Goal: Task Accomplishment & Management: Manage account settings

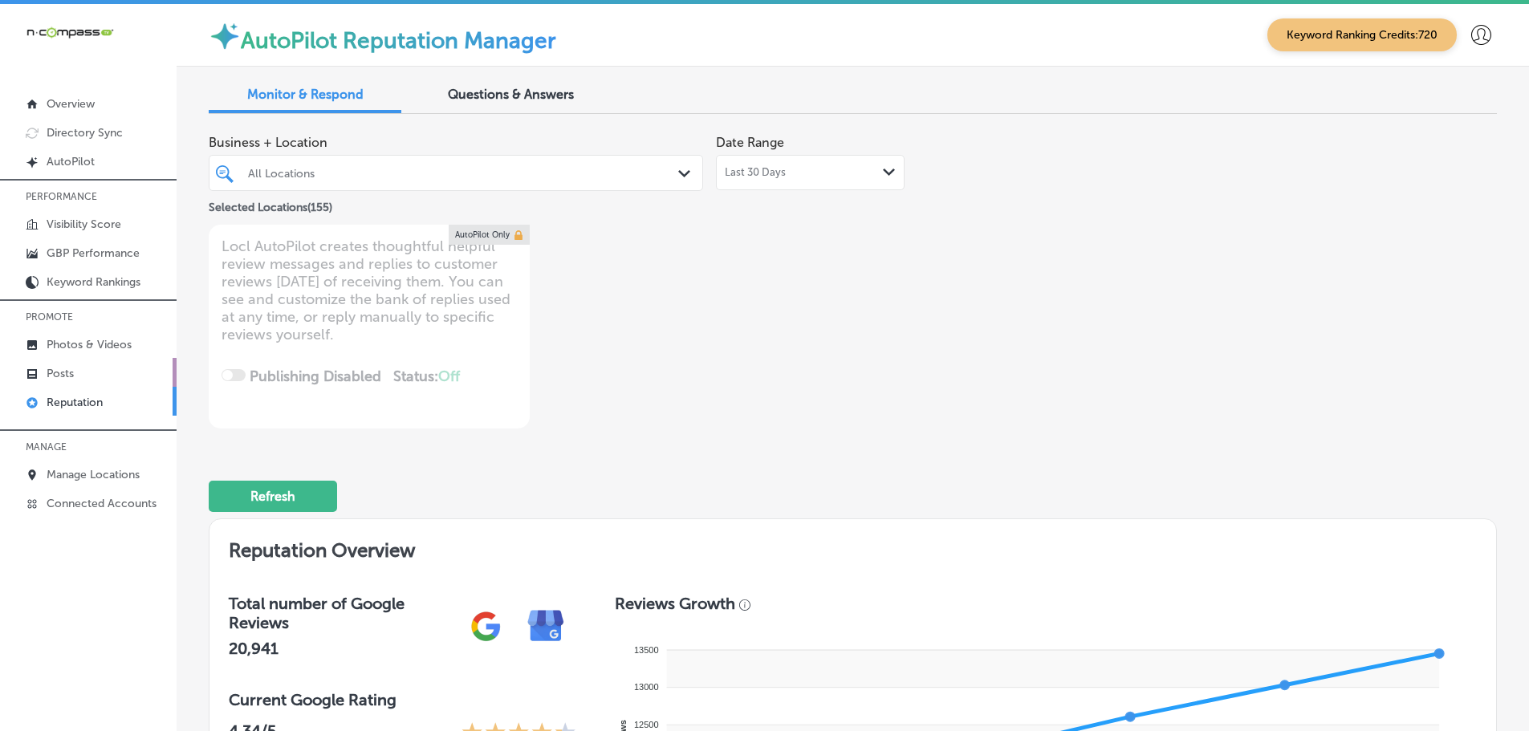
scroll to position [9934, 0]
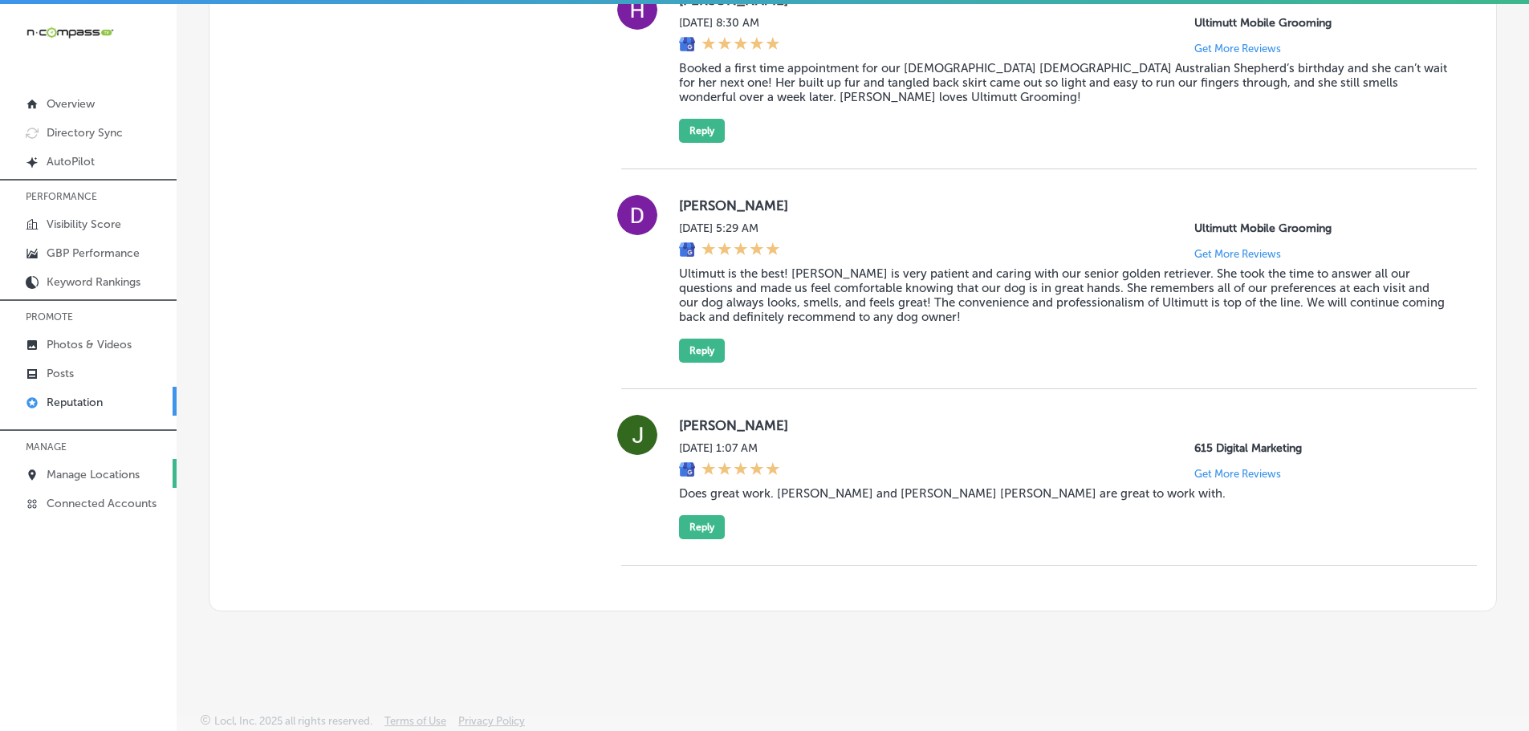
click at [94, 477] on p "Manage Locations" at bounding box center [93, 475] width 93 height 14
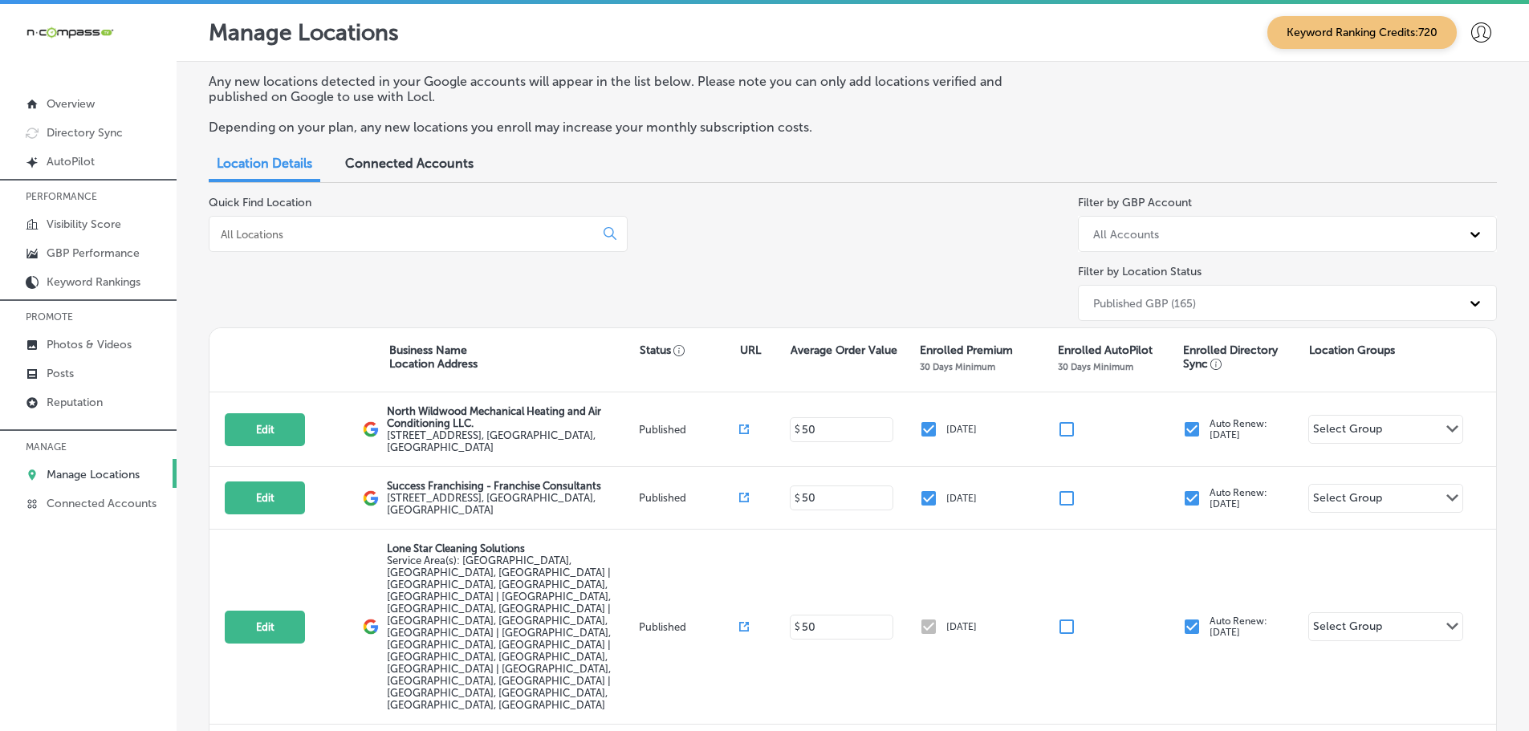
click at [379, 246] on div at bounding box center [418, 234] width 419 height 36
click at [388, 239] on input at bounding box center [405, 234] width 372 height 14
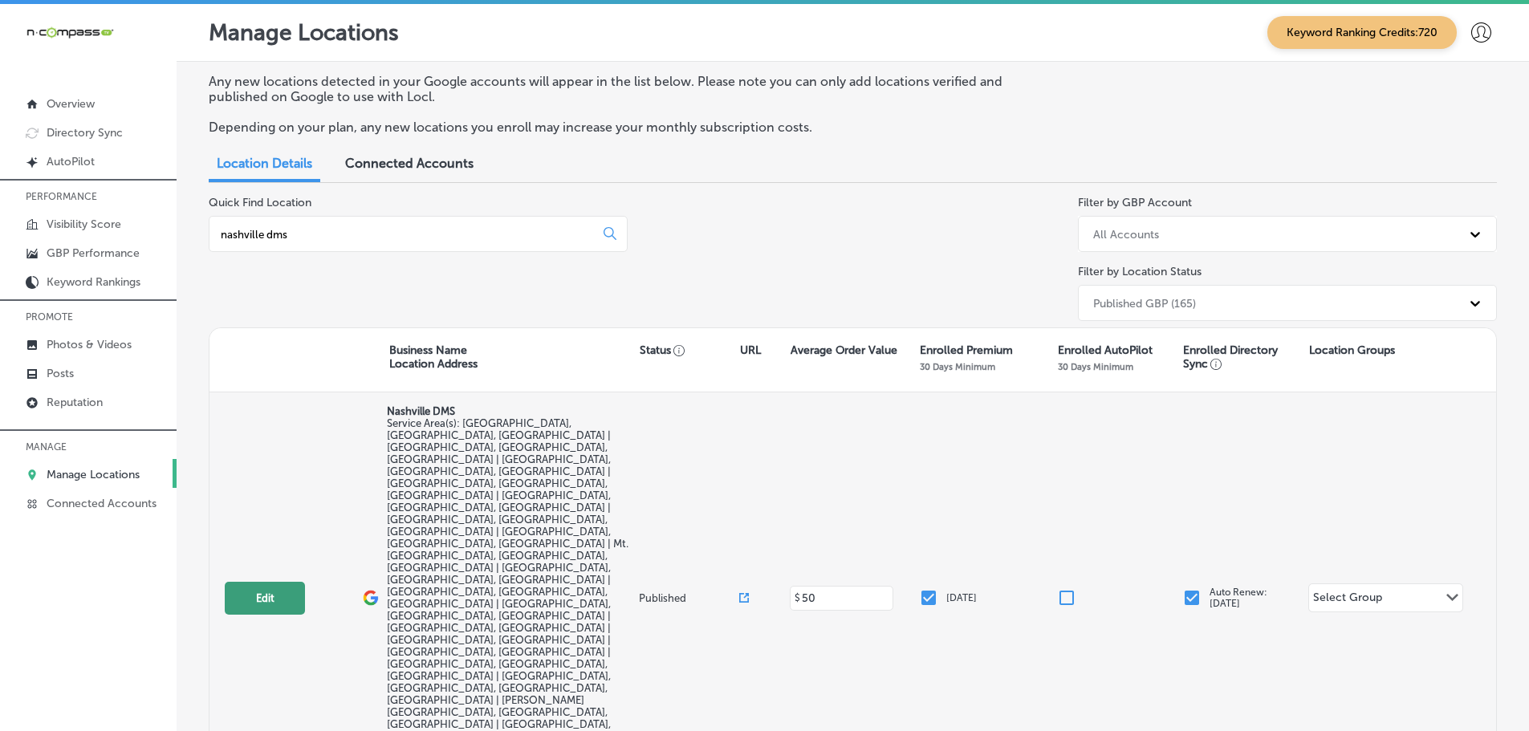
type input "nashville dms"
click at [264, 582] on button "Edit" at bounding box center [265, 598] width 80 height 33
select select "US"
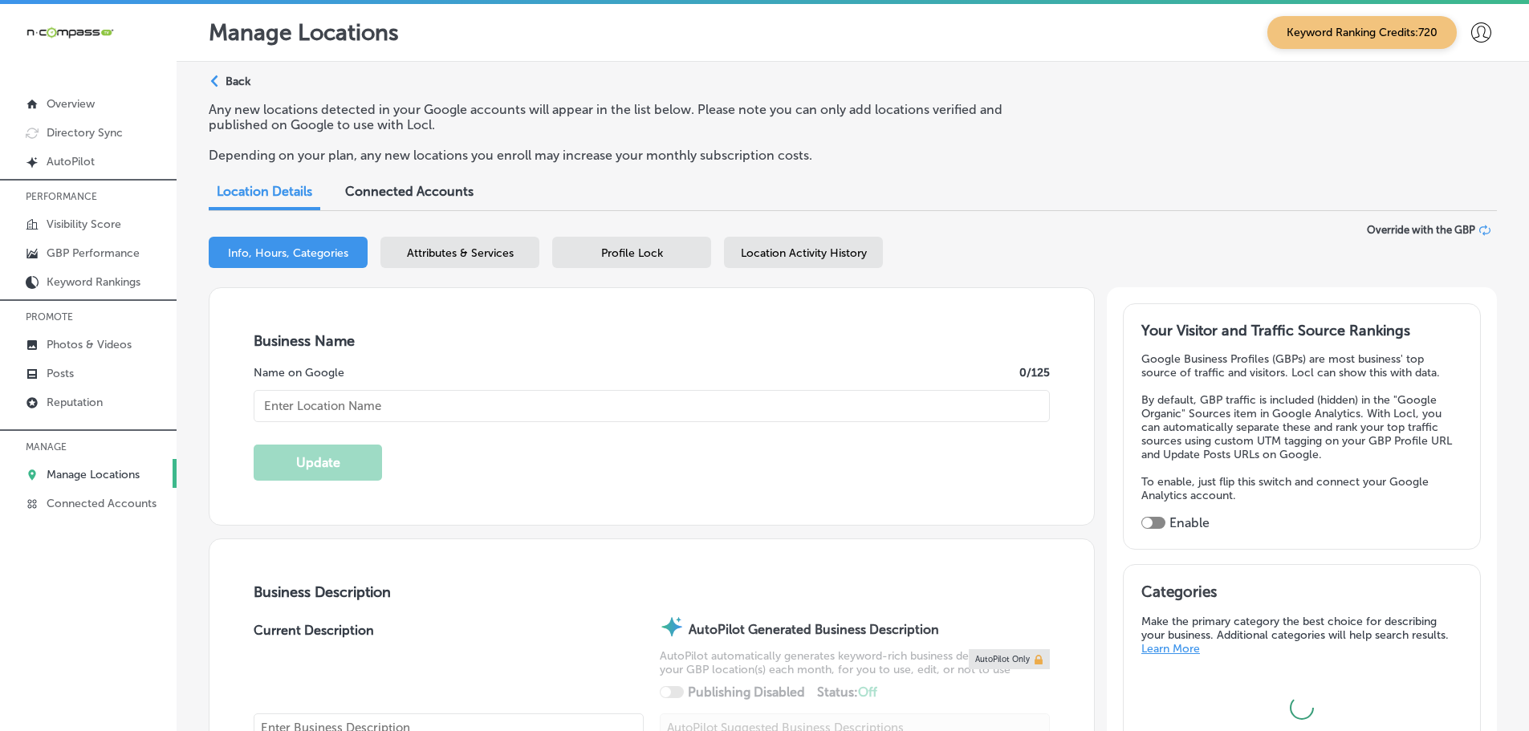
type input "Nashville DMS"
checkbox input "false"
type input "[STREET_ADDRESS]"
type input "Franklin"
type input "37067"
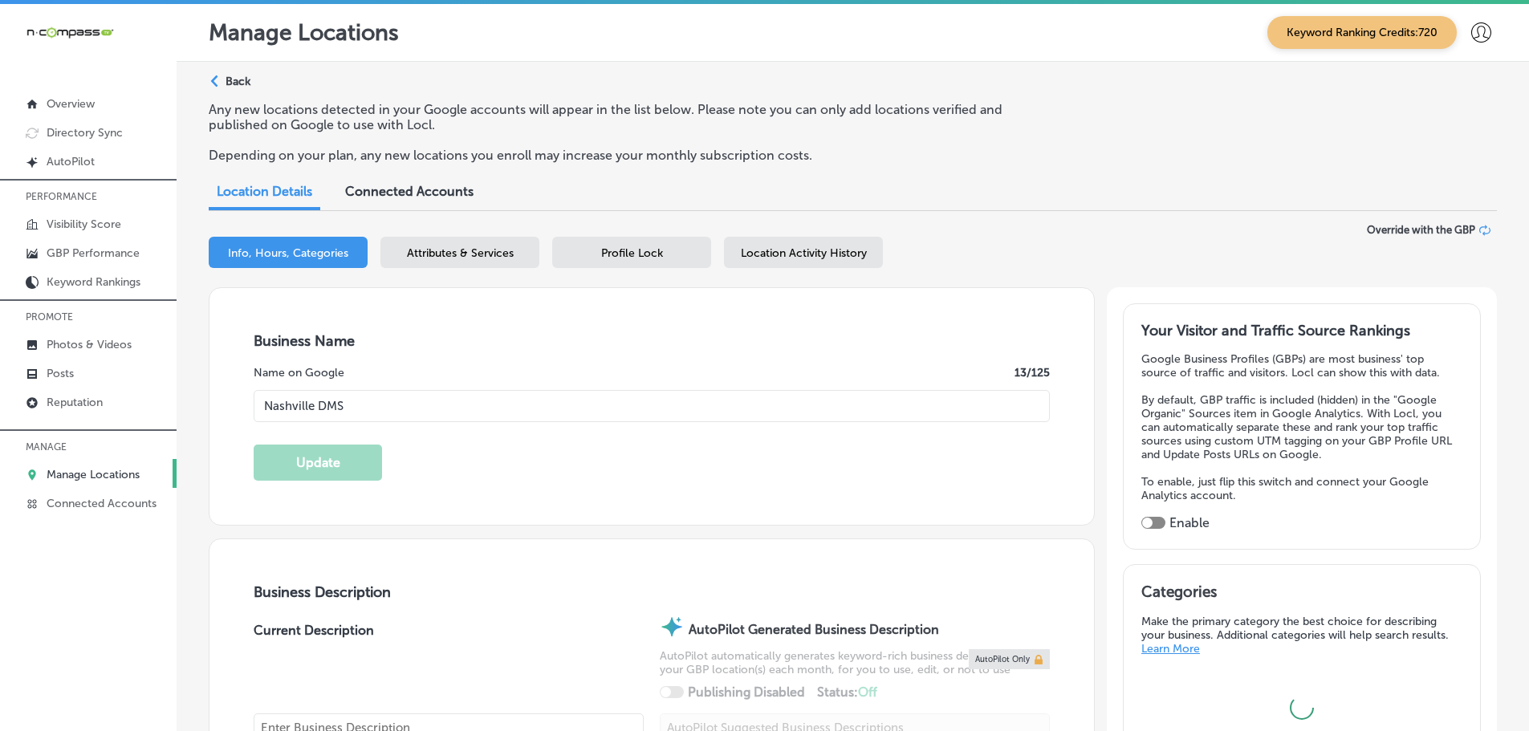
type input "US"
checkbox input "true"
type input "[URL][DOMAIN_NAME]"
type textarea "At [GEOGRAPHIC_DATA] Digital Marketing Solutions, we're passionate about helpin…"
type input "[PHONE_NUMBER]"
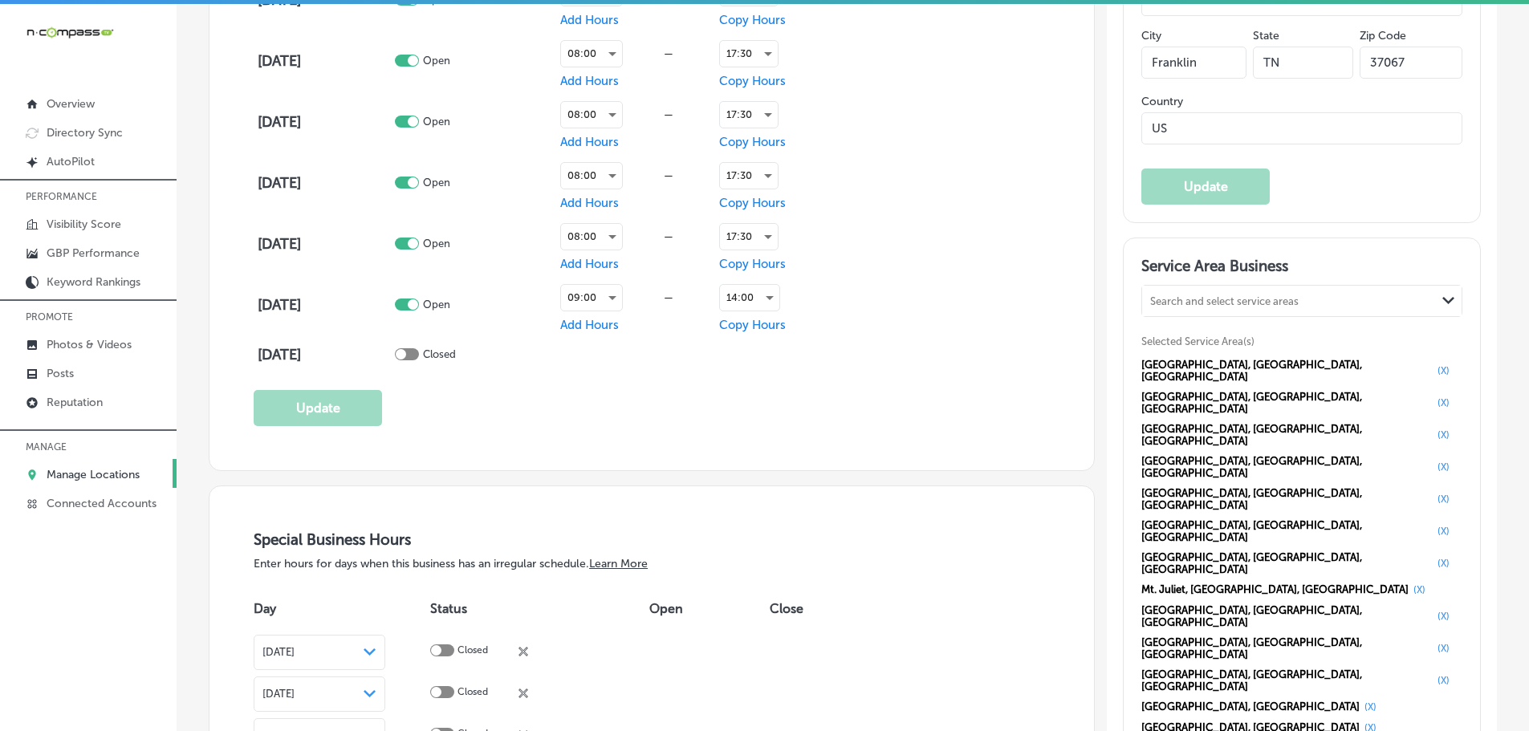
scroll to position [1525, 0]
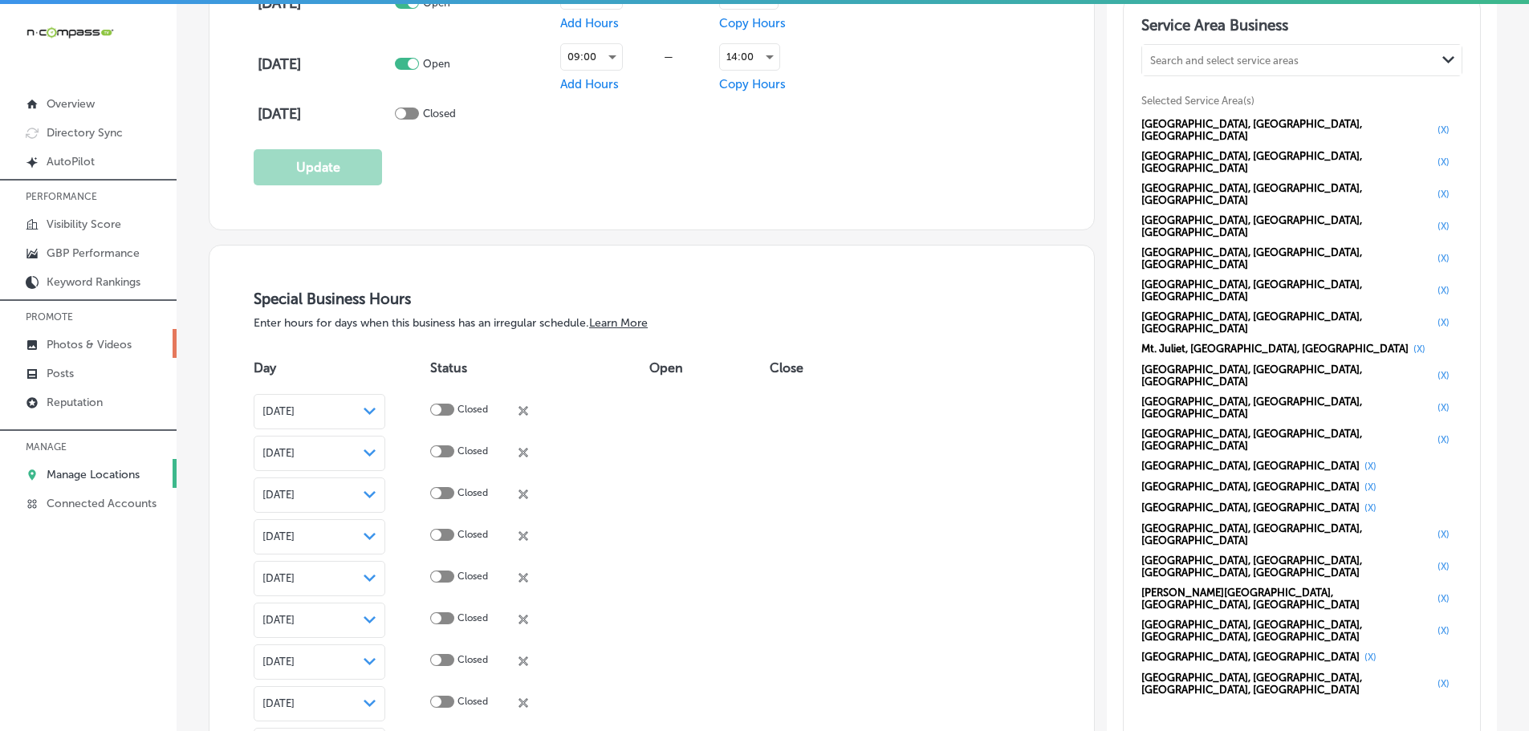
click at [92, 344] on p "Photos & Videos" at bounding box center [89, 345] width 85 height 14
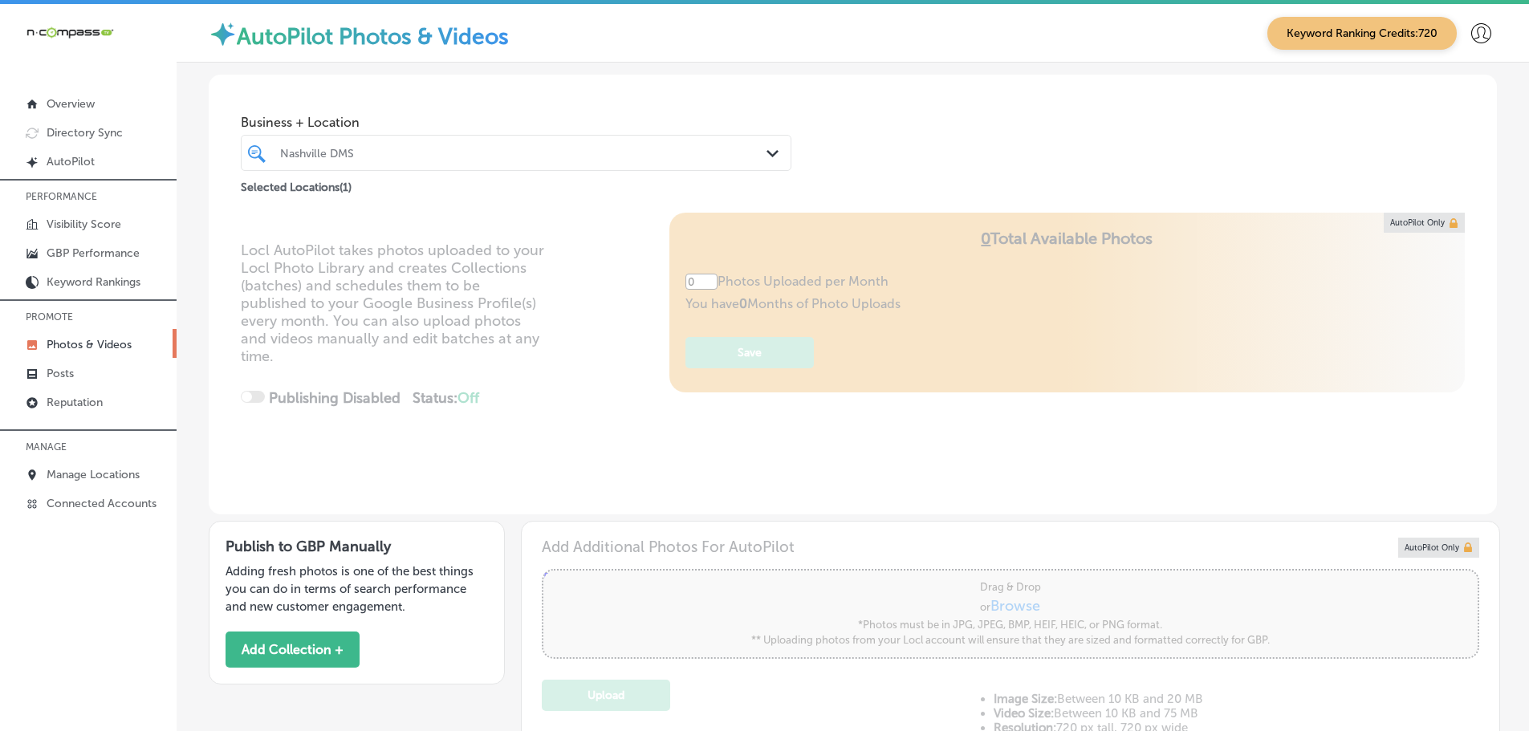
type input "5"
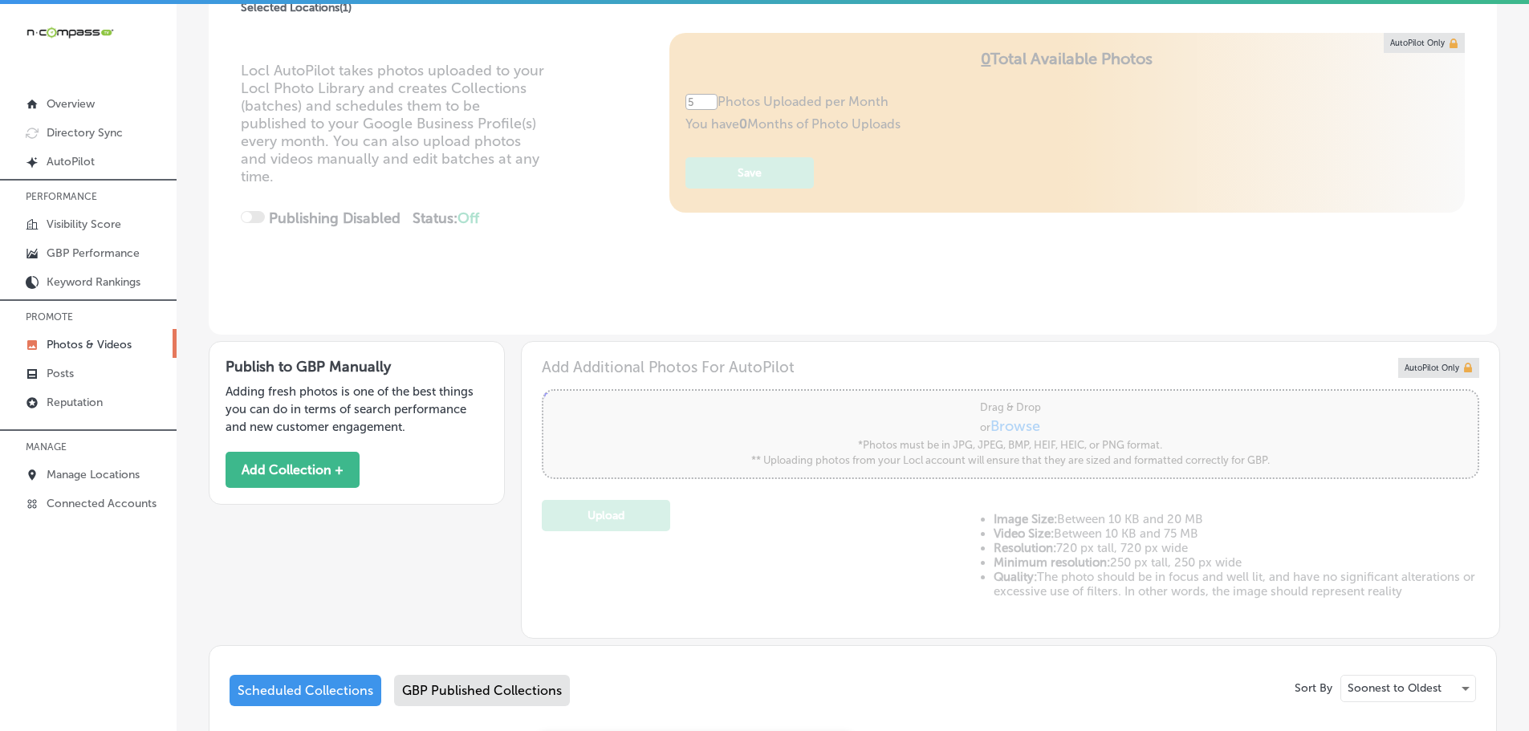
scroll to position [482, 0]
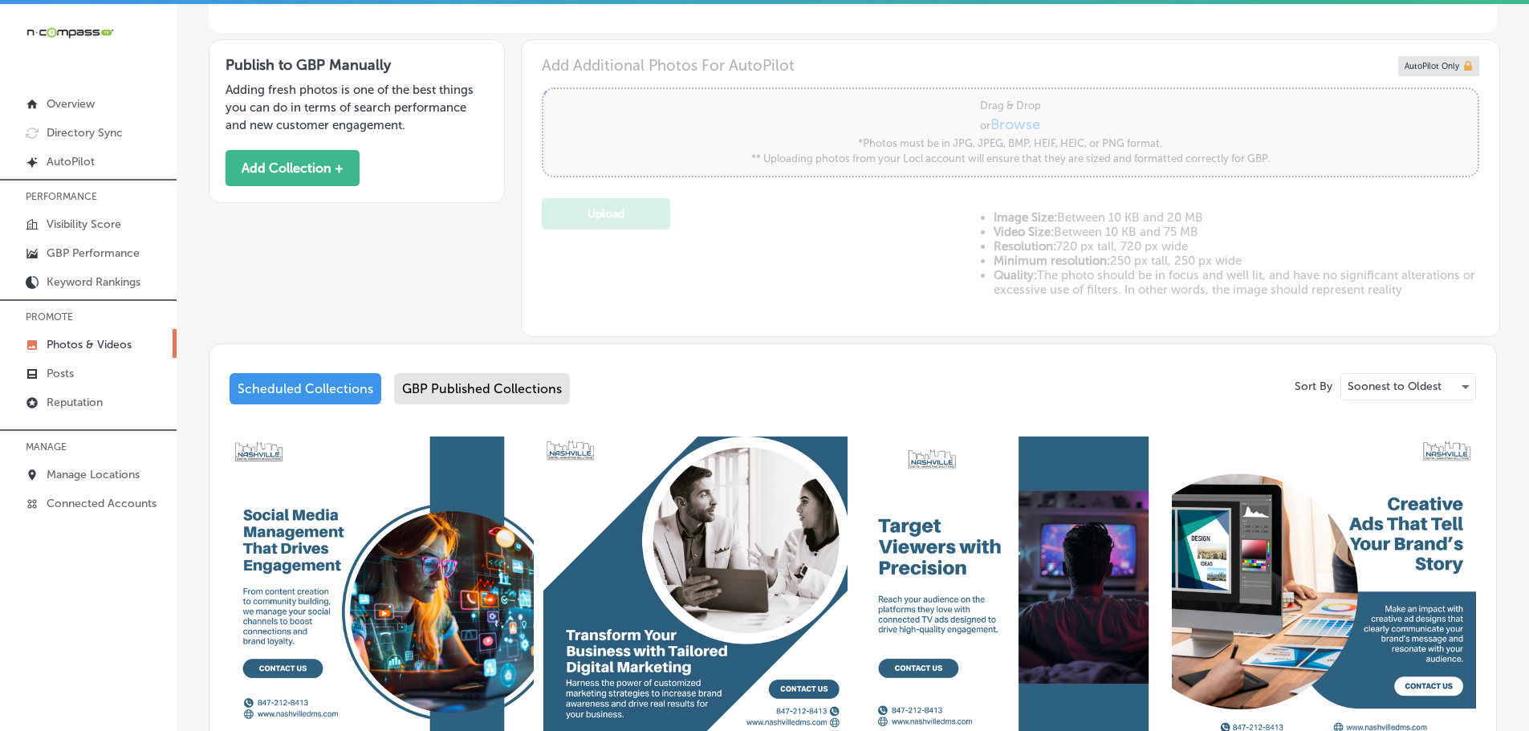
click at [513, 393] on div "GBP Published Collections" at bounding box center [482, 388] width 176 height 31
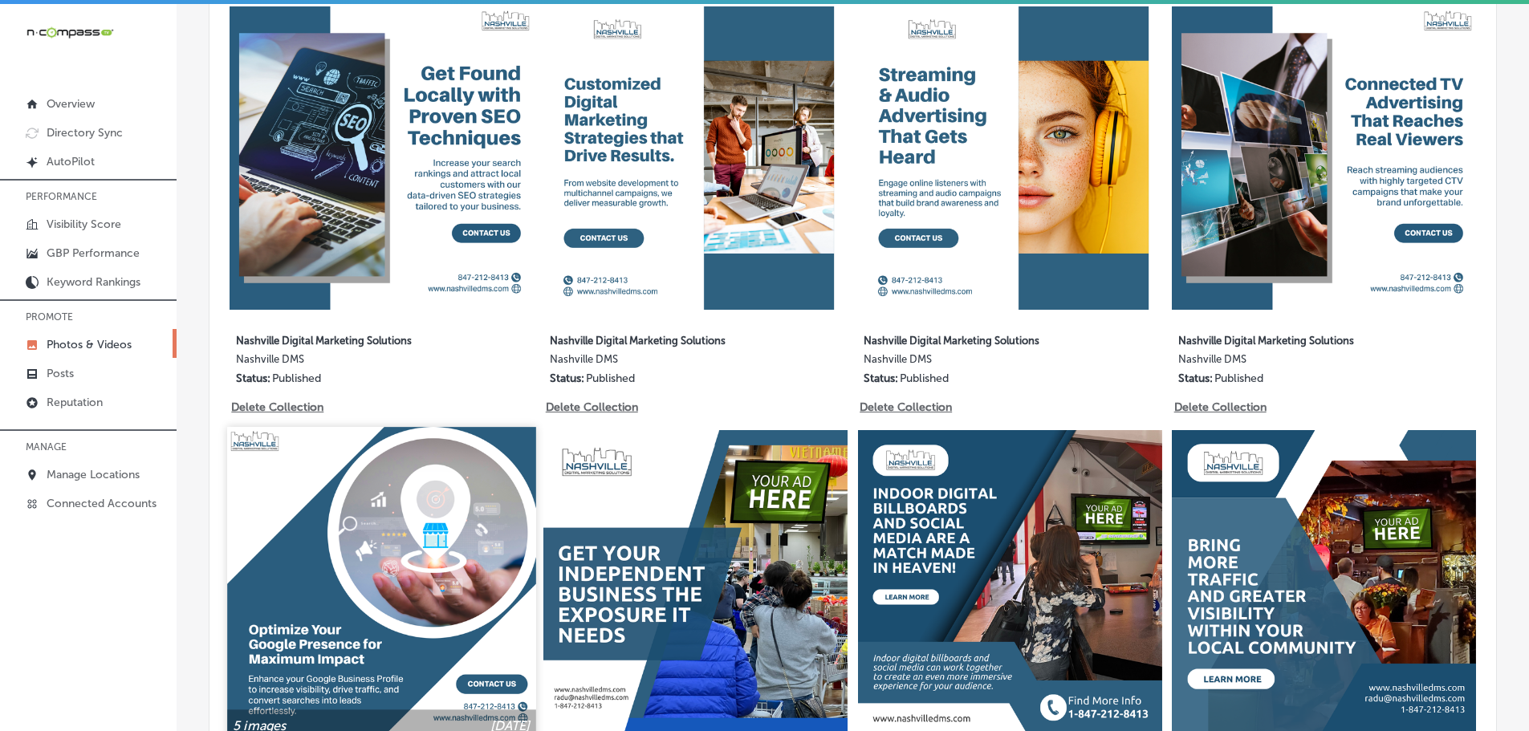
scroll to position [883, 0]
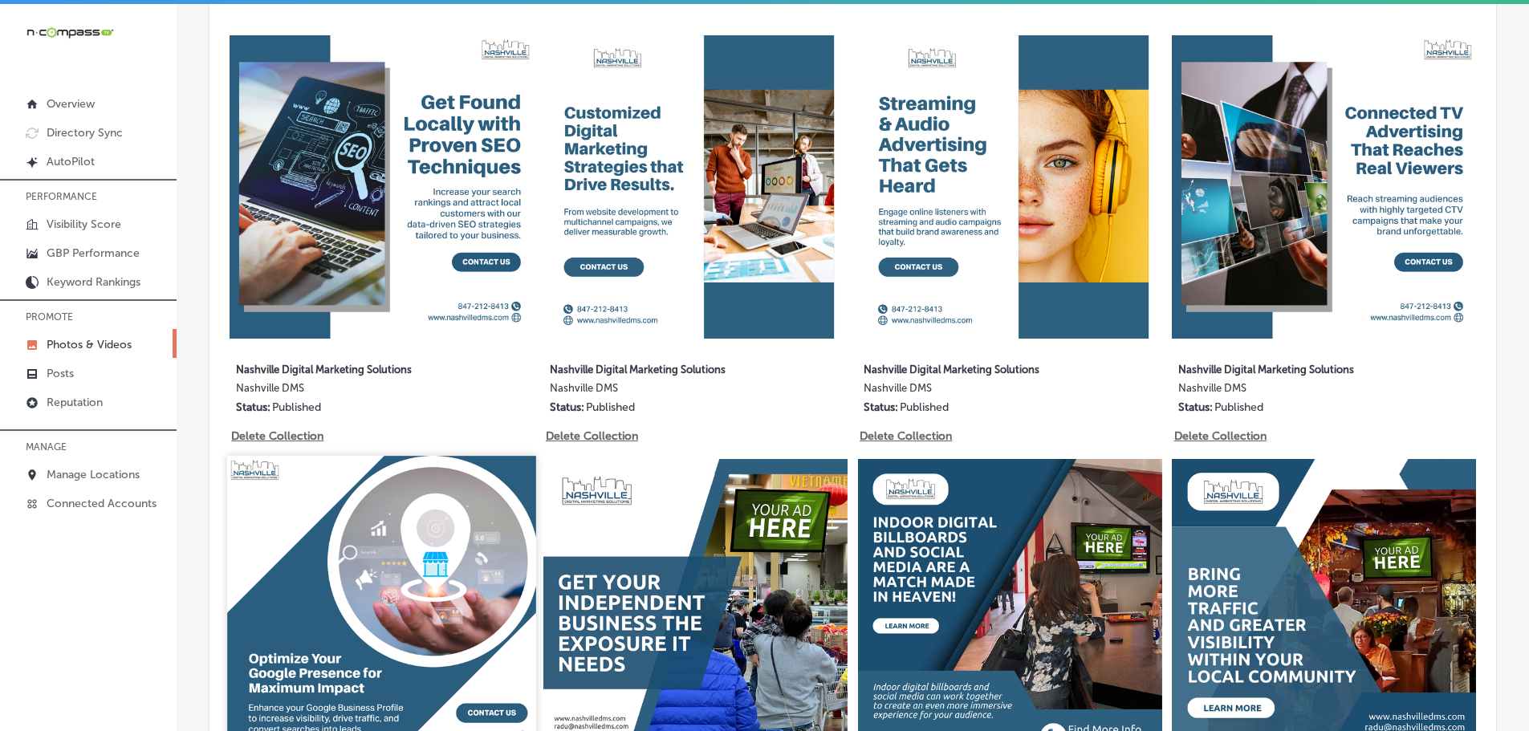
click at [375, 502] on img at bounding box center [381, 610] width 308 height 308
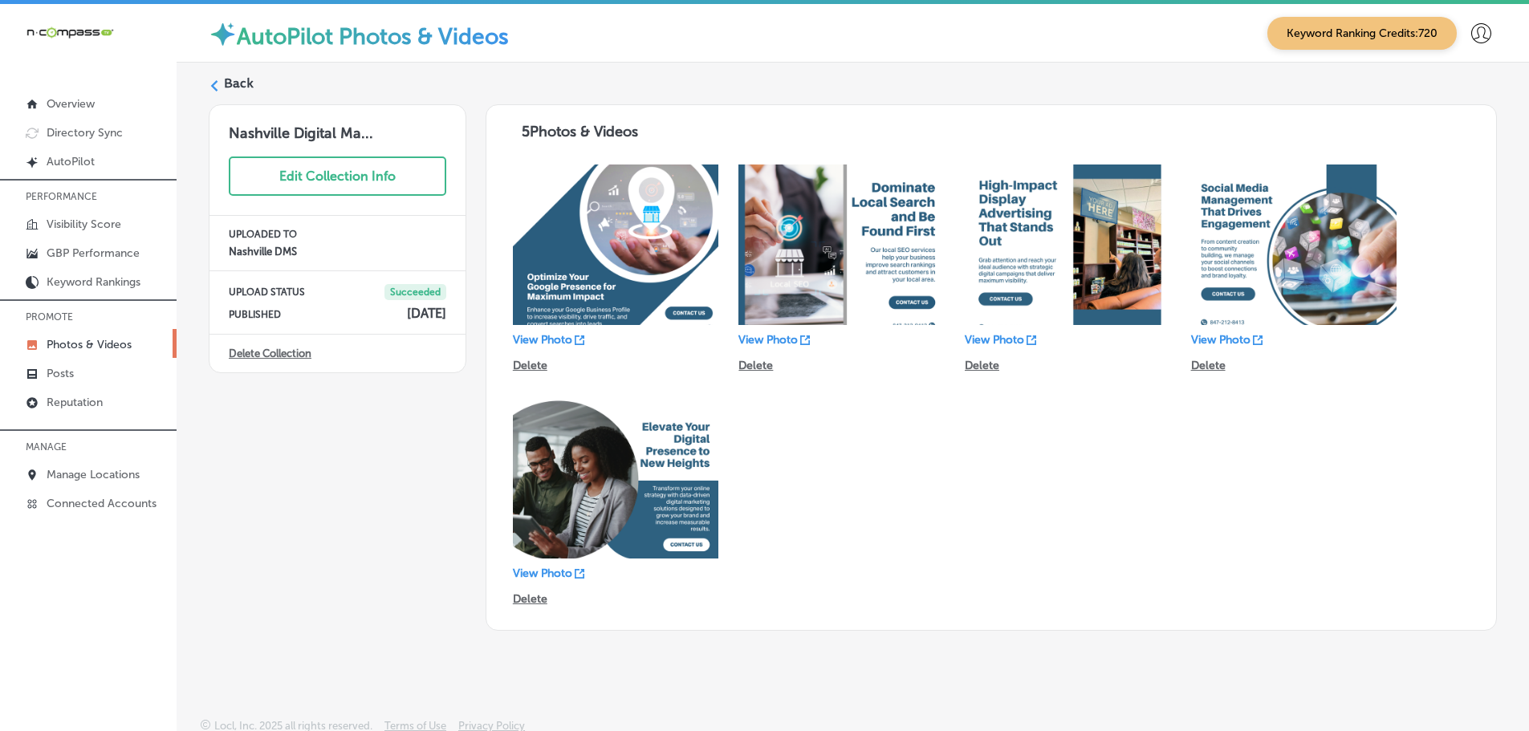
click at [219, 79] on div at bounding box center [214, 84] width 11 height 11
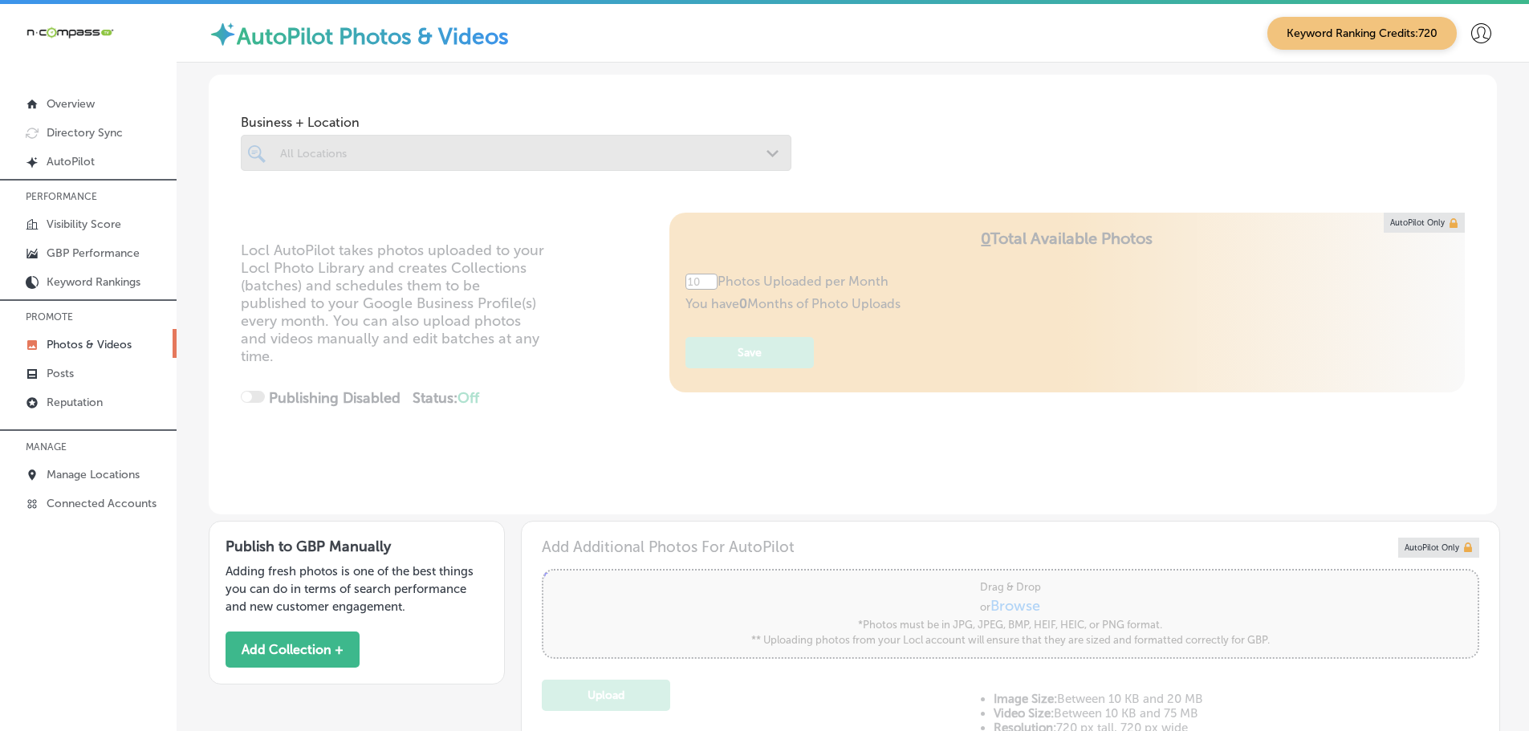
type input "5"
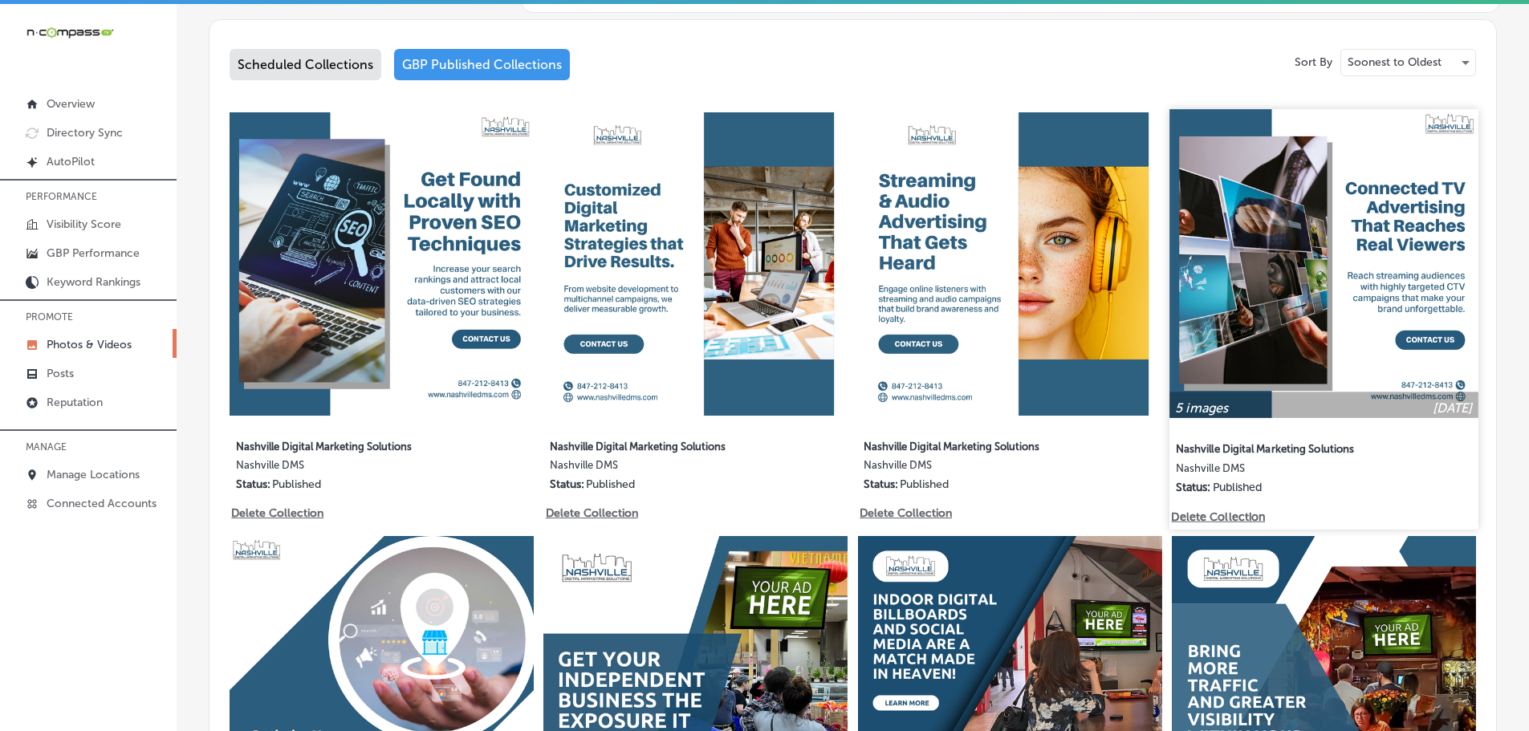
scroll to position [803, 0]
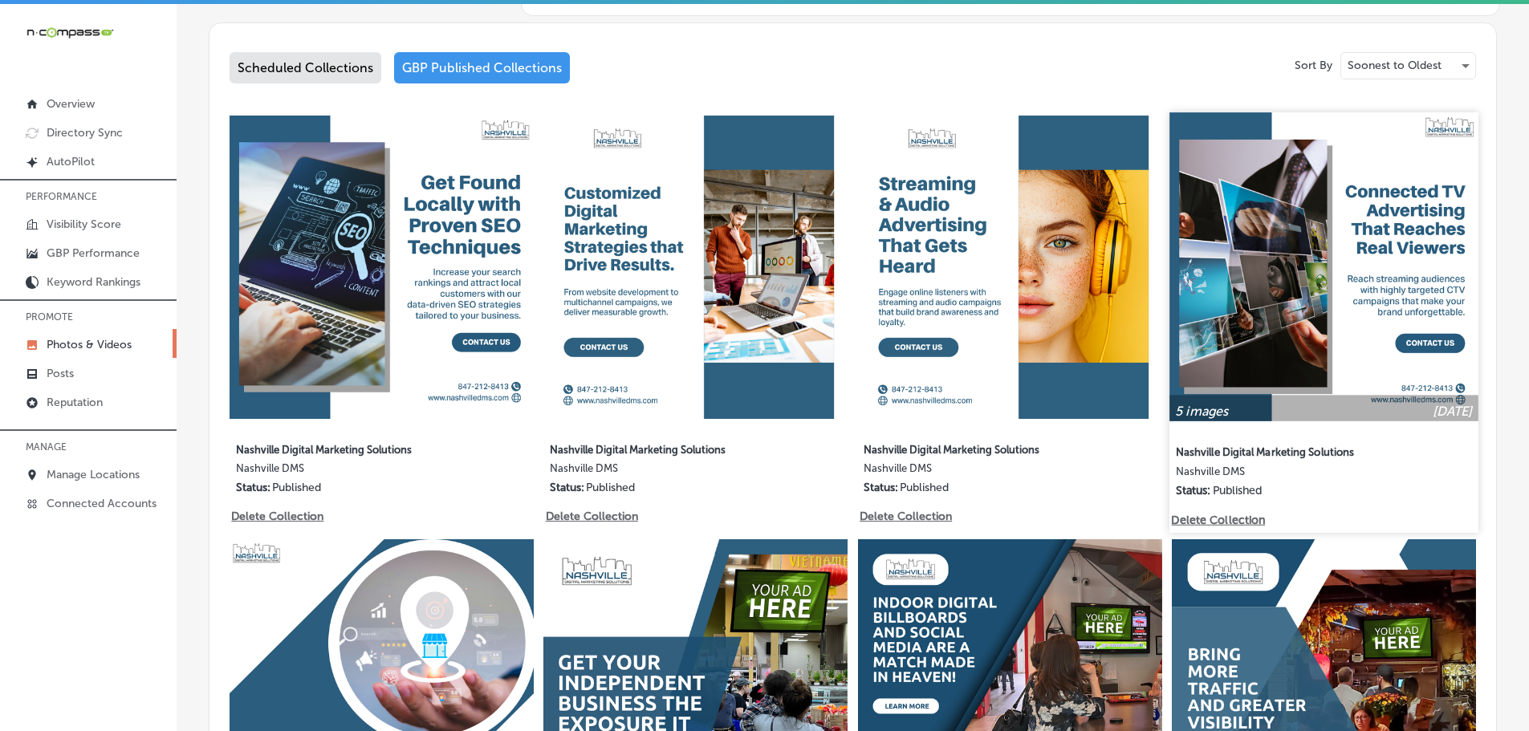
click at [1269, 262] on img at bounding box center [1325, 266] width 308 height 308
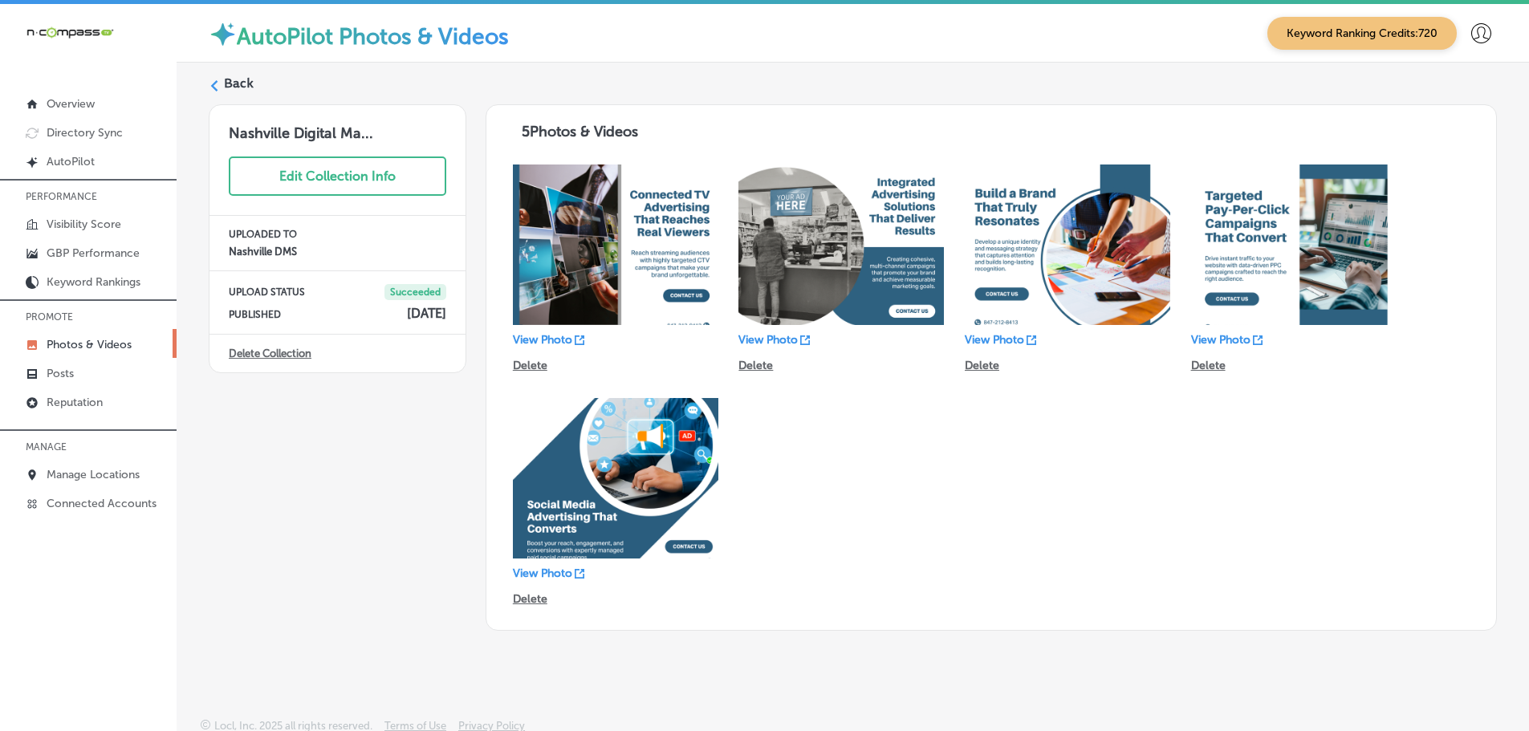
click at [216, 84] on icon at bounding box center [214, 85] width 11 height 11
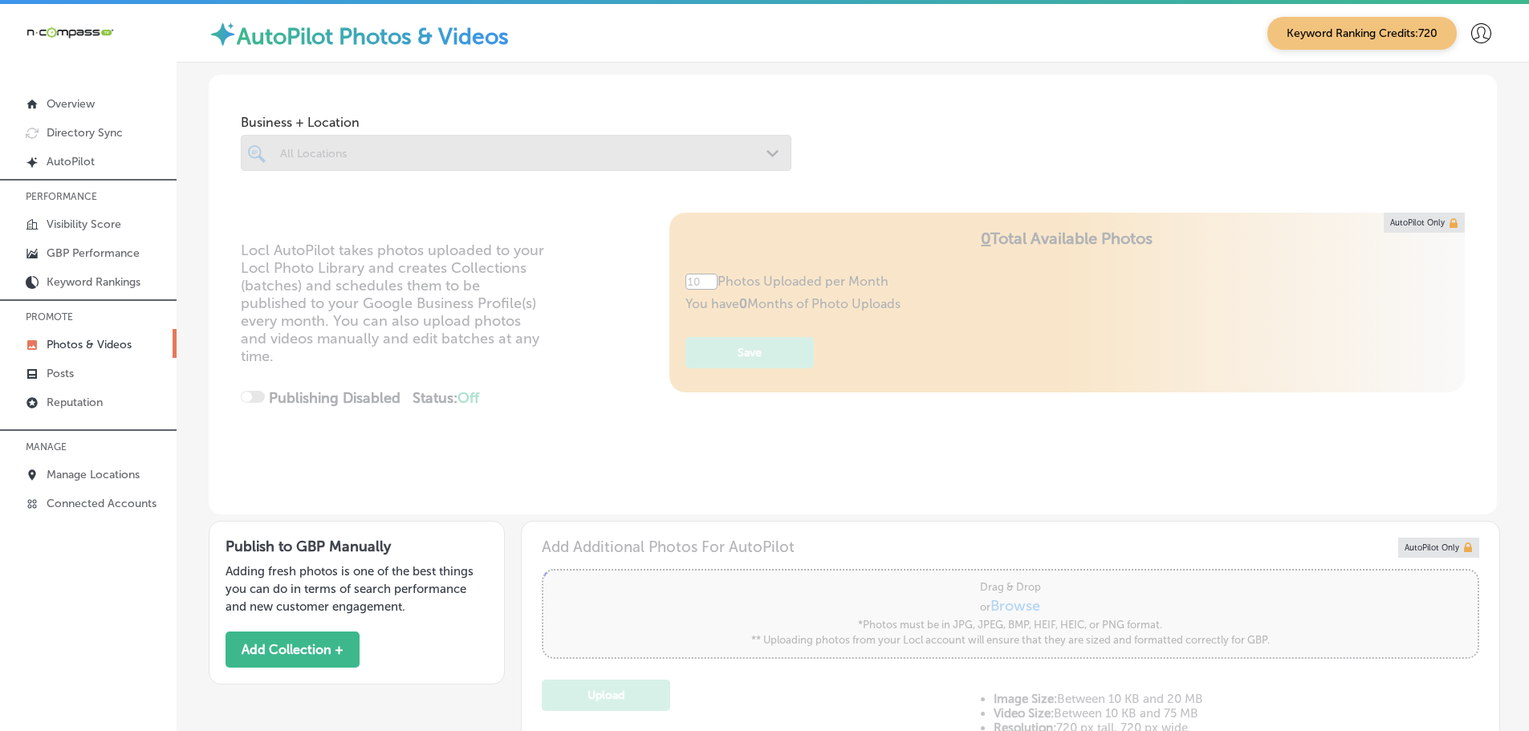
type input "5"
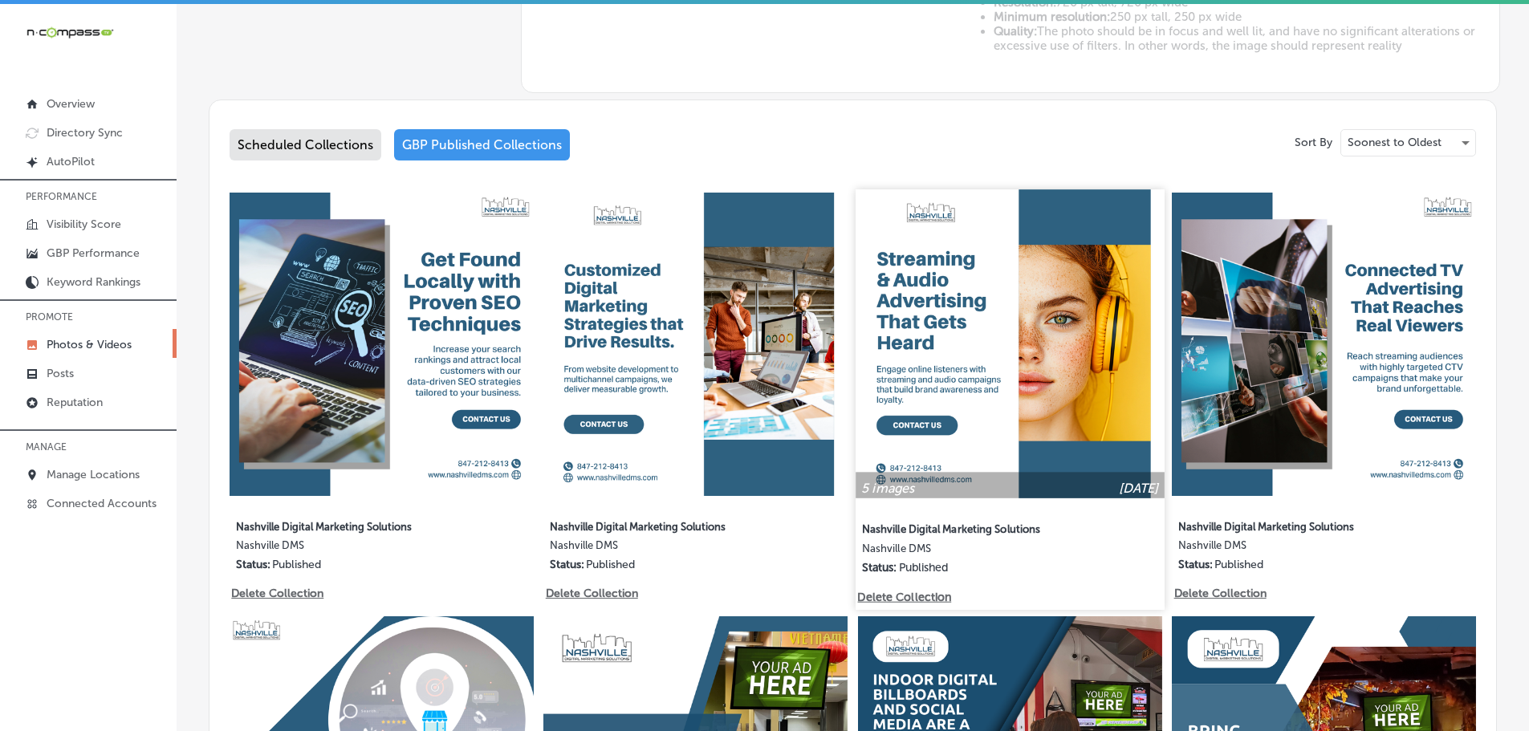
scroll to position [883, 0]
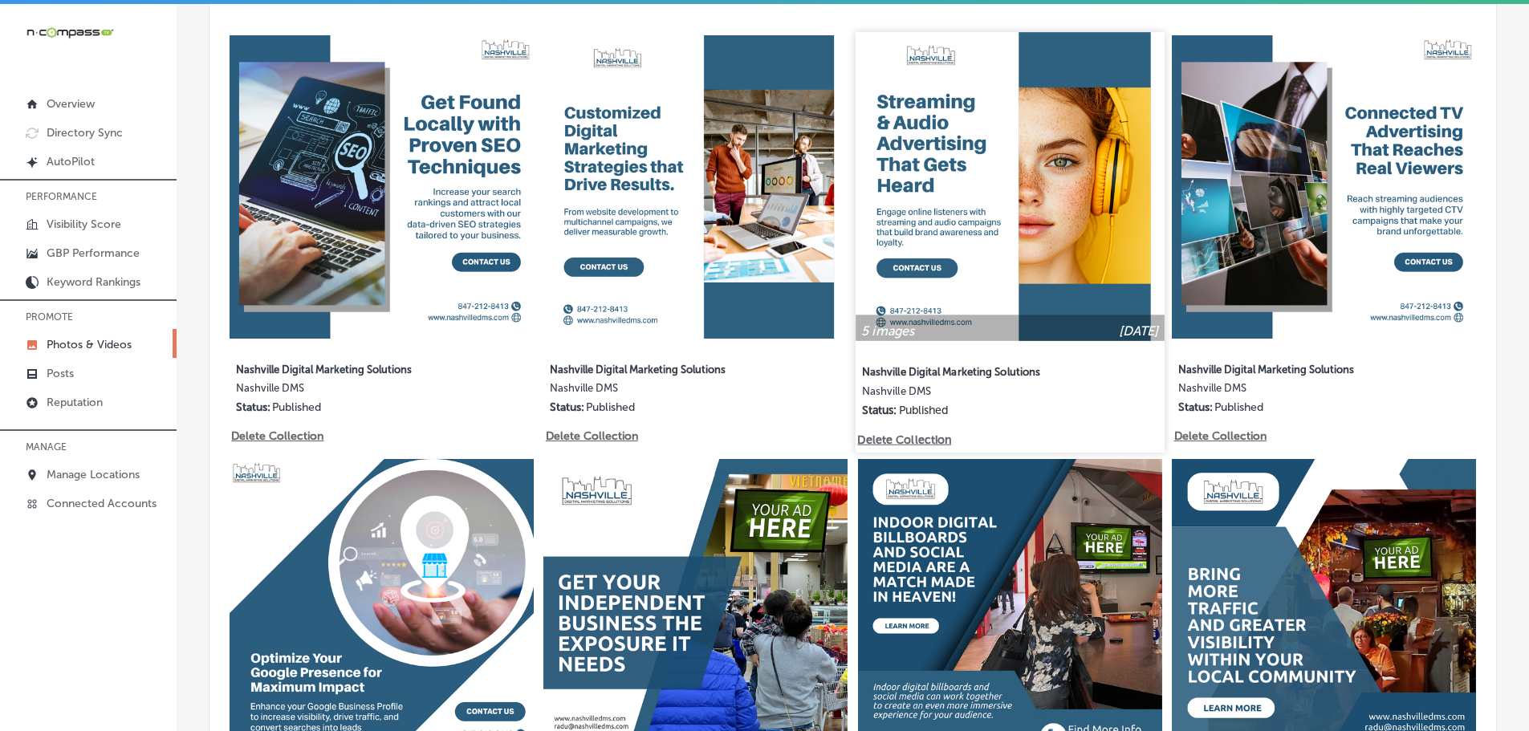
click at [1024, 272] on img at bounding box center [1010, 186] width 308 height 308
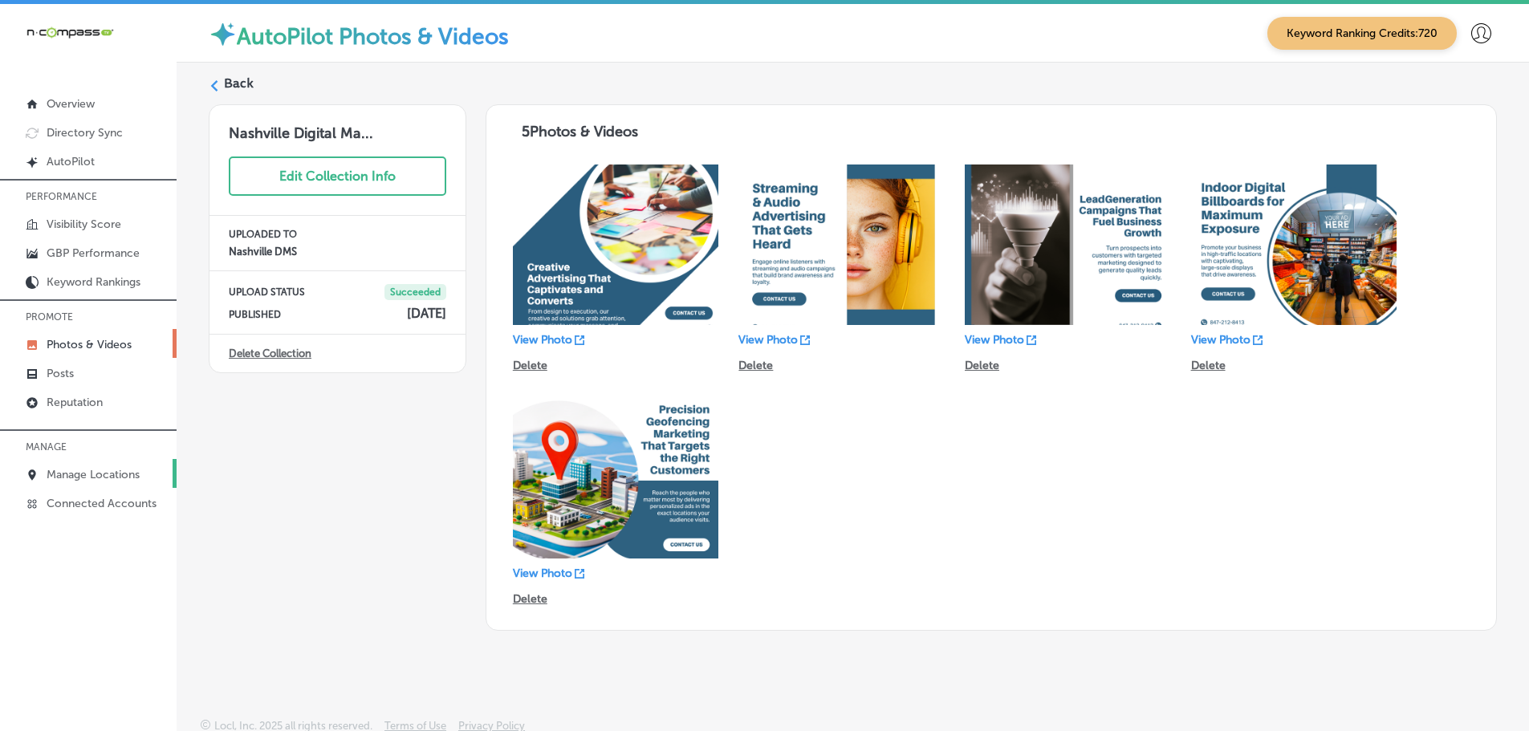
click at [81, 474] on p "Manage Locations" at bounding box center [93, 475] width 93 height 14
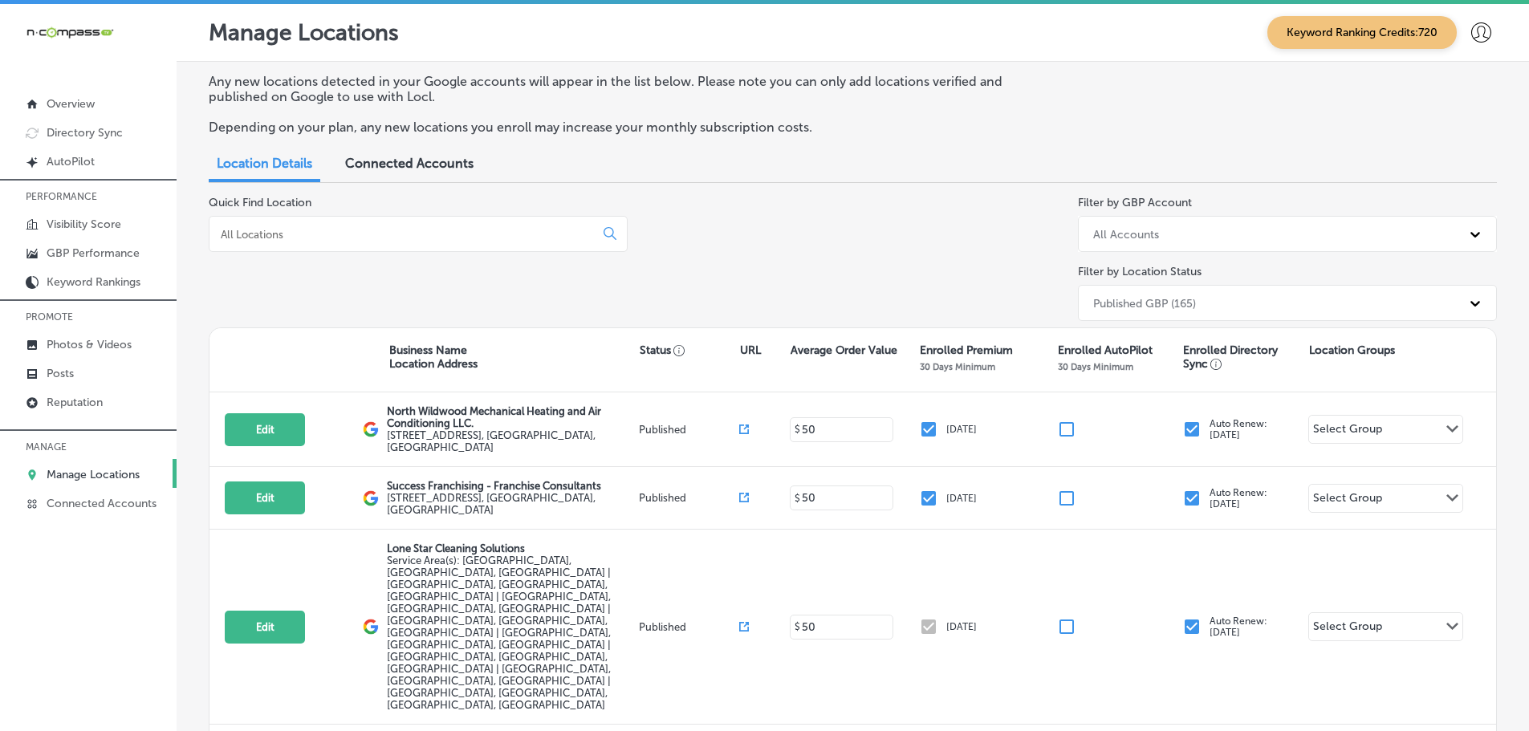
click at [286, 233] on input at bounding box center [405, 234] width 372 height 14
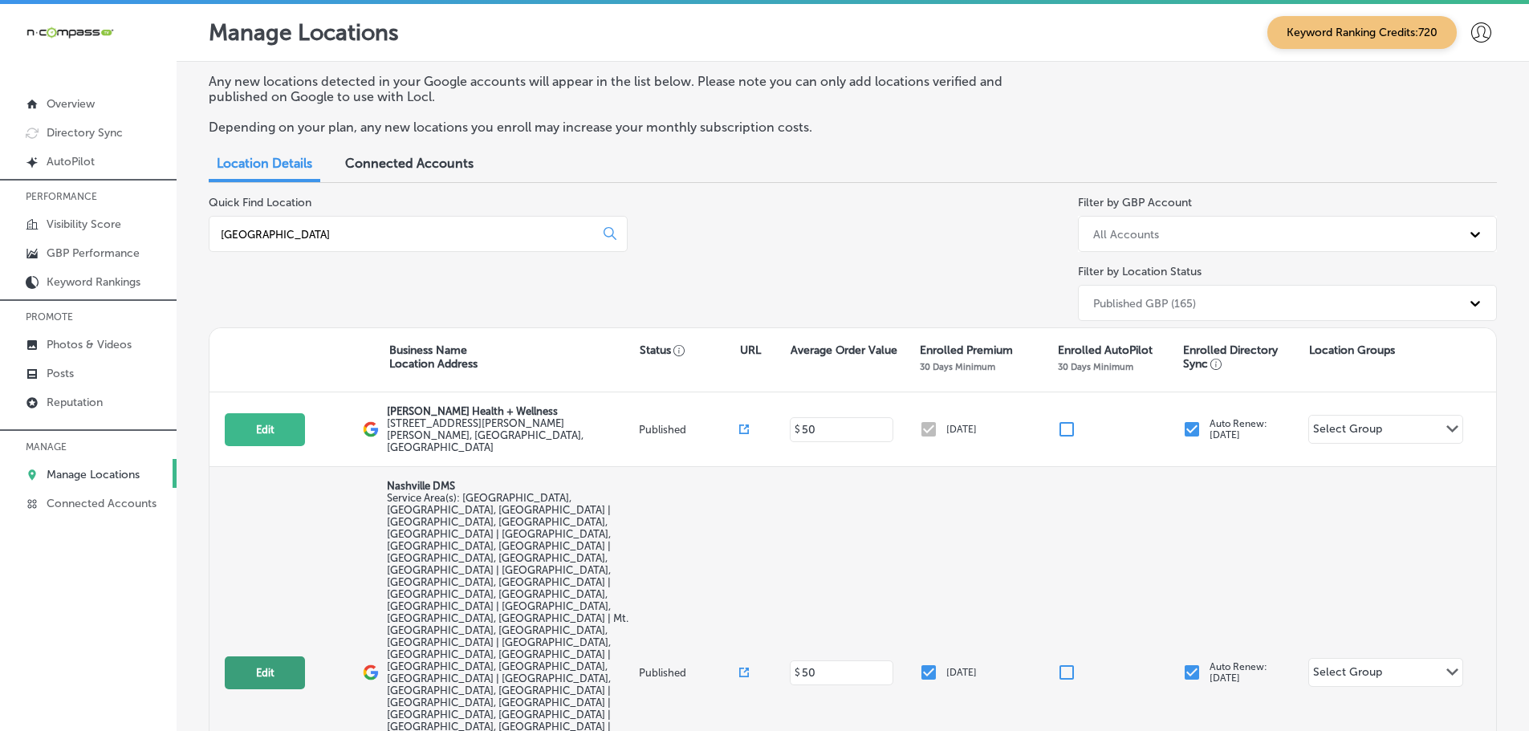
type input "[GEOGRAPHIC_DATA]"
click at [271, 657] on button "Edit" at bounding box center [265, 673] width 80 height 33
select select "US"
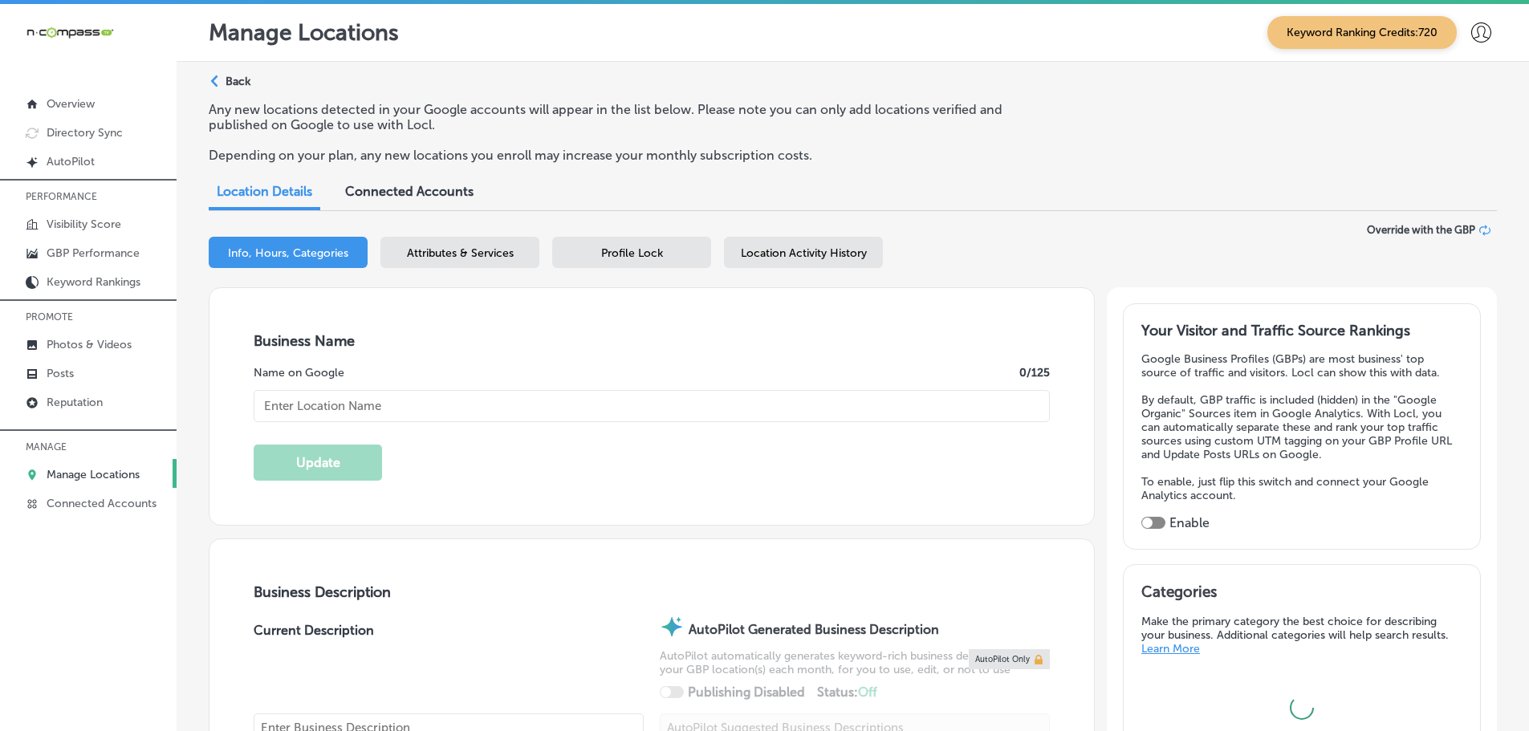
type input "Nashville DMS"
checkbox input "false"
type input "[STREET_ADDRESS]"
type input "Franklin"
type input "37067"
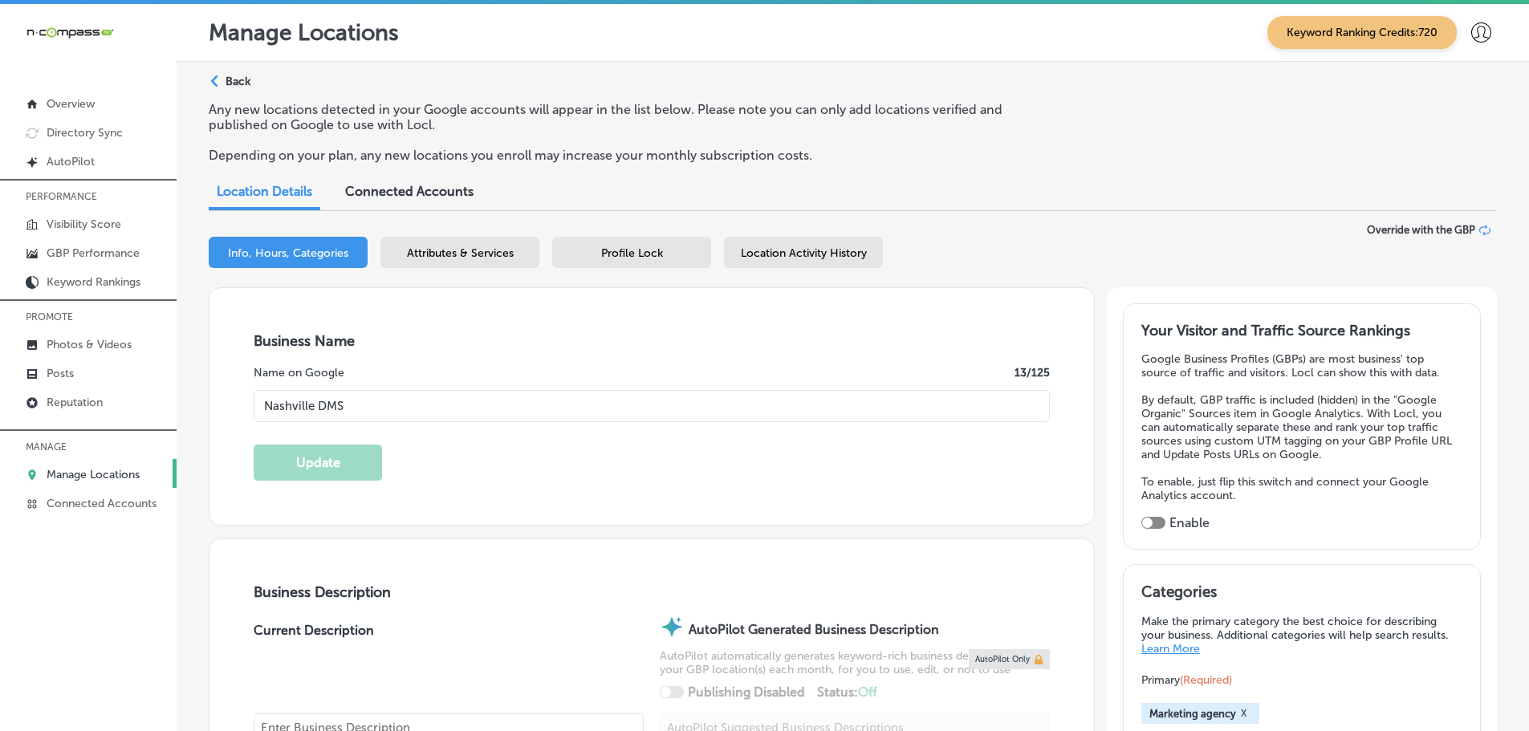
type input "US"
type input "[URL][DOMAIN_NAME]"
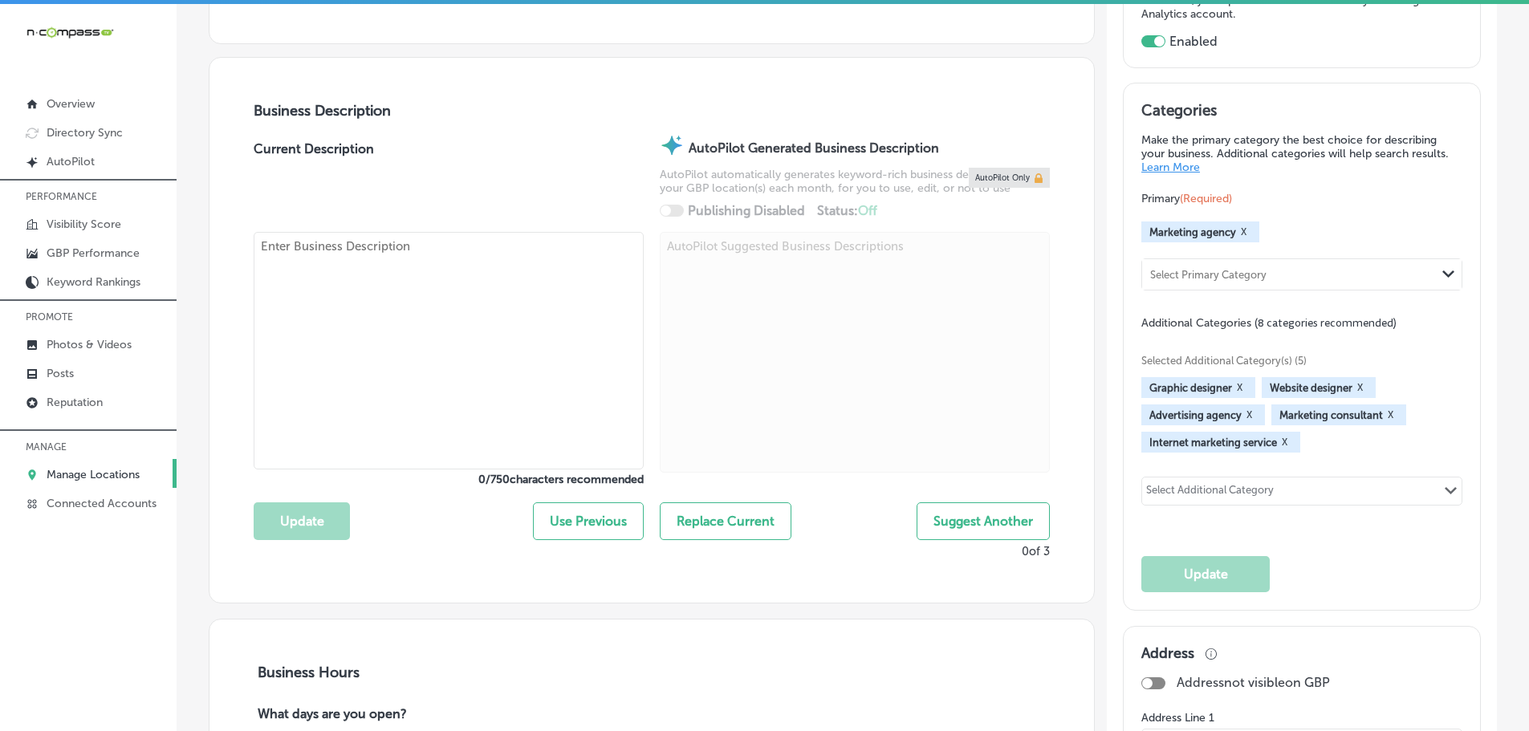
checkbox input "true"
type textarea "At [GEOGRAPHIC_DATA] Digital Marketing Solutions, we're passionate about helpin…"
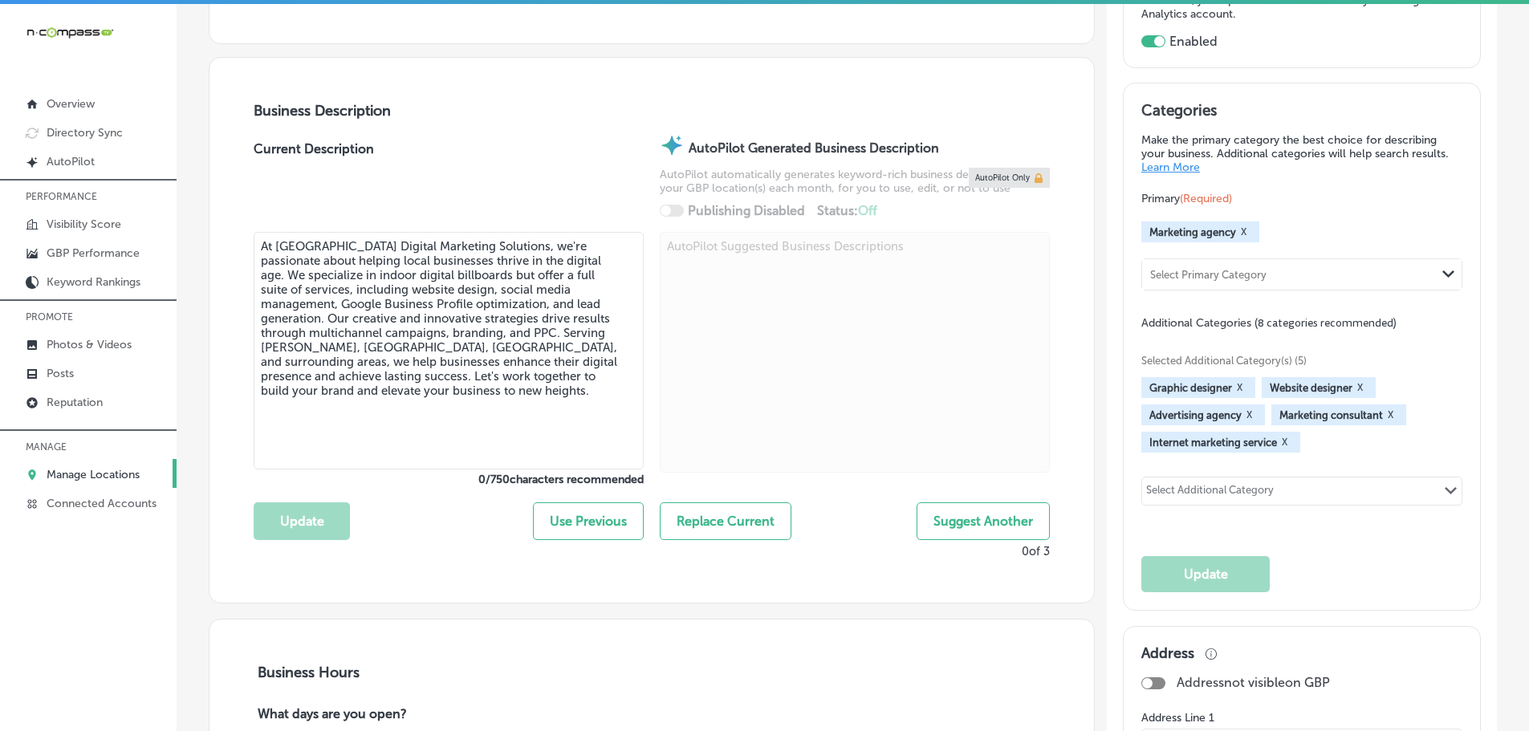
type input "[PHONE_NUMBER]"
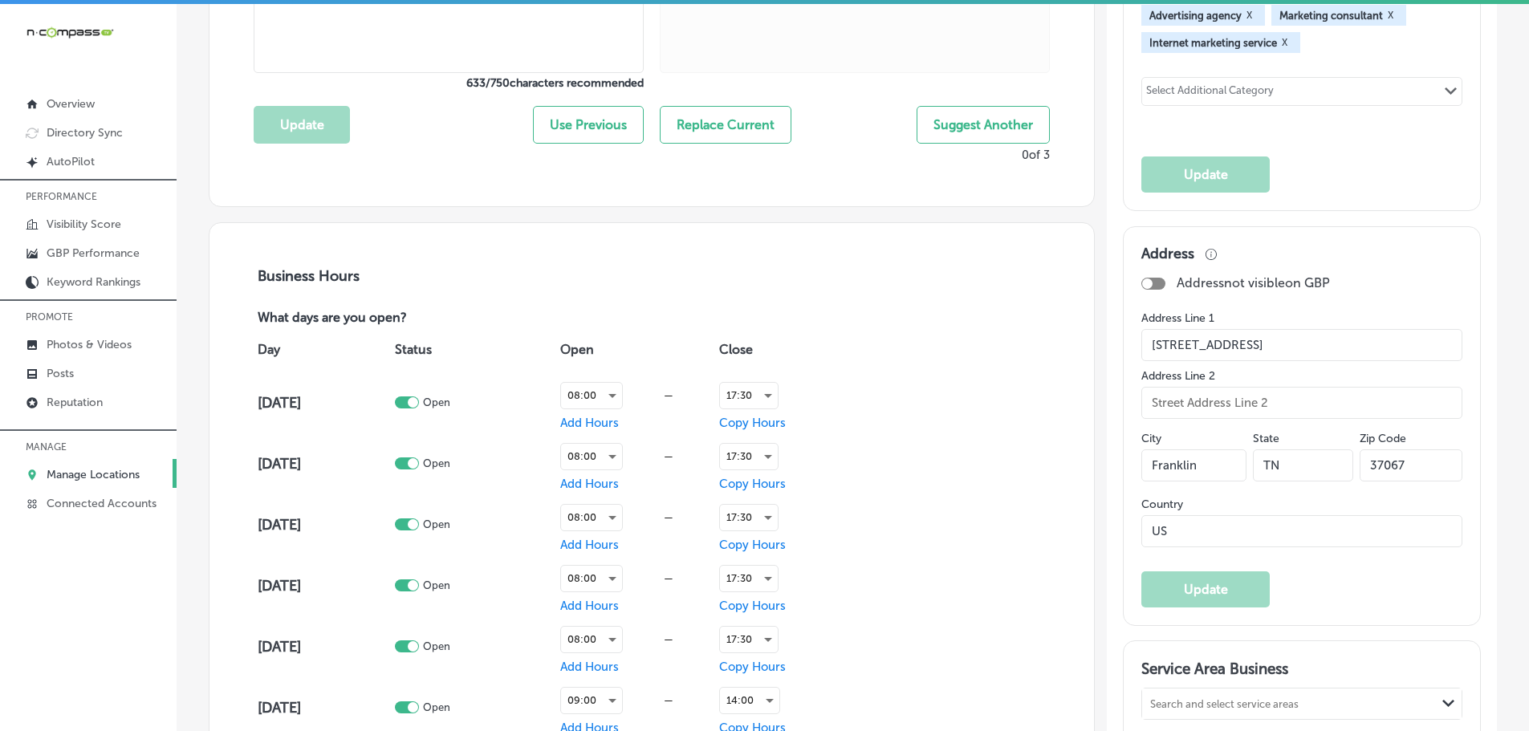
scroll to position [883, 0]
drag, startPoint x: 1265, startPoint y: 344, endPoint x: 1110, endPoint y: 349, distance: 155.8
drag, startPoint x: 1411, startPoint y: 460, endPoint x: 1301, endPoint y: 461, distance: 110.0
click at [1301, 461] on div "City [GEOGRAPHIC_DATA][US_STATE] Zip Code 37067" at bounding box center [1302, 461] width 321 height 71
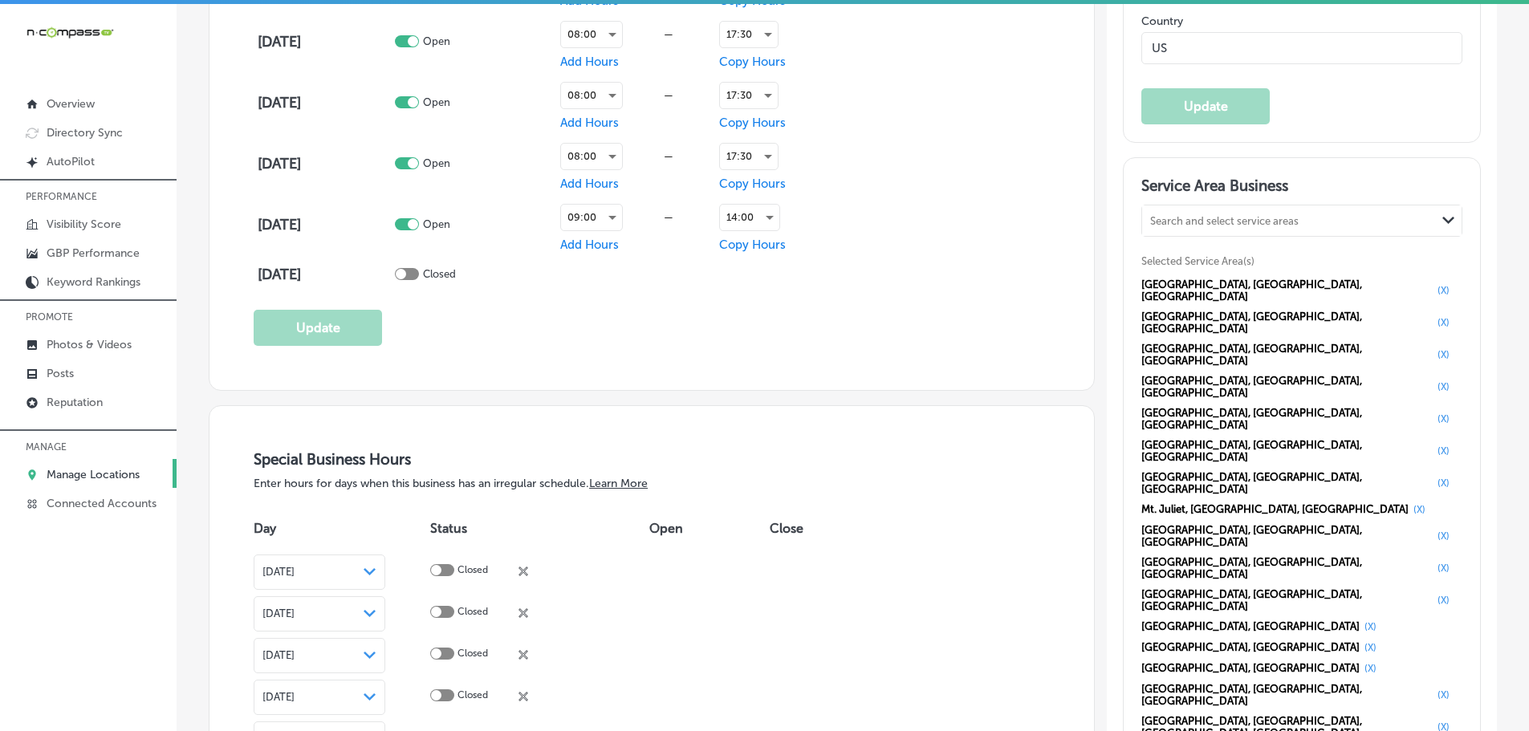
scroll to position [1445, 0]
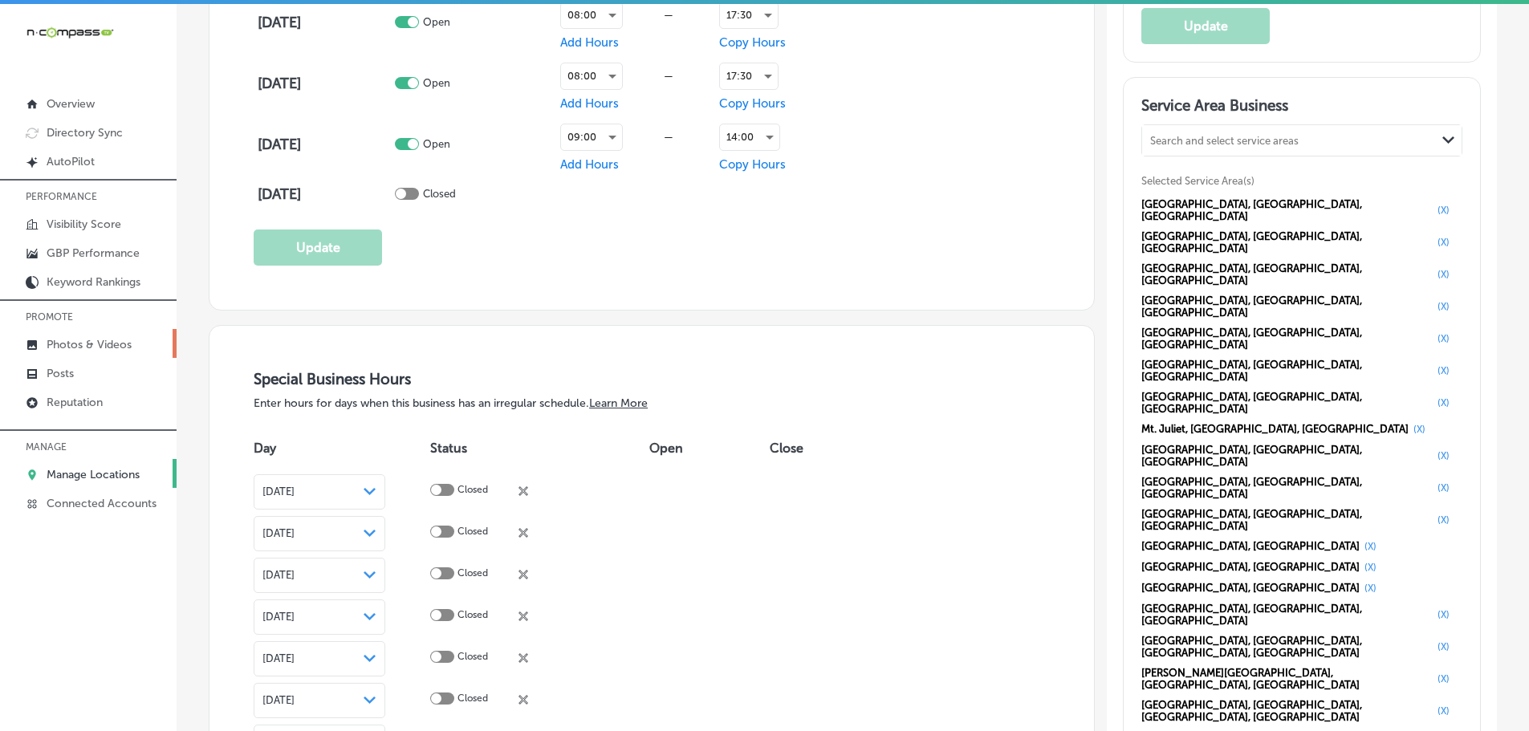
click at [67, 340] on p "Photos & Videos" at bounding box center [89, 345] width 85 height 14
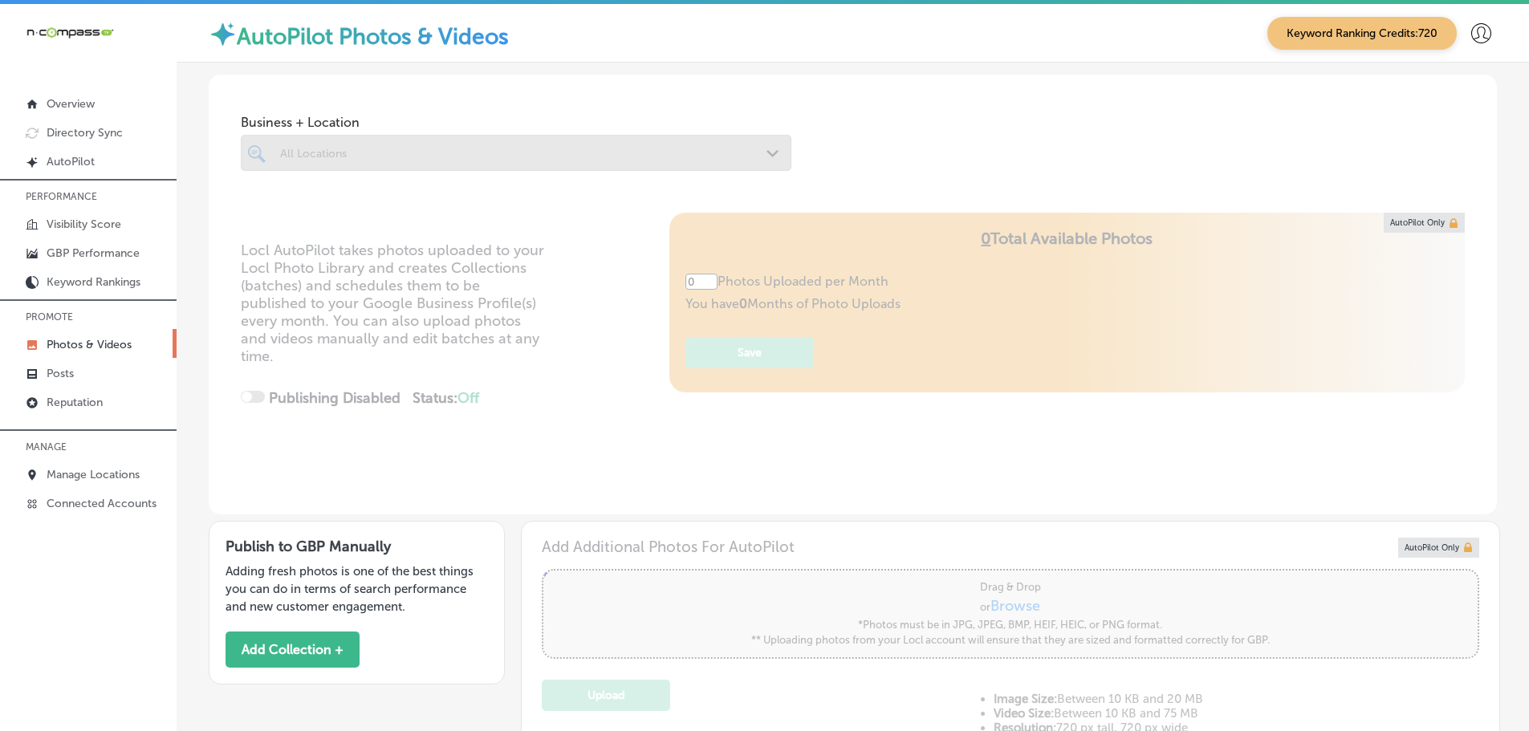
type input "5"
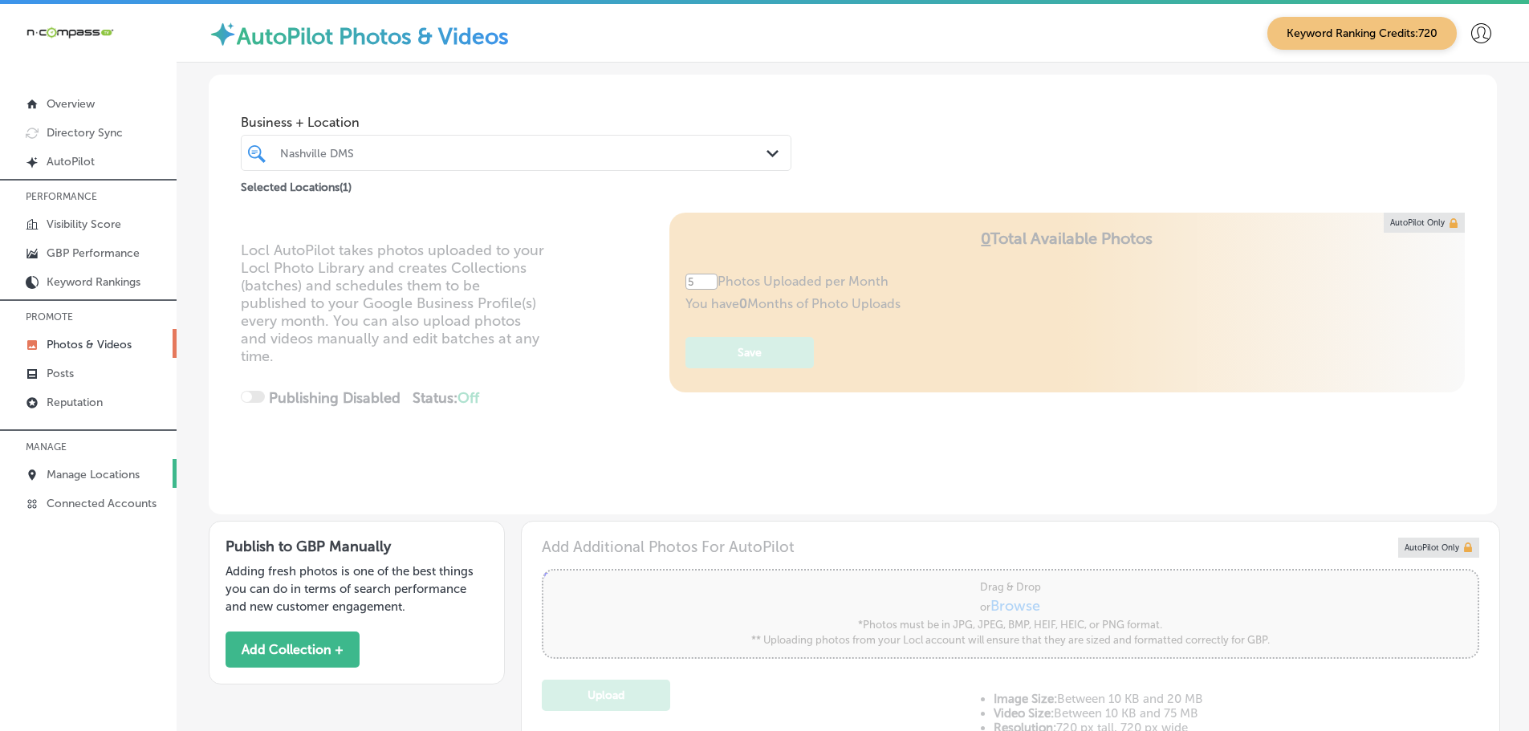
click at [99, 478] on p "Manage Locations" at bounding box center [93, 475] width 93 height 14
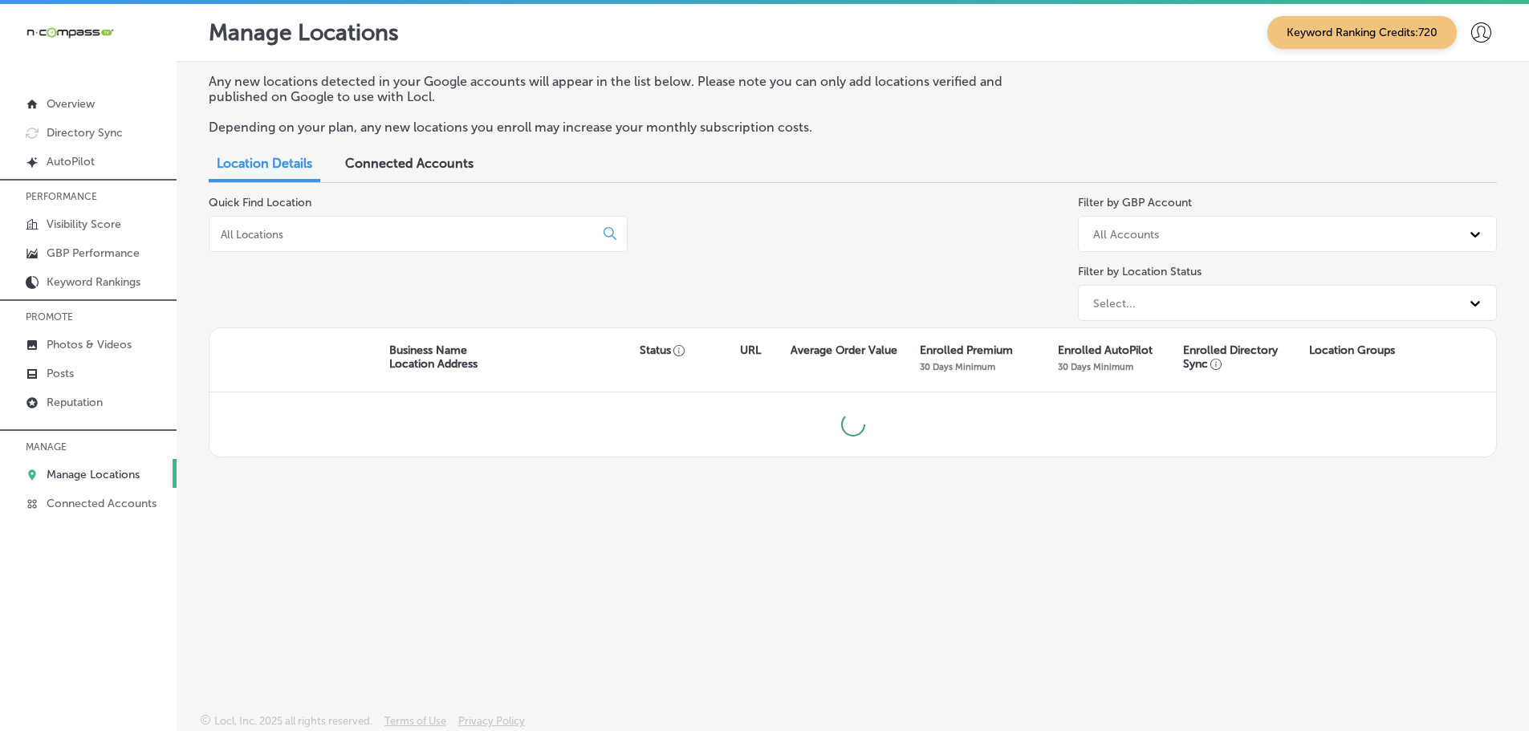
click at [472, 232] on input at bounding box center [405, 234] width 372 height 14
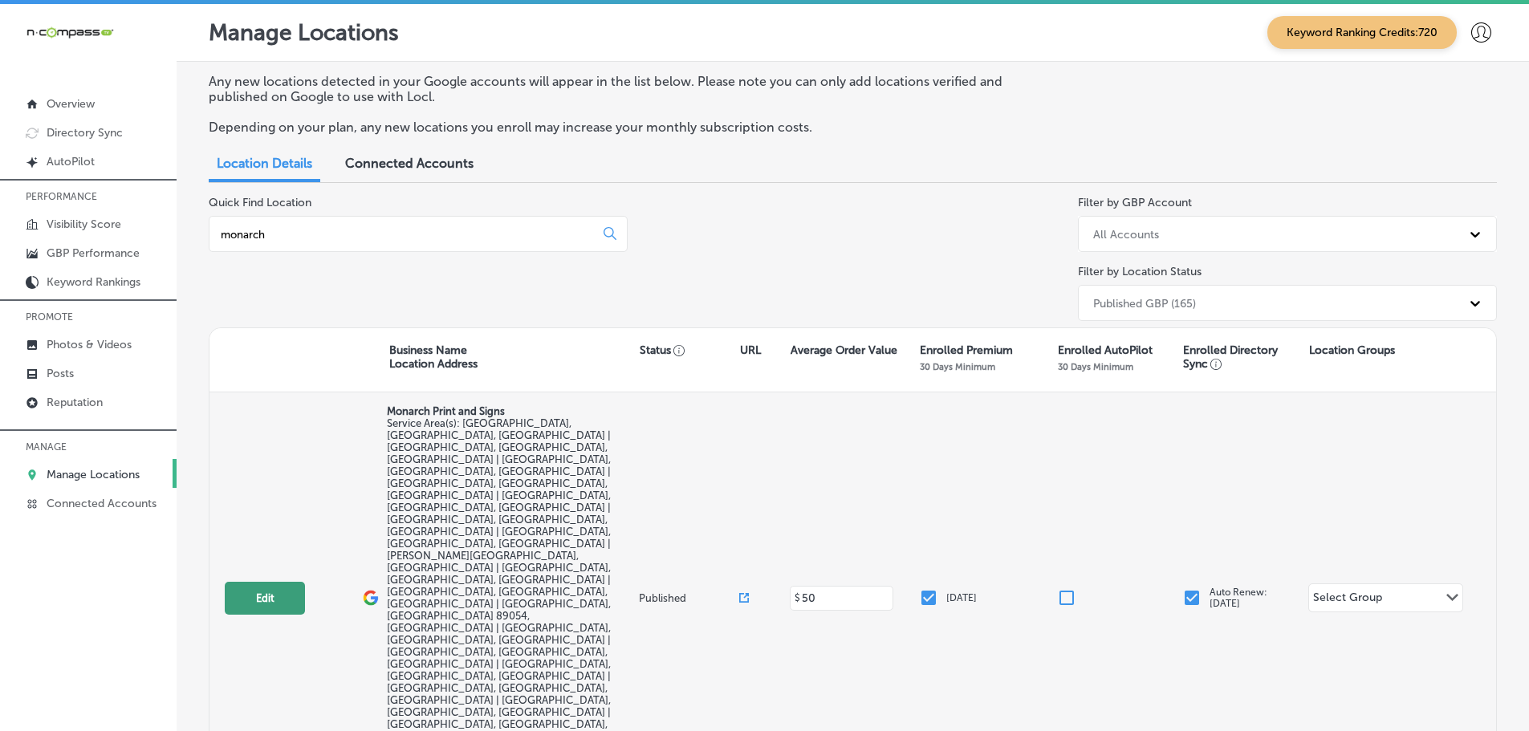
type input "monarch"
click at [246, 582] on button "Edit" at bounding box center [265, 598] width 80 height 33
select select "US"
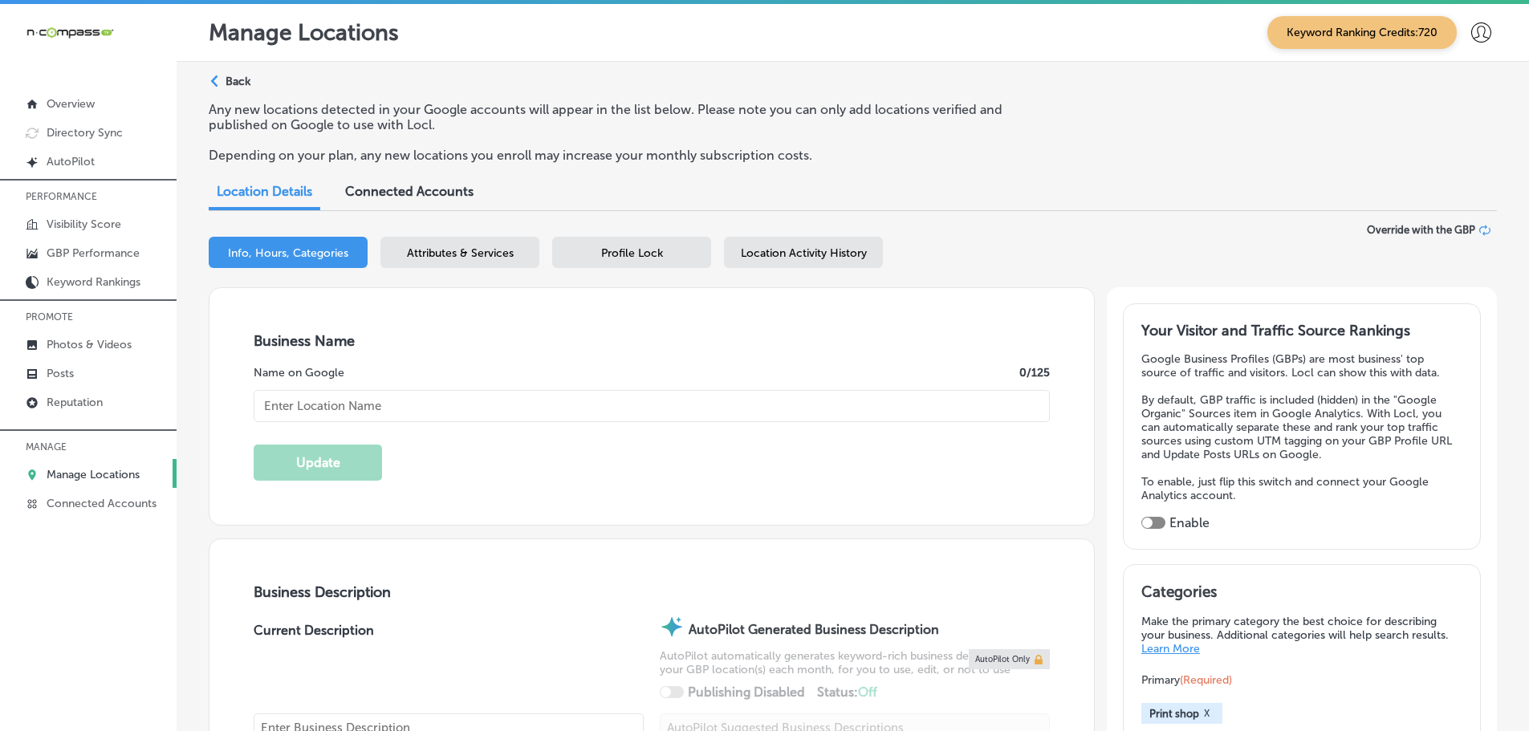
type input "Monarch Print and Signs"
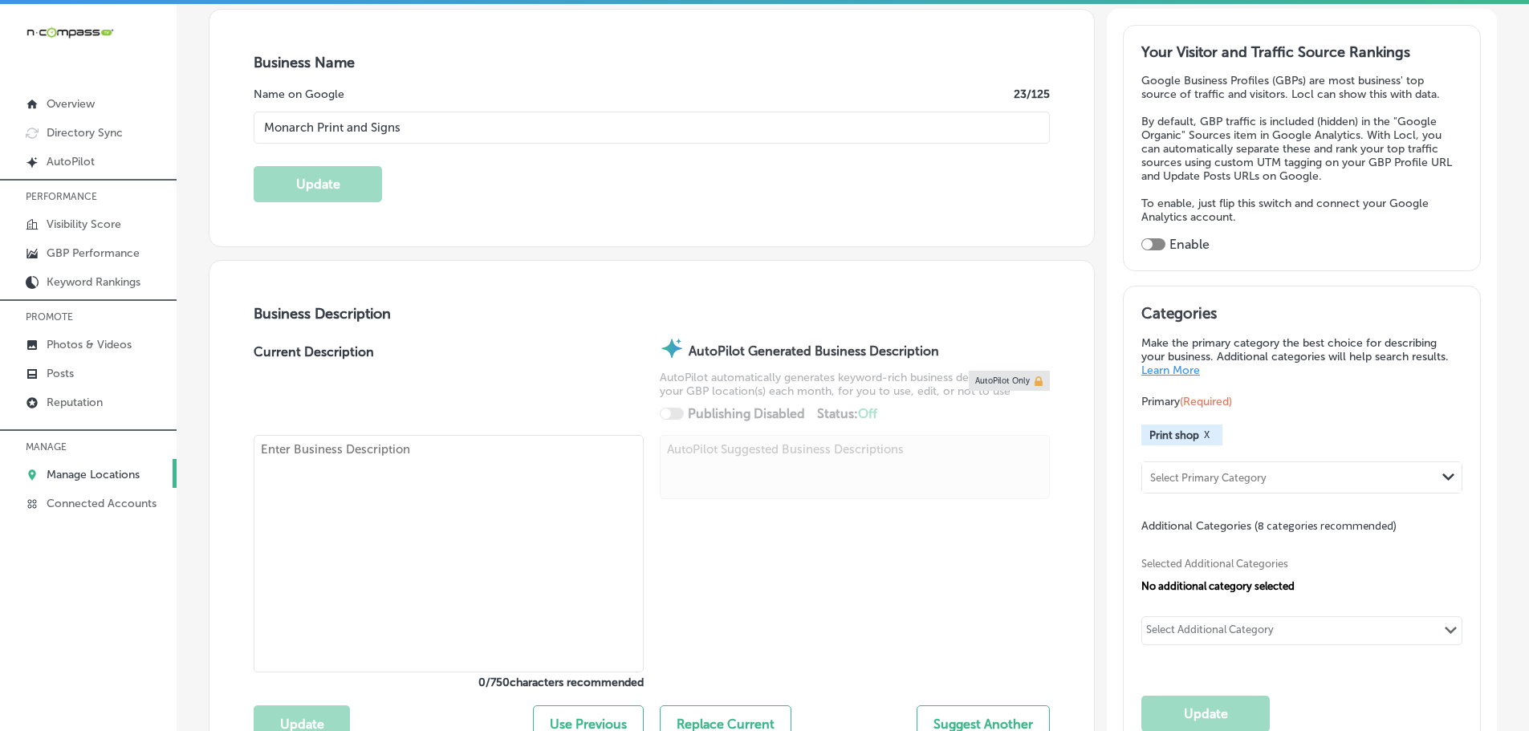
checkbox input "false"
type input "[STREET_ADDRESS]"
type input "[GEOGRAPHIC_DATA]"
type input "89101"
type input "US"
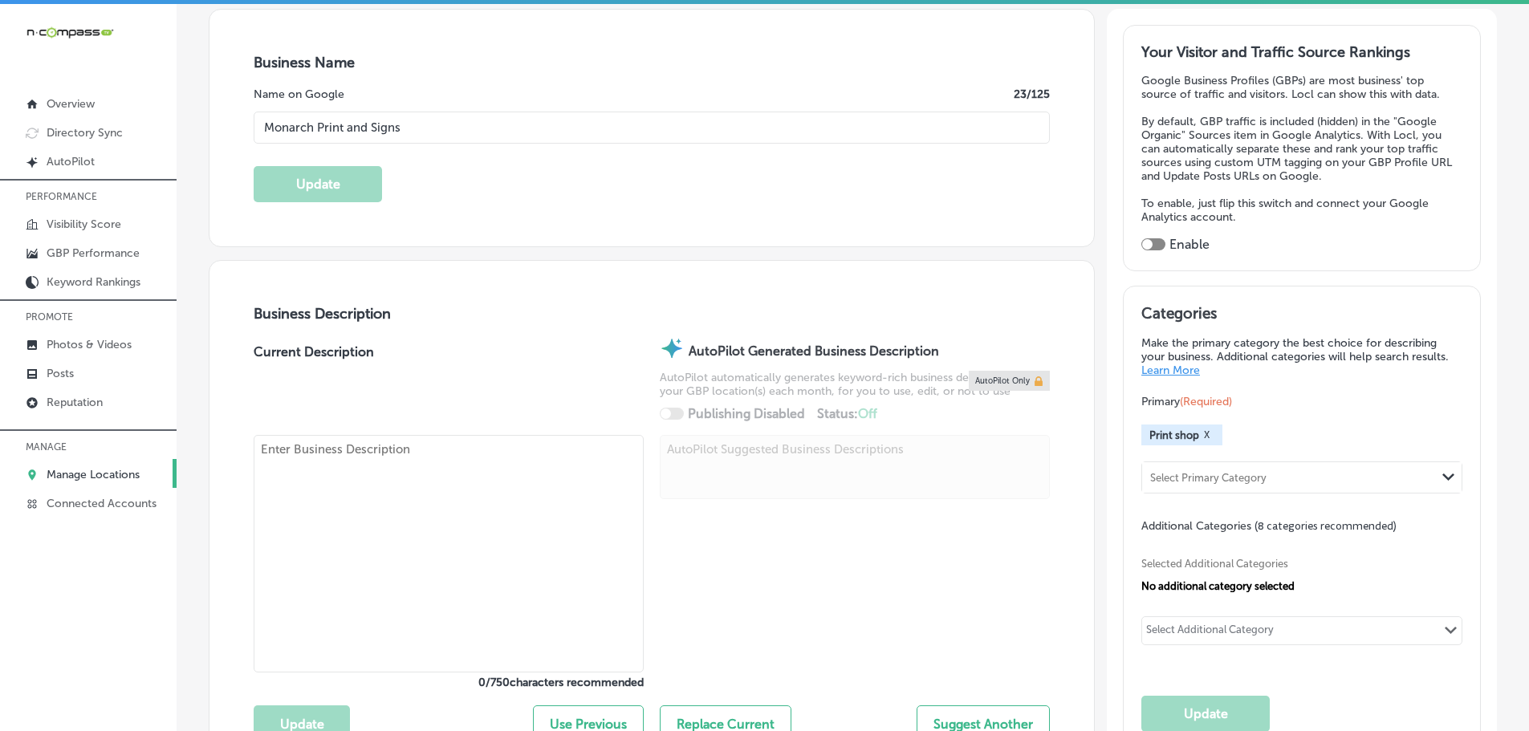
scroll to position [562, 0]
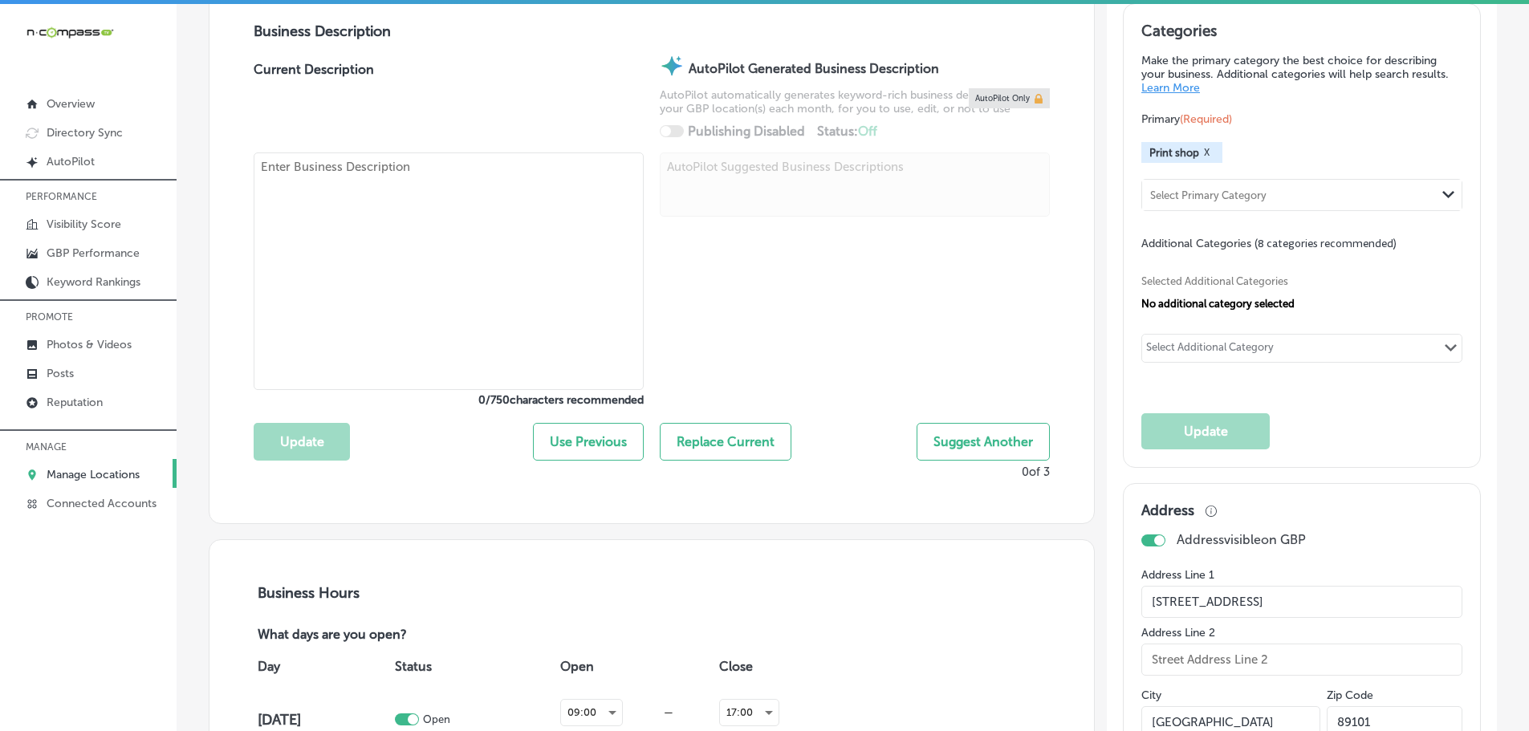
type textarea "Monarch Print and Signs specializes in high-quality large format printing servi…"
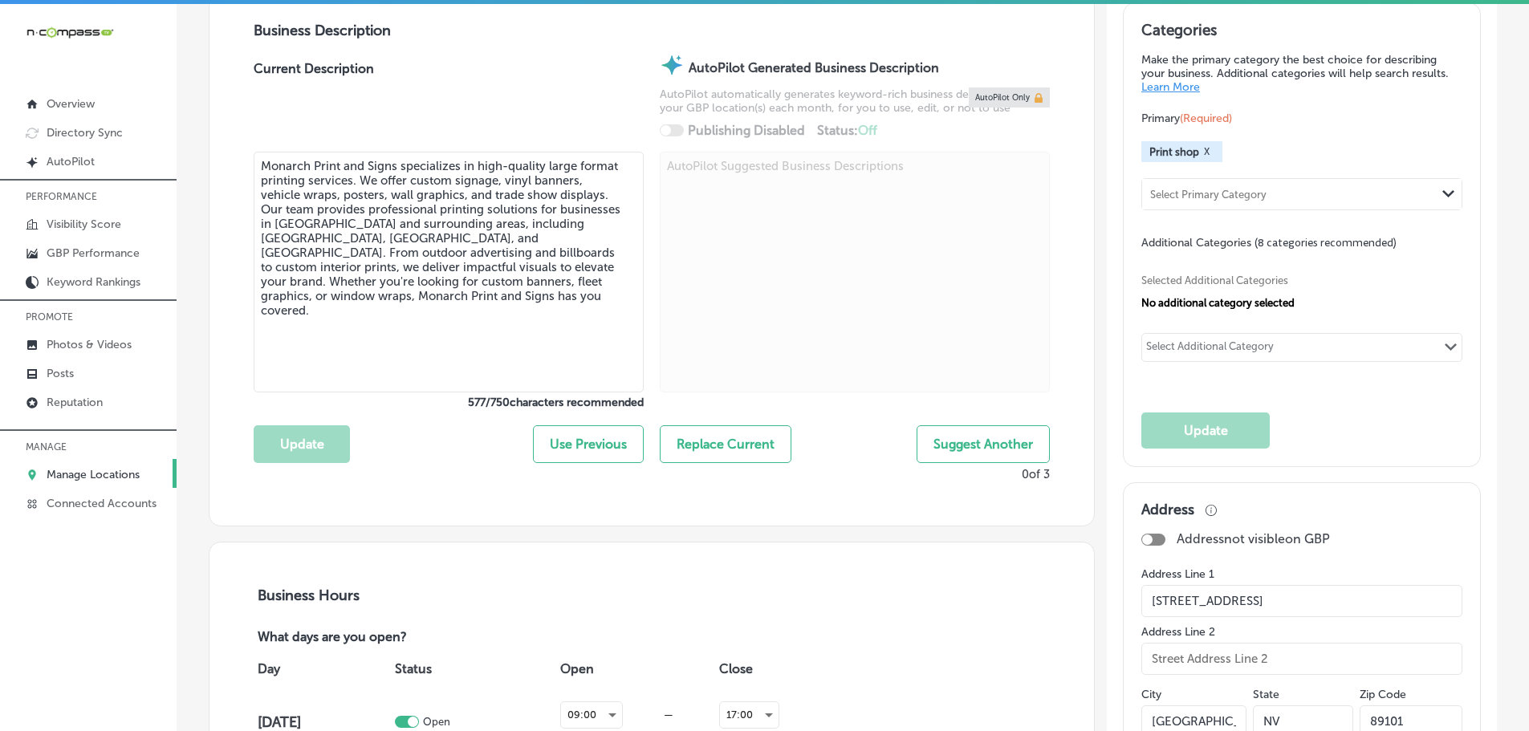
type input "[PHONE_NUMBER]"
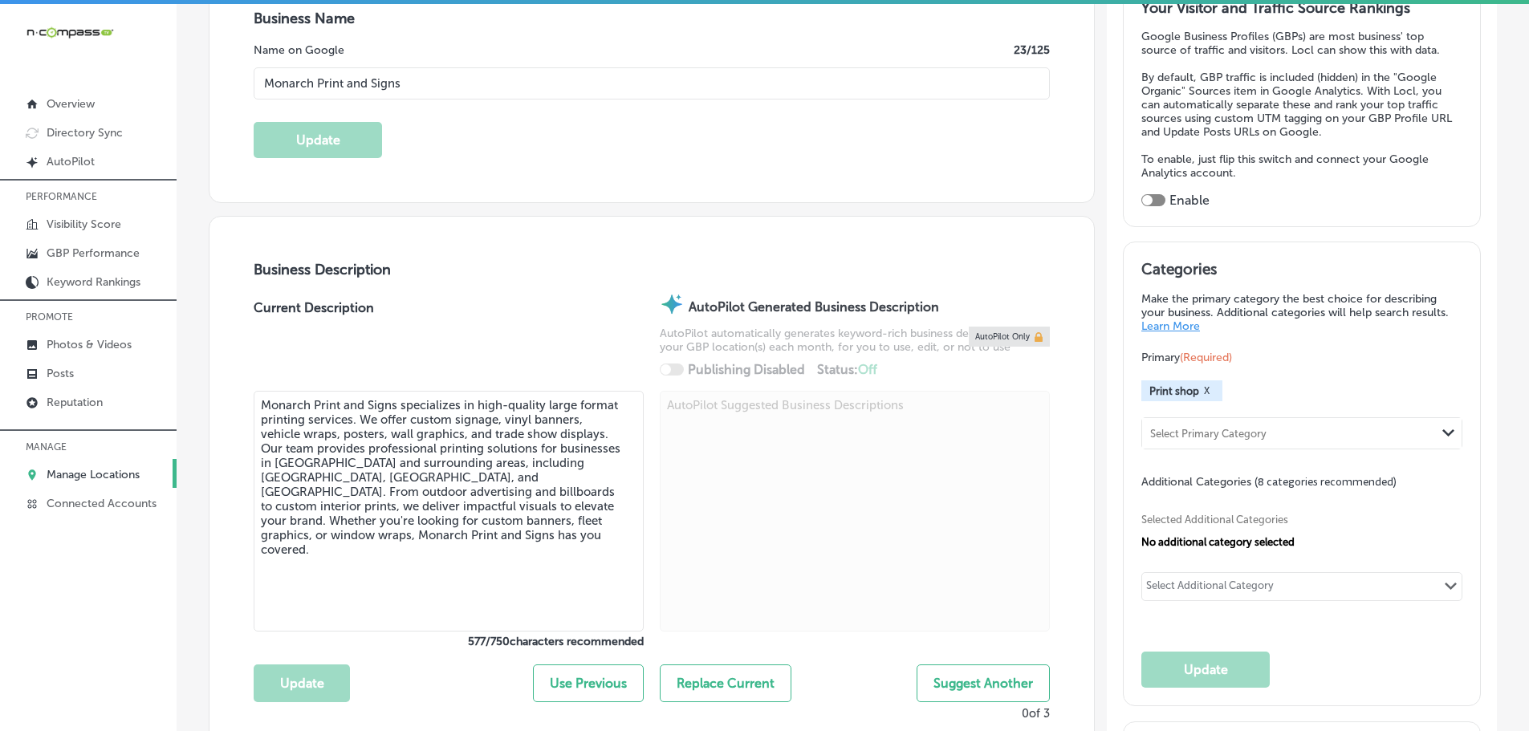
scroll to position [321, 0]
click at [1258, 590] on div "Select Additional Category" at bounding box center [1210, 590] width 128 height 18
type input "b"
type input "s"
type input "p"
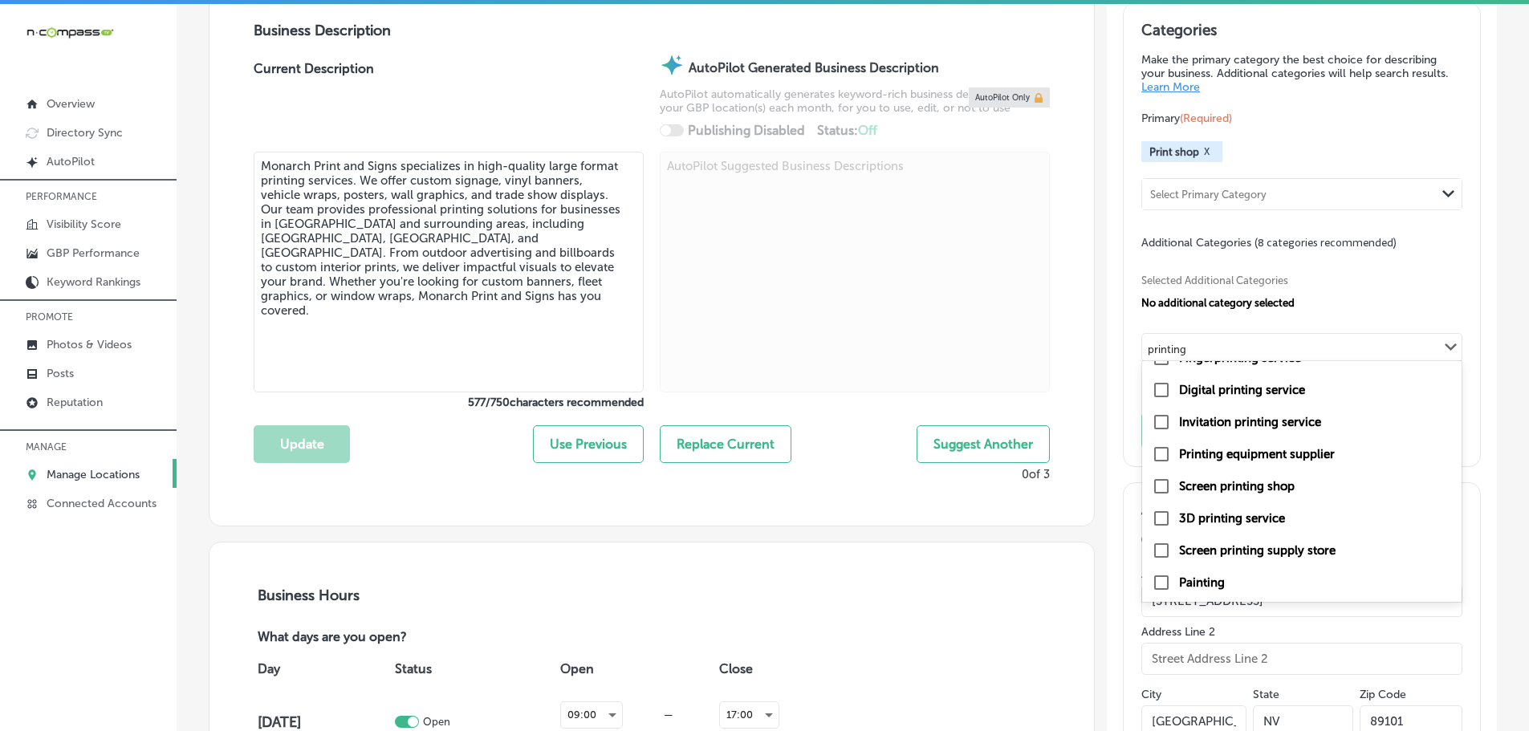
scroll to position [0, 0]
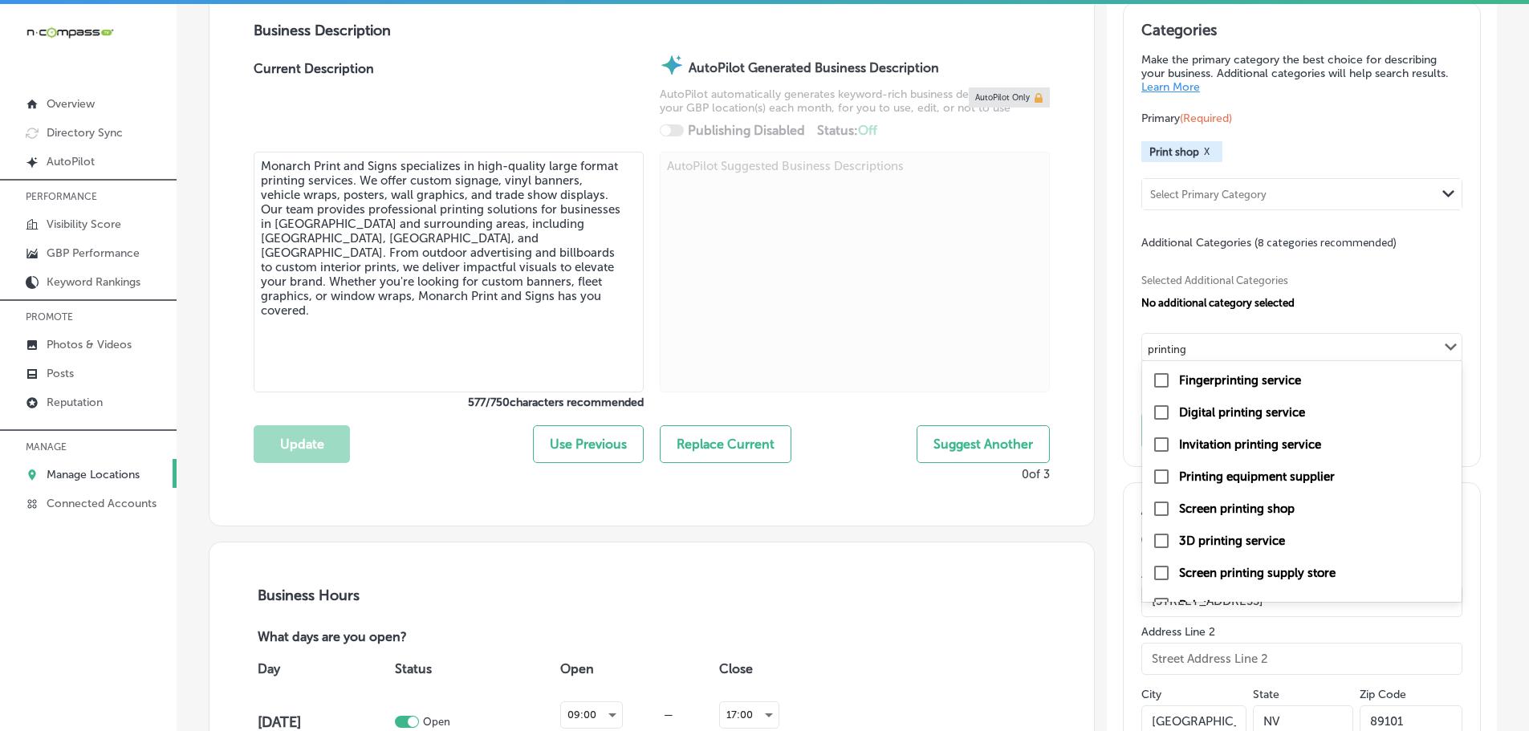
type input "printing"
type input "interior"
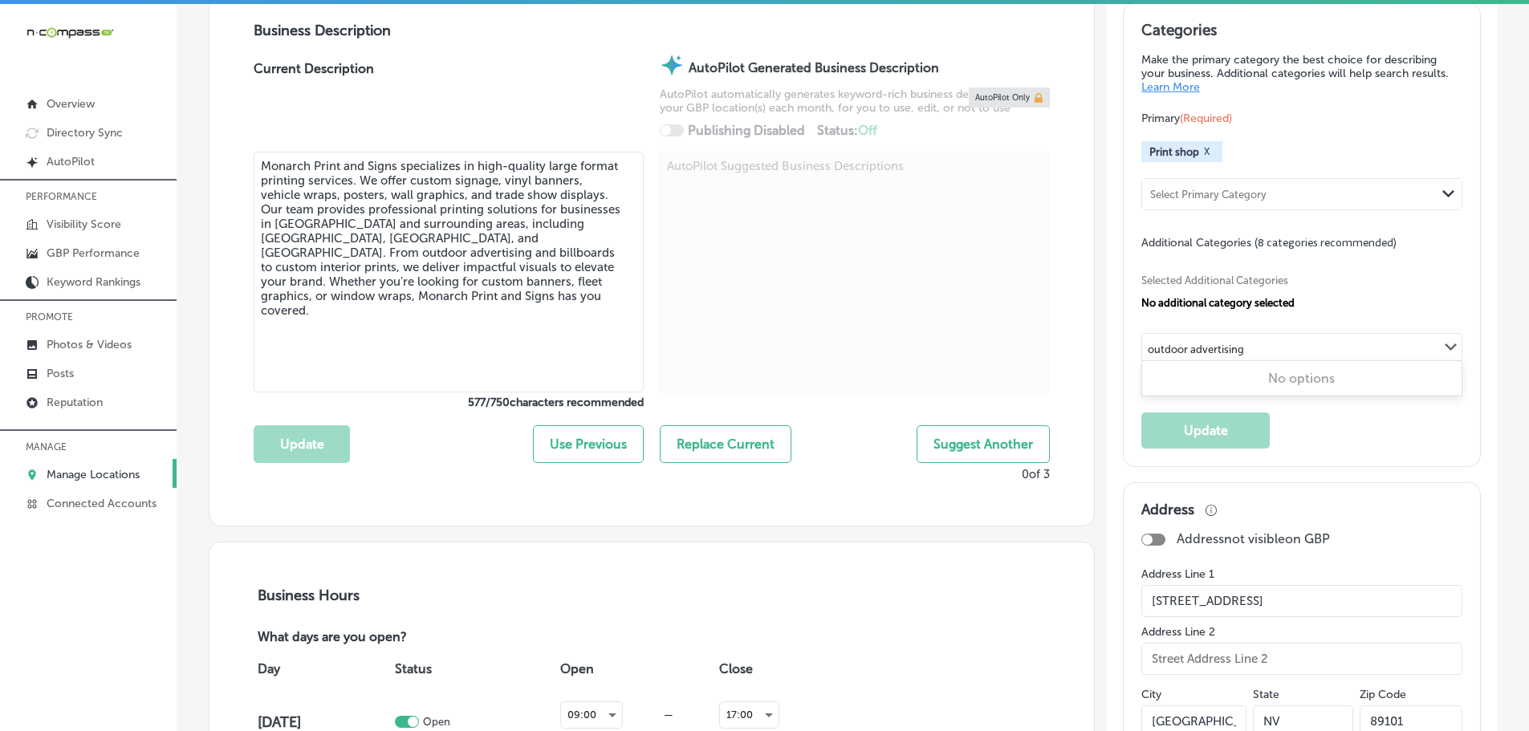
type input "outdoor advertising"
type input "graphic"
type input "a"
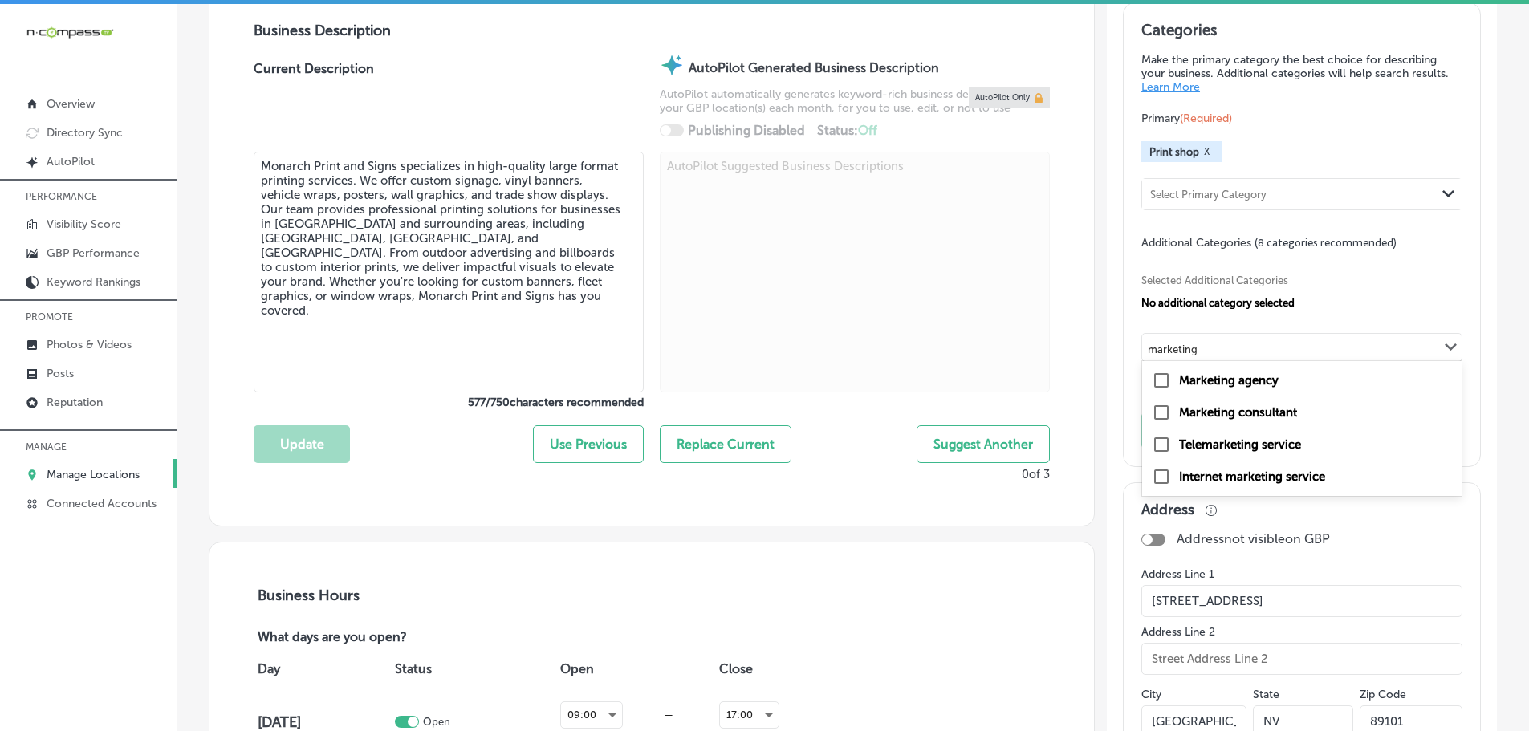
type input "marketing"
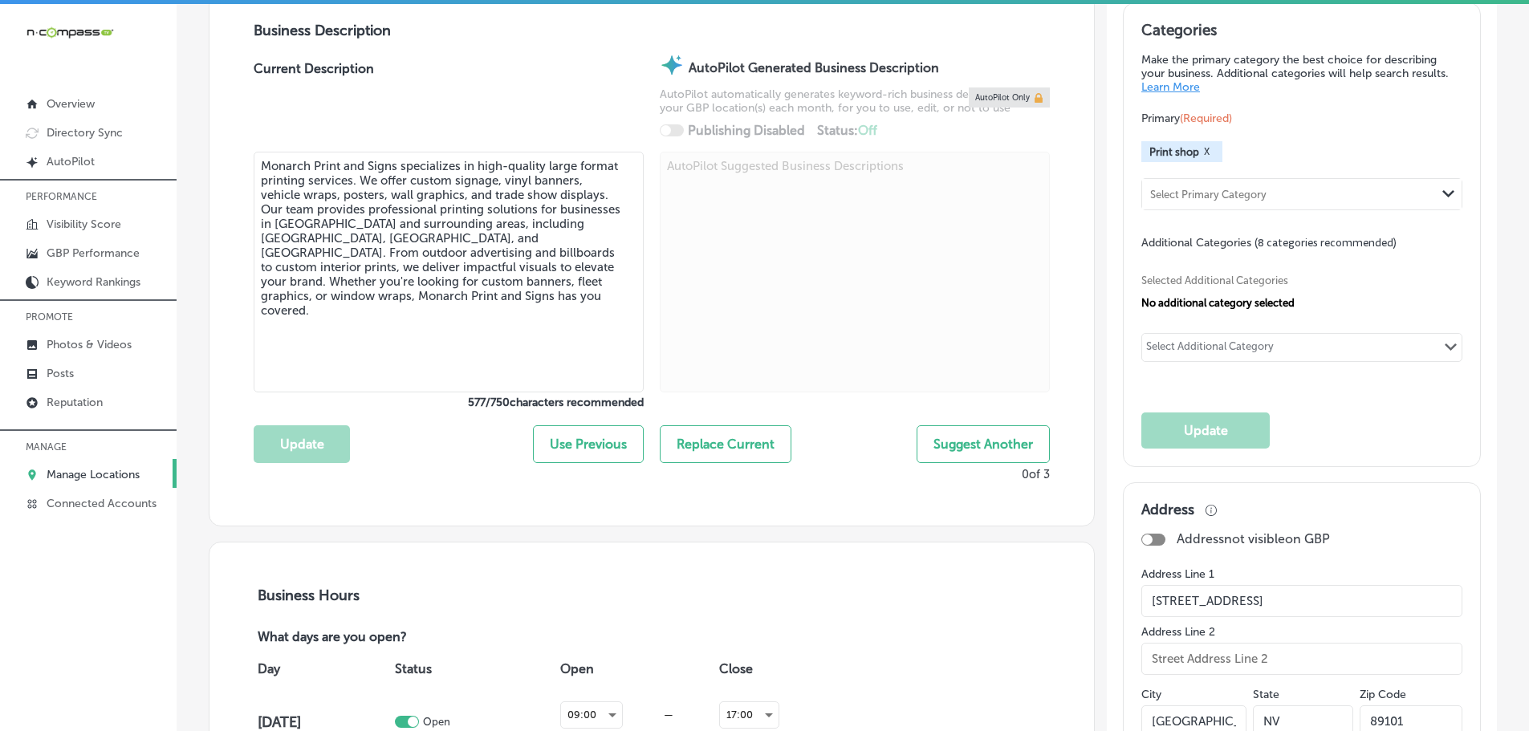
click at [1197, 340] on div "Select Additional Category" at bounding box center [1210, 349] width 128 height 18
type input "i"
type input "billboards"
drag, startPoint x: 1199, startPoint y: 348, endPoint x: 1149, endPoint y: 348, distance: 50.6
click at [1149, 348] on div "Select Additional Category Path Created with Sketch." at bounding box center [1302, 347] width 320 height 27
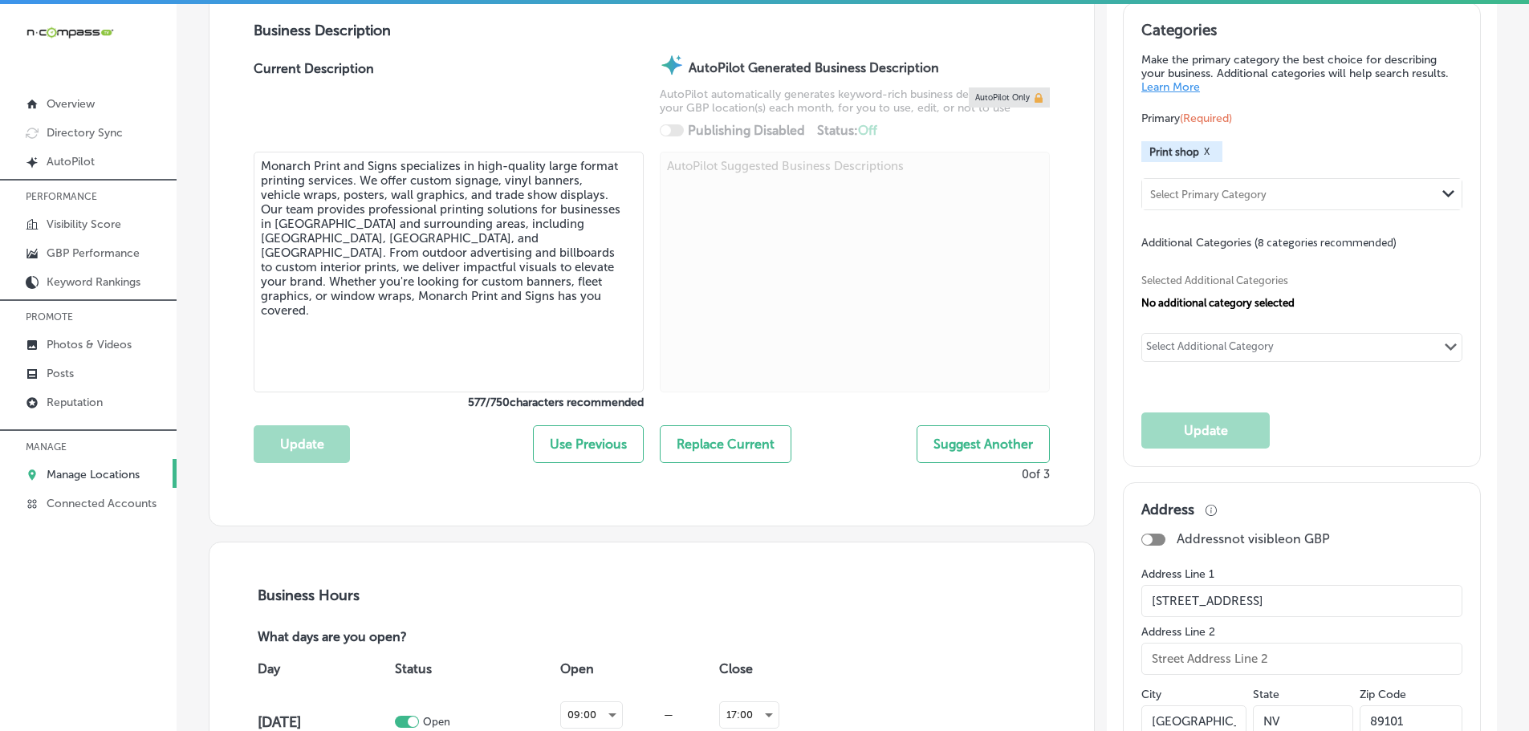
click at [1157, 348] on div "Select Additional Category" at bounding box center [1210, 349] width 128 height 18
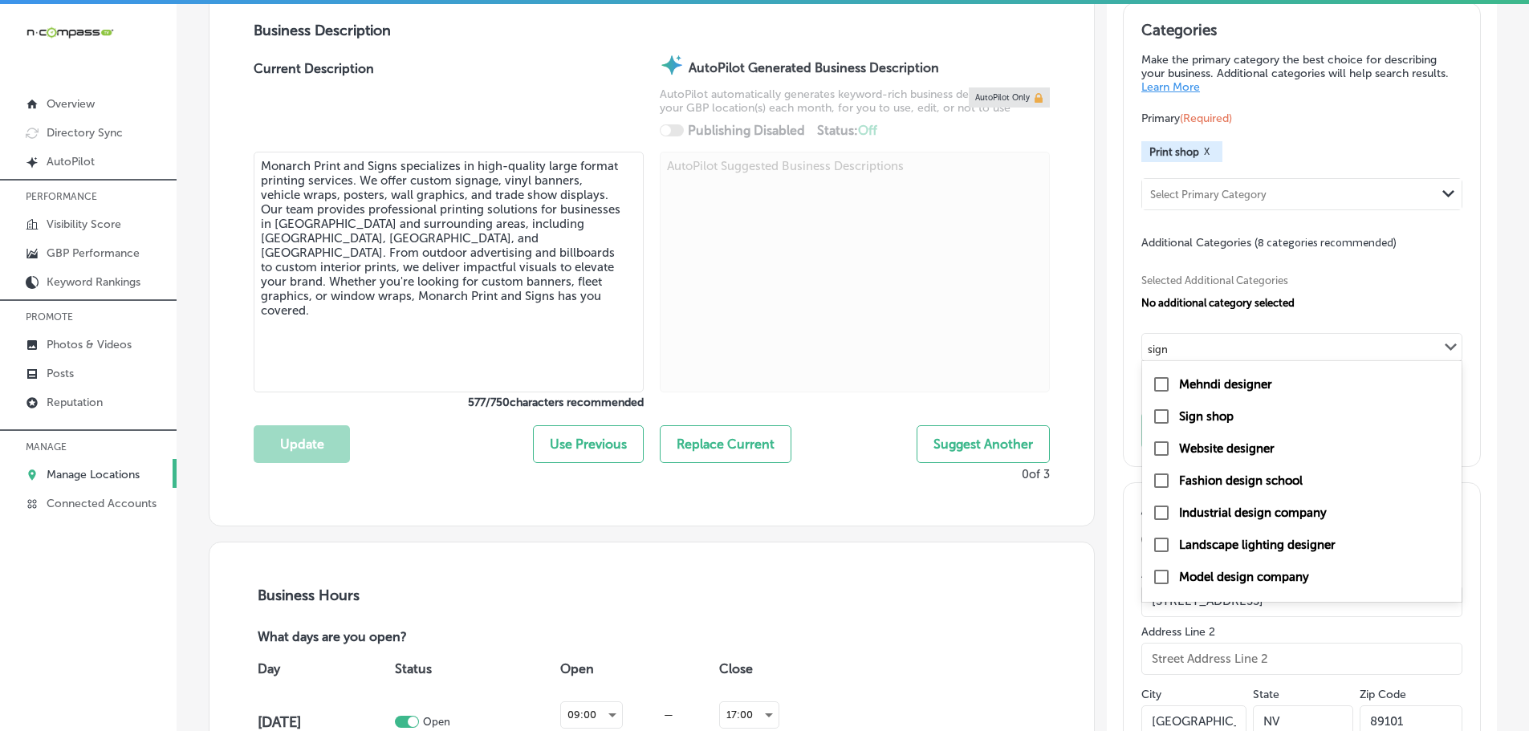
scroll to position [344, 0]
click at [1192, 455] on label "Sign shop" at bounding box center [1206, 454] width 55 height 14
type input "sign"
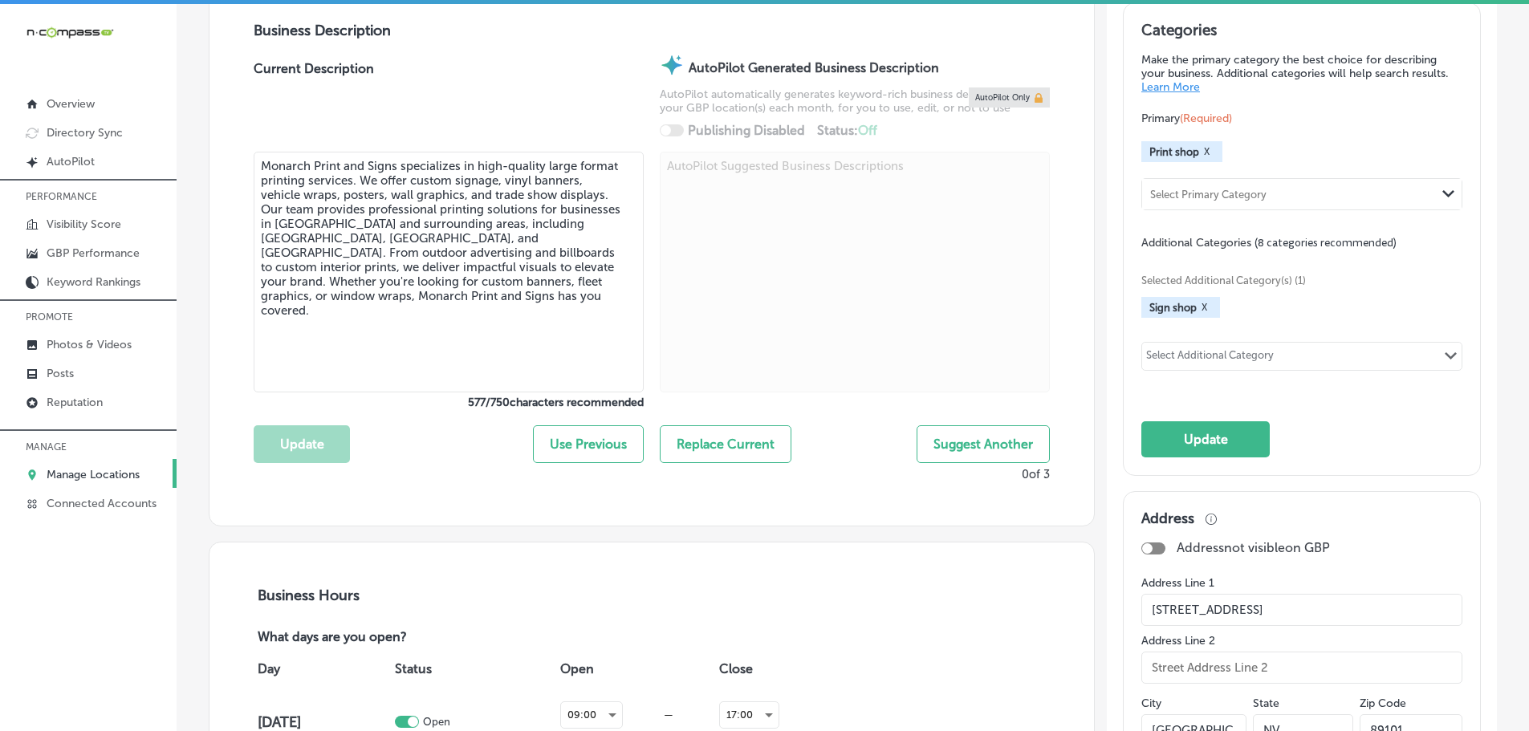
click at [1212, 357] on div "Select Additional Category" at bounding box center [1210, 358] width 128 height 18
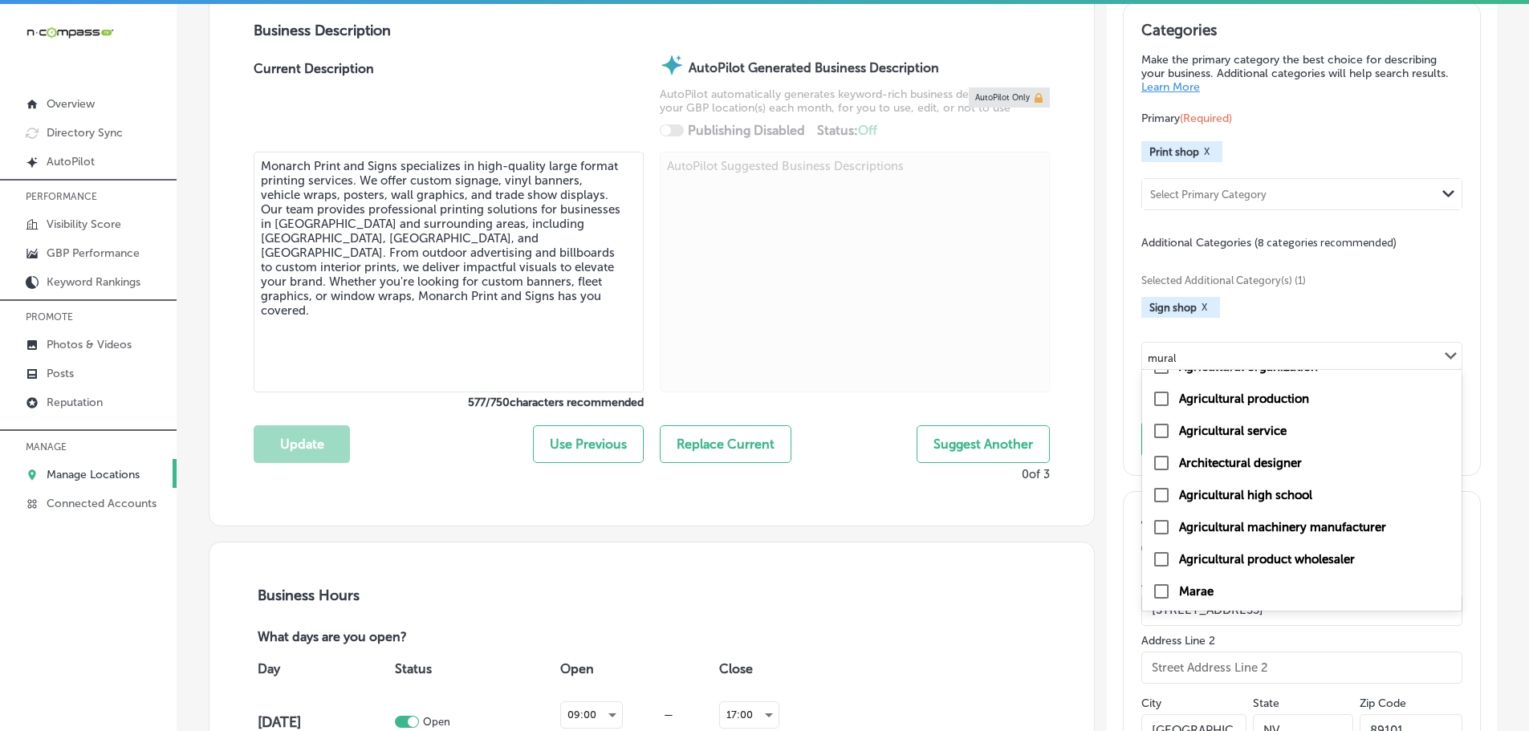
scroll to position [0, 0]
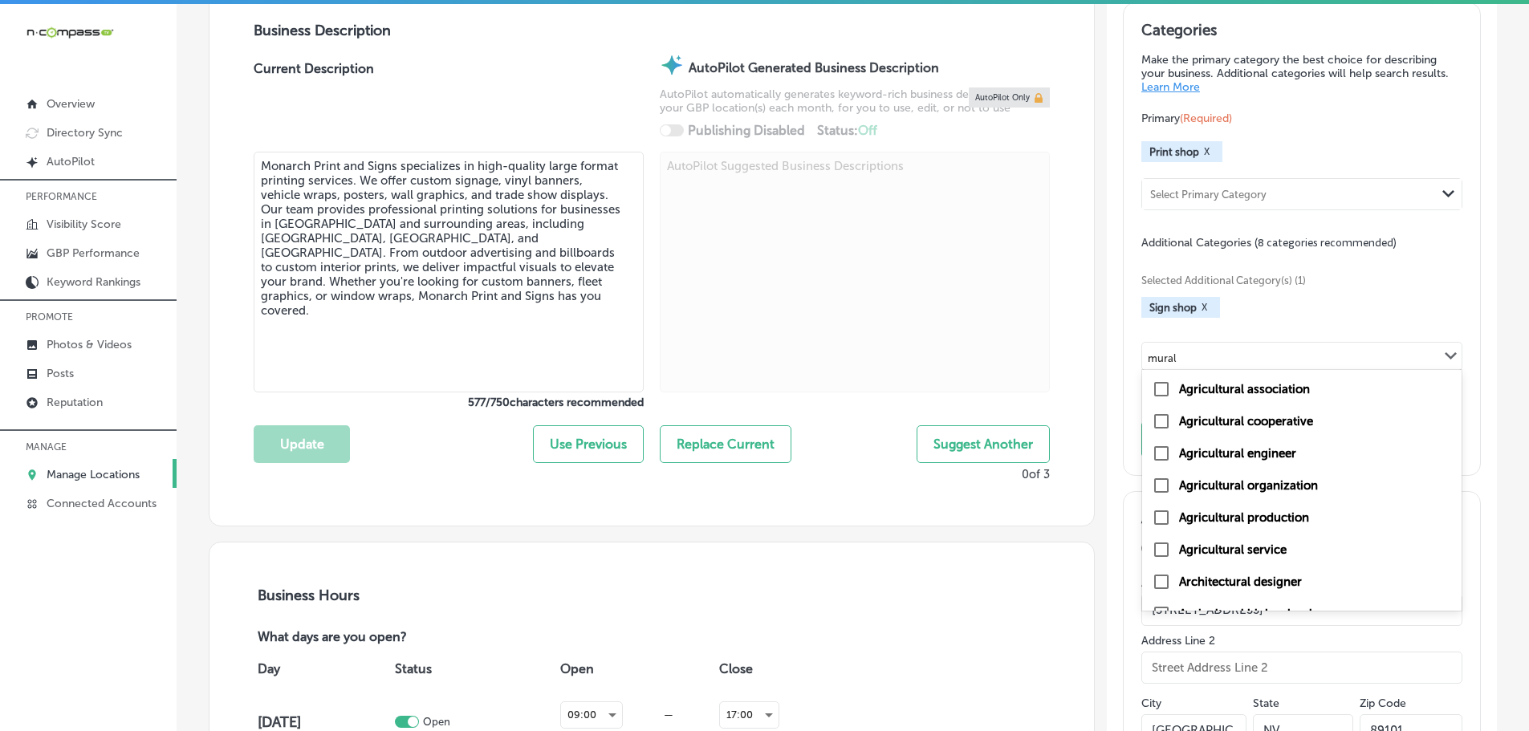
type input "mural"
type input "architectur"
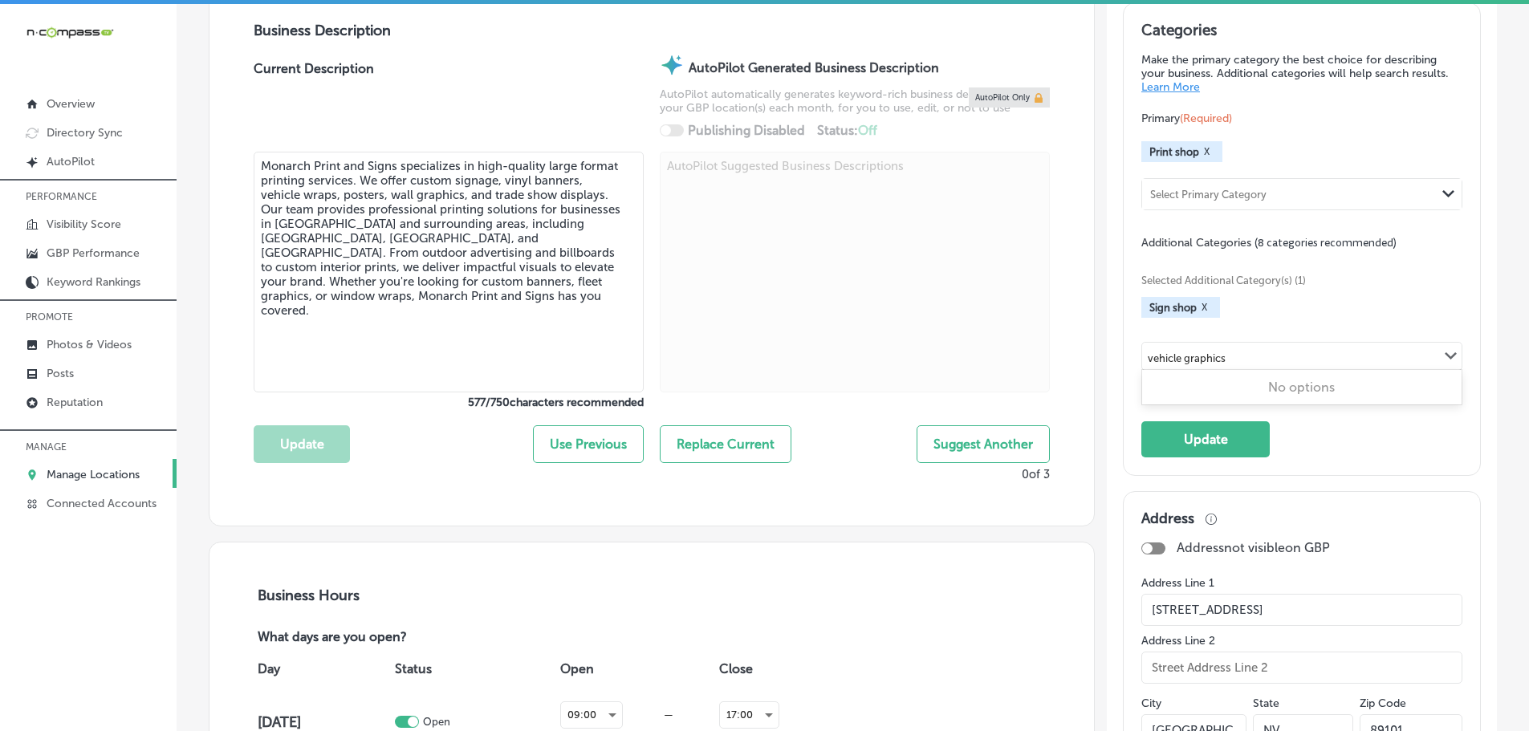
type input "vehicle graphic"
drag, startPoint x: 1229, startPoint y: 356, endPoint x: 1160, endPoint y: 358, distance: 69.1
click at [1160, 358] on div "Select Additional Category Path Created with Sketch." at bounding box center [1302, 356] width 320 height 27
type input "f"
type input "e"
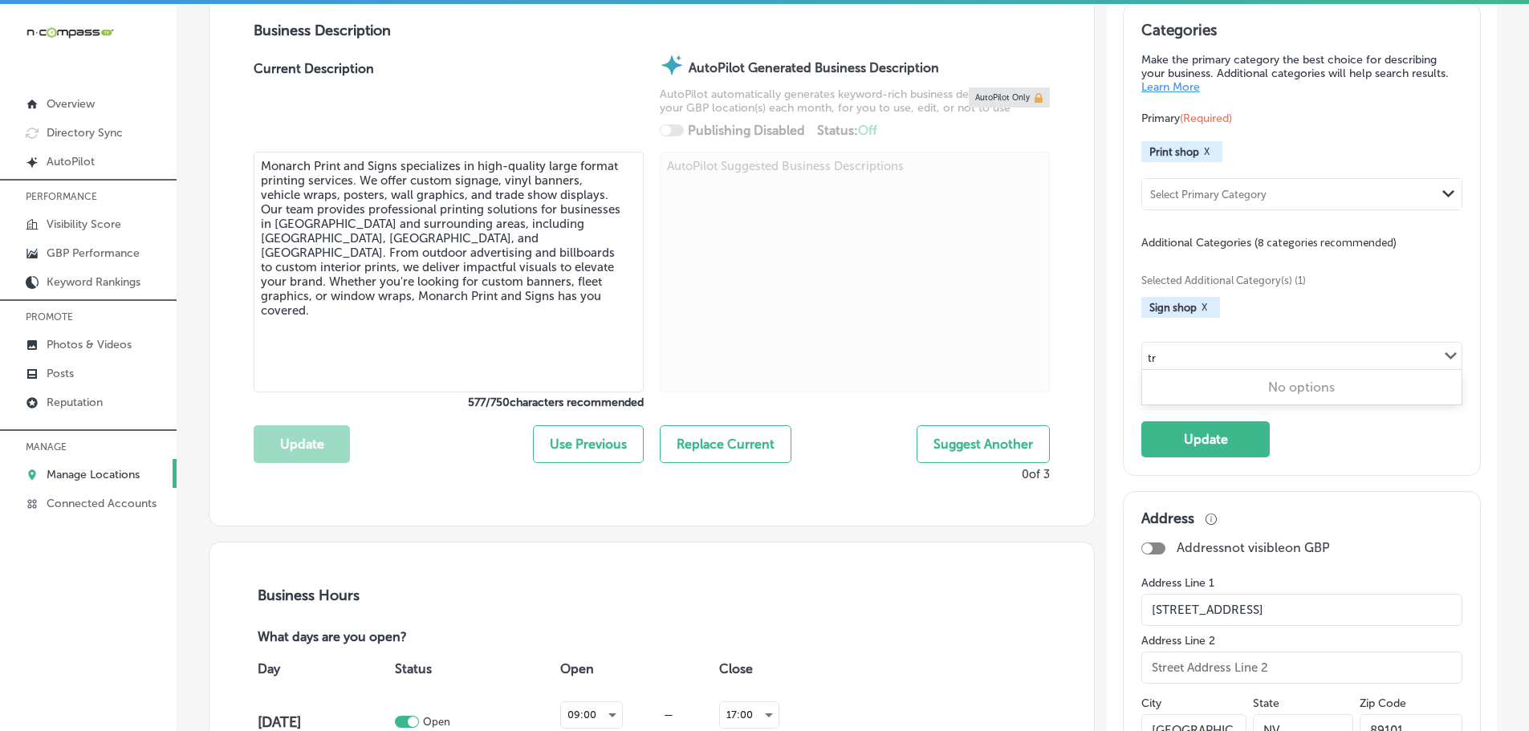
type input "t"
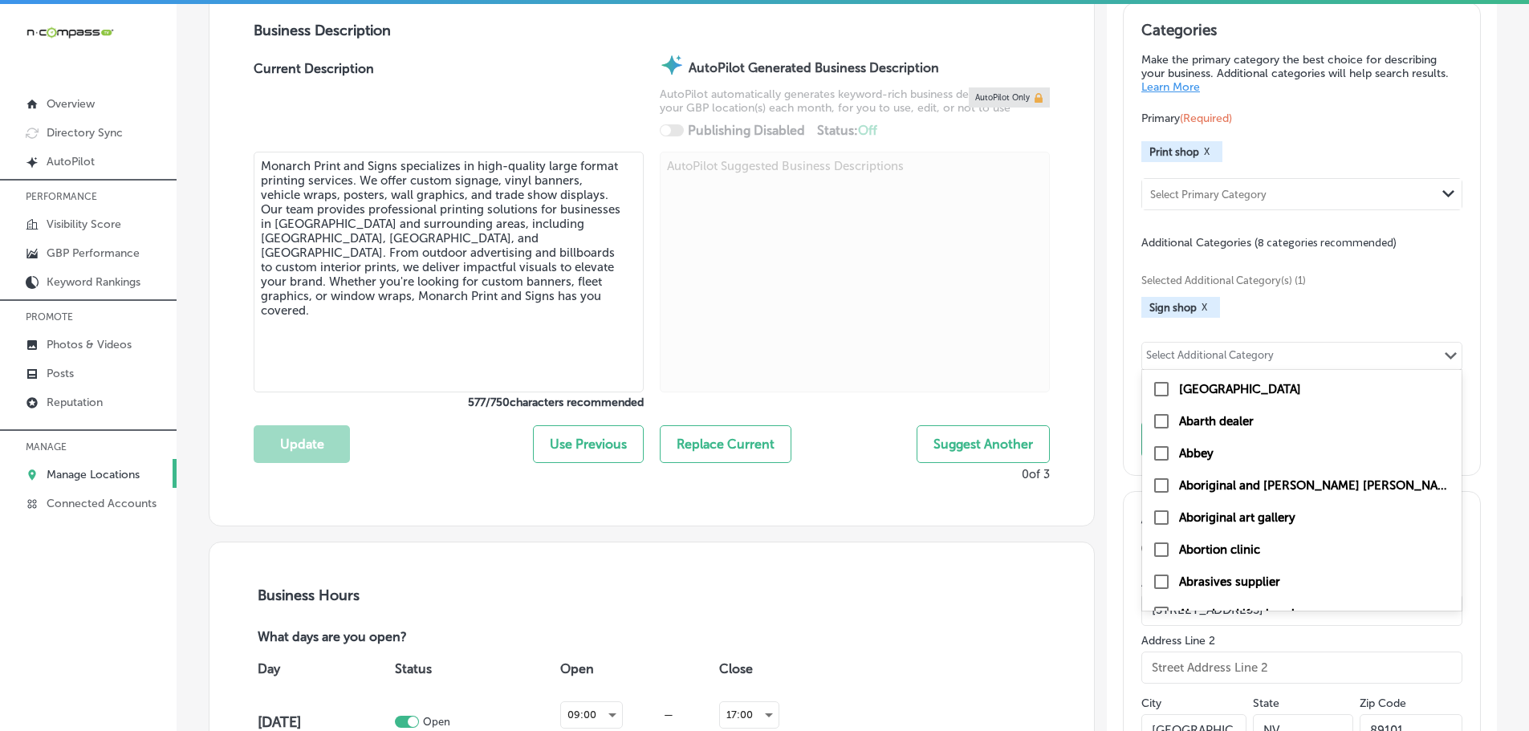
click at [1377, 281] on span "Selected Additional Category(s) (1)" at bounding box center [1296, 281] width 309 height 12
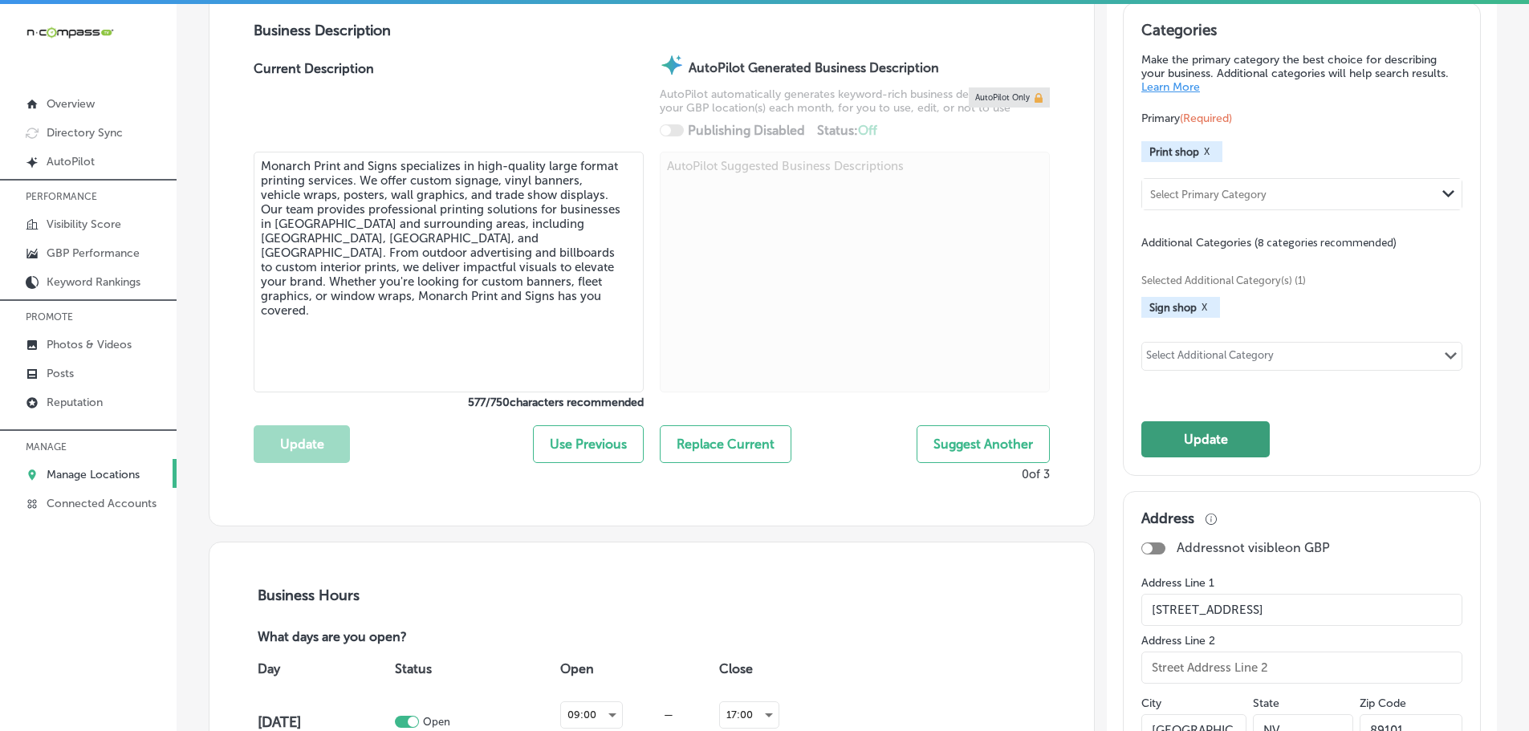
click at [1167, 454] on button "Update" at bounding box center [1206, 439] width 128 height 36
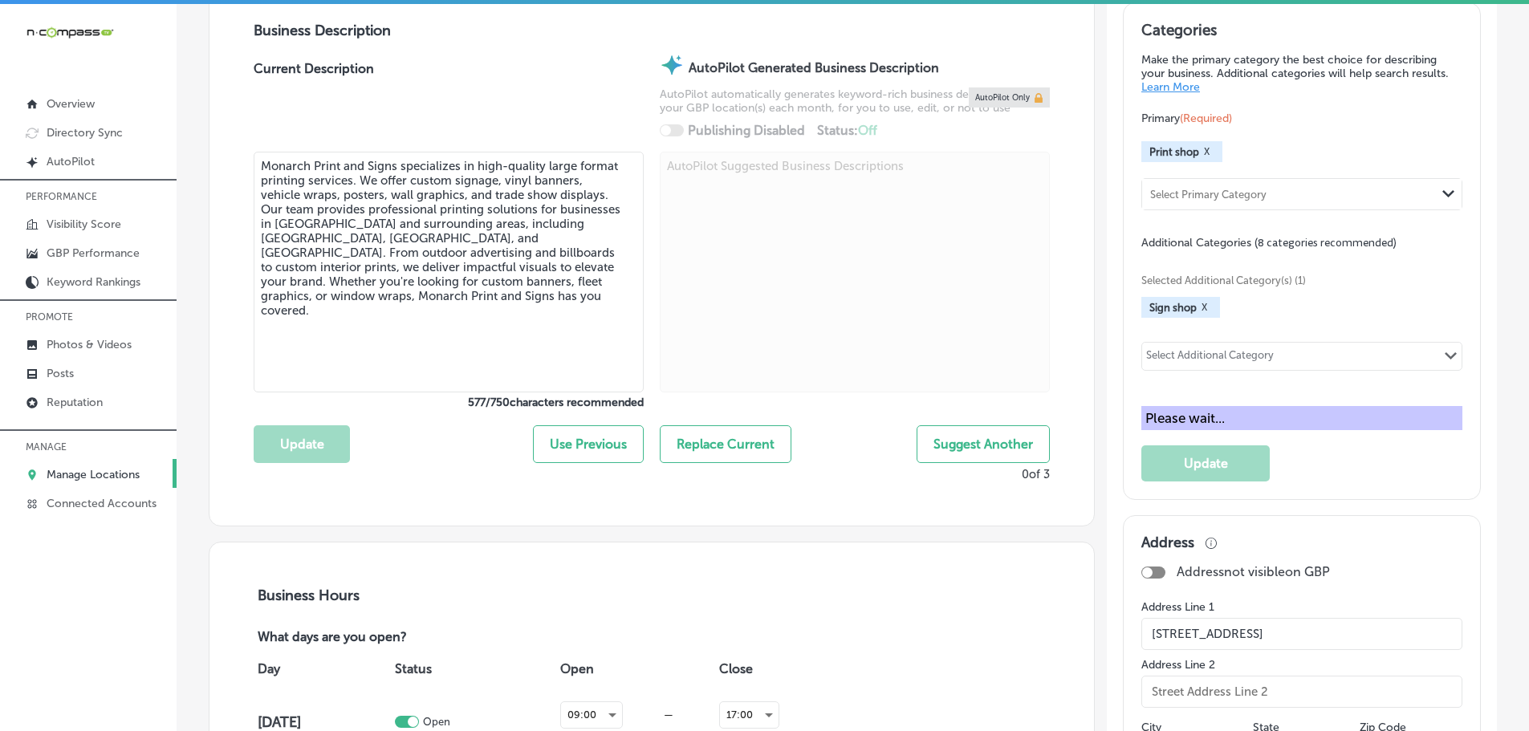
scroll to position [563, 0]
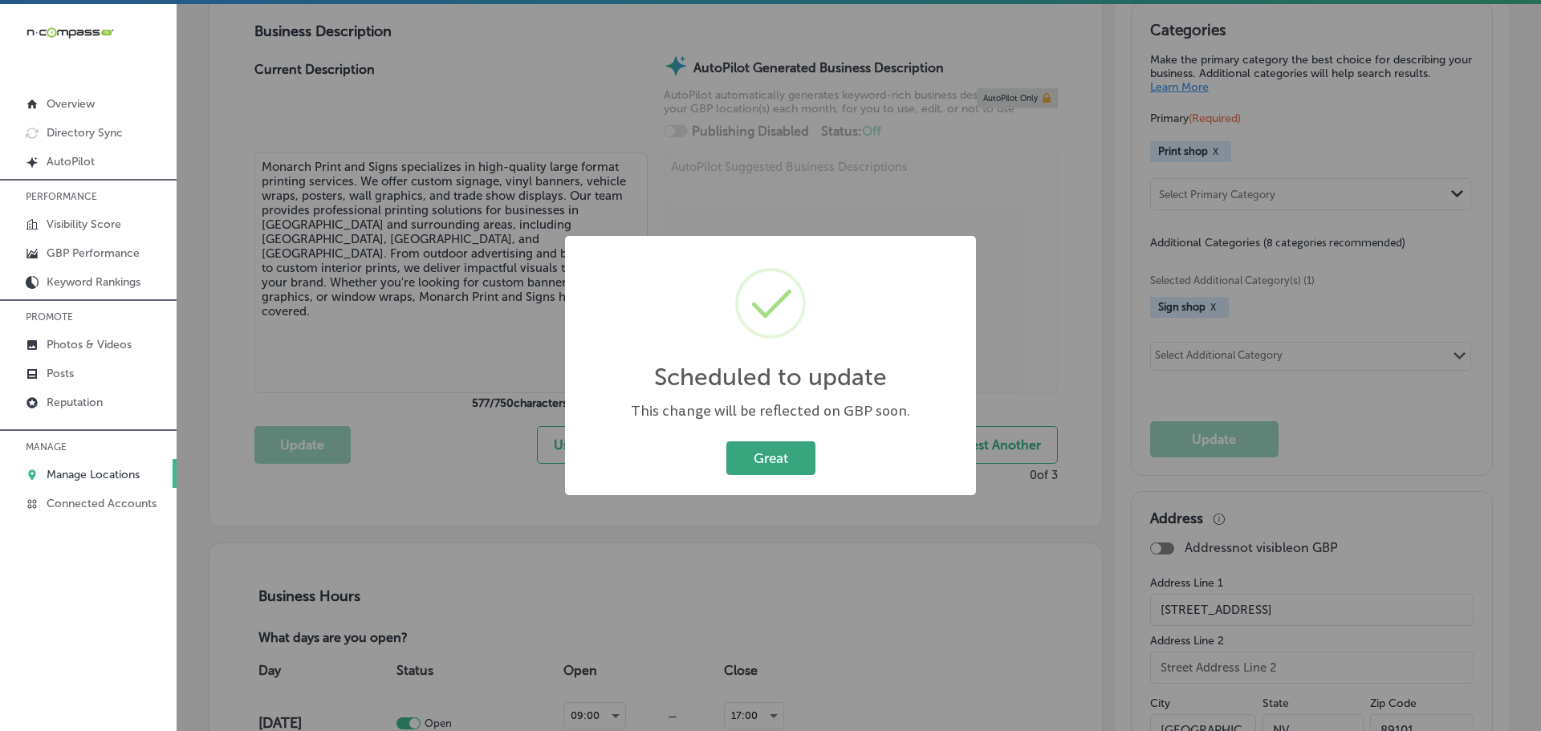
drag, startPoint x: 827, startPoint y: 456, endPoint x: 812, endPoint y: 455, distance: 14.5
click at [826, 456] on div "Great Cancel" at bounding box center [770, 459] width 379 height 42
click at [810, 455] on button "Great" at bounding box center [771, 458] width 89 height 33
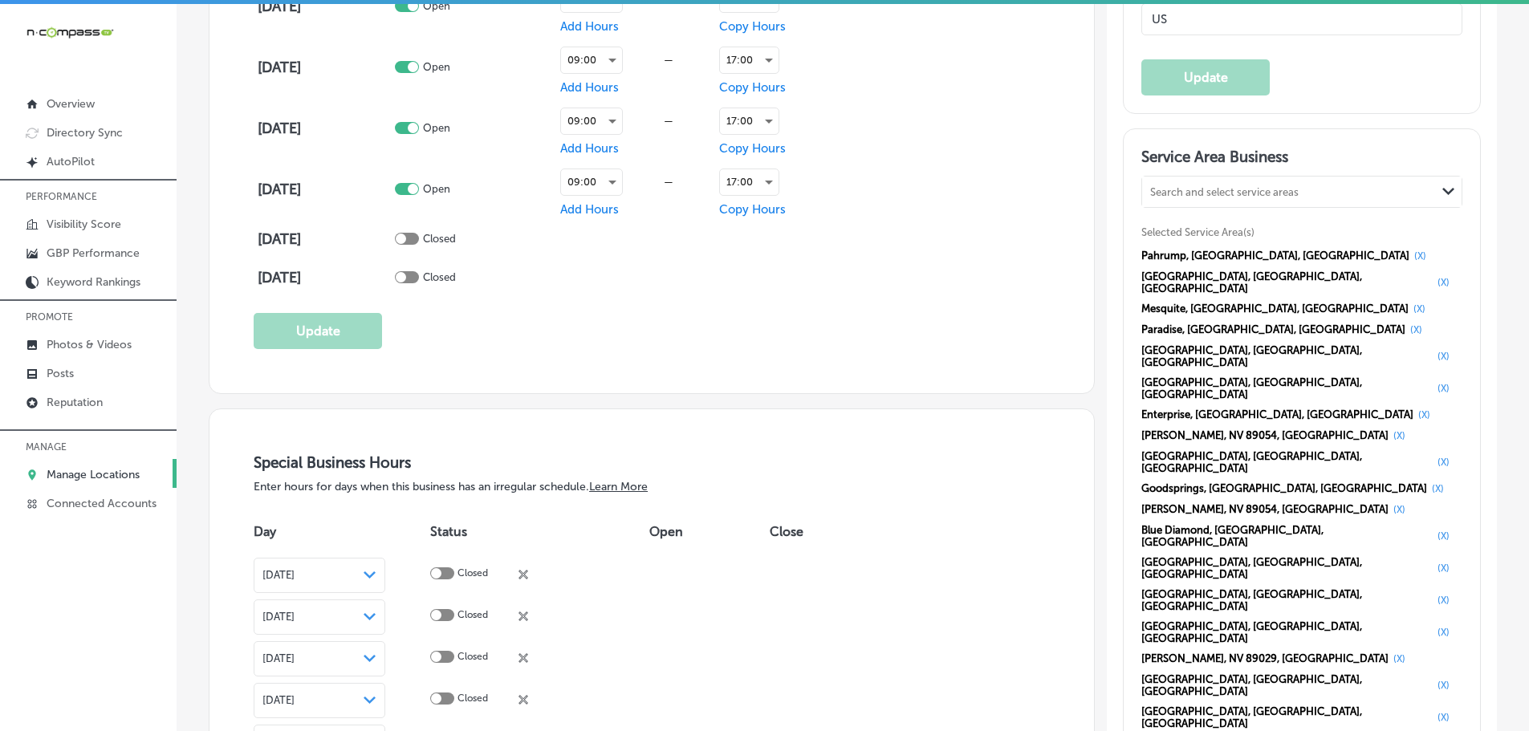
scroll to position [1445, 0]
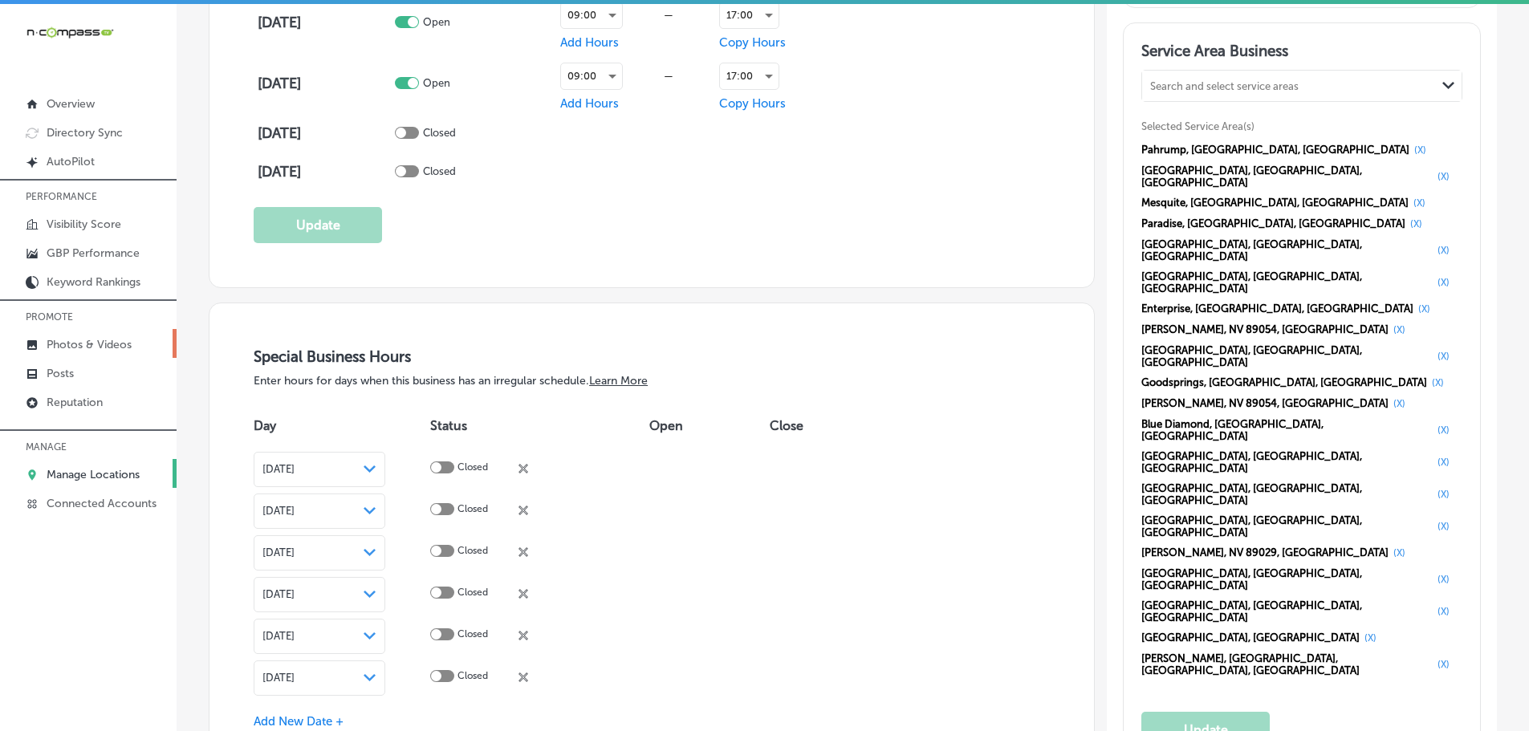
click at [71, 344] on p "Photos & Videos" at bounding box center [89, 345] width 85 height 14
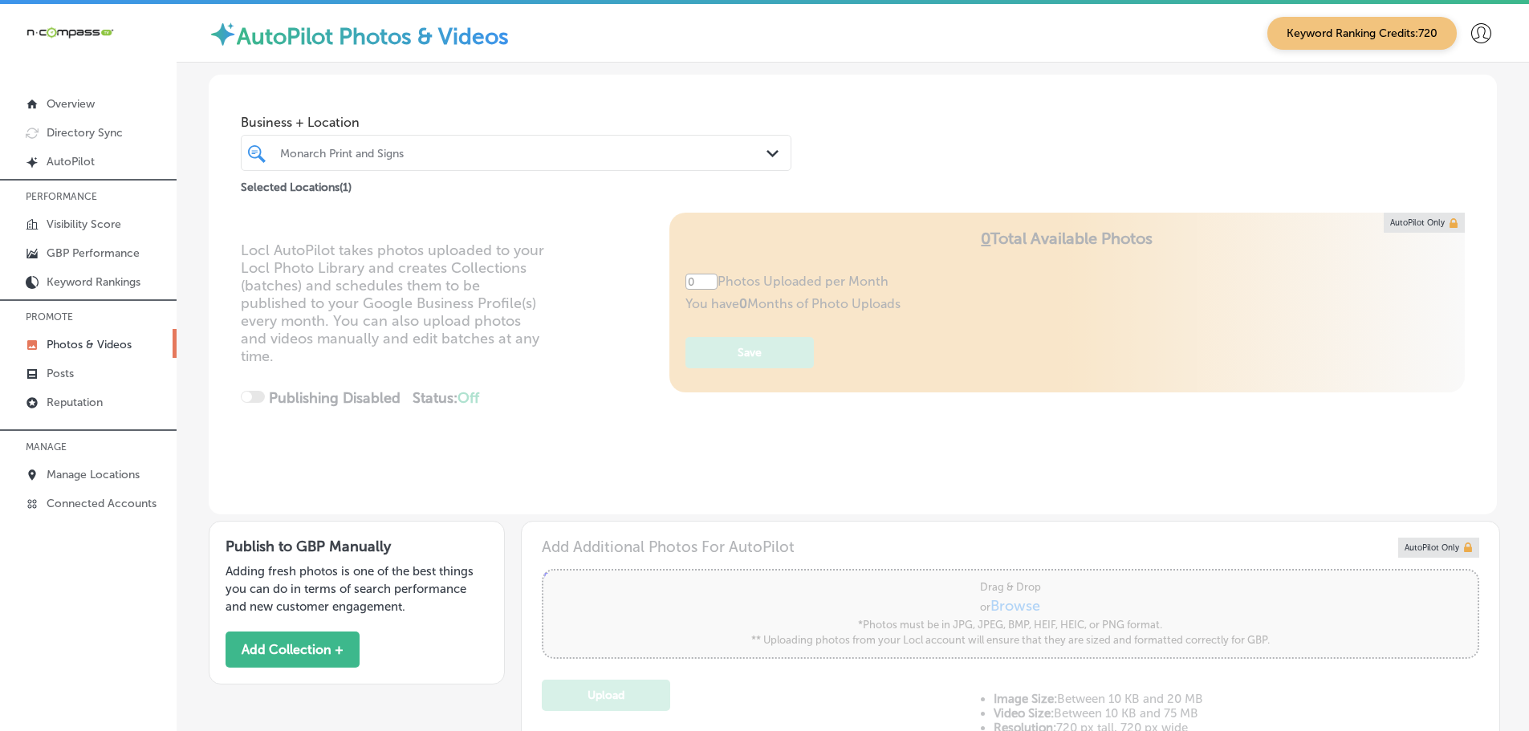
type input "5"
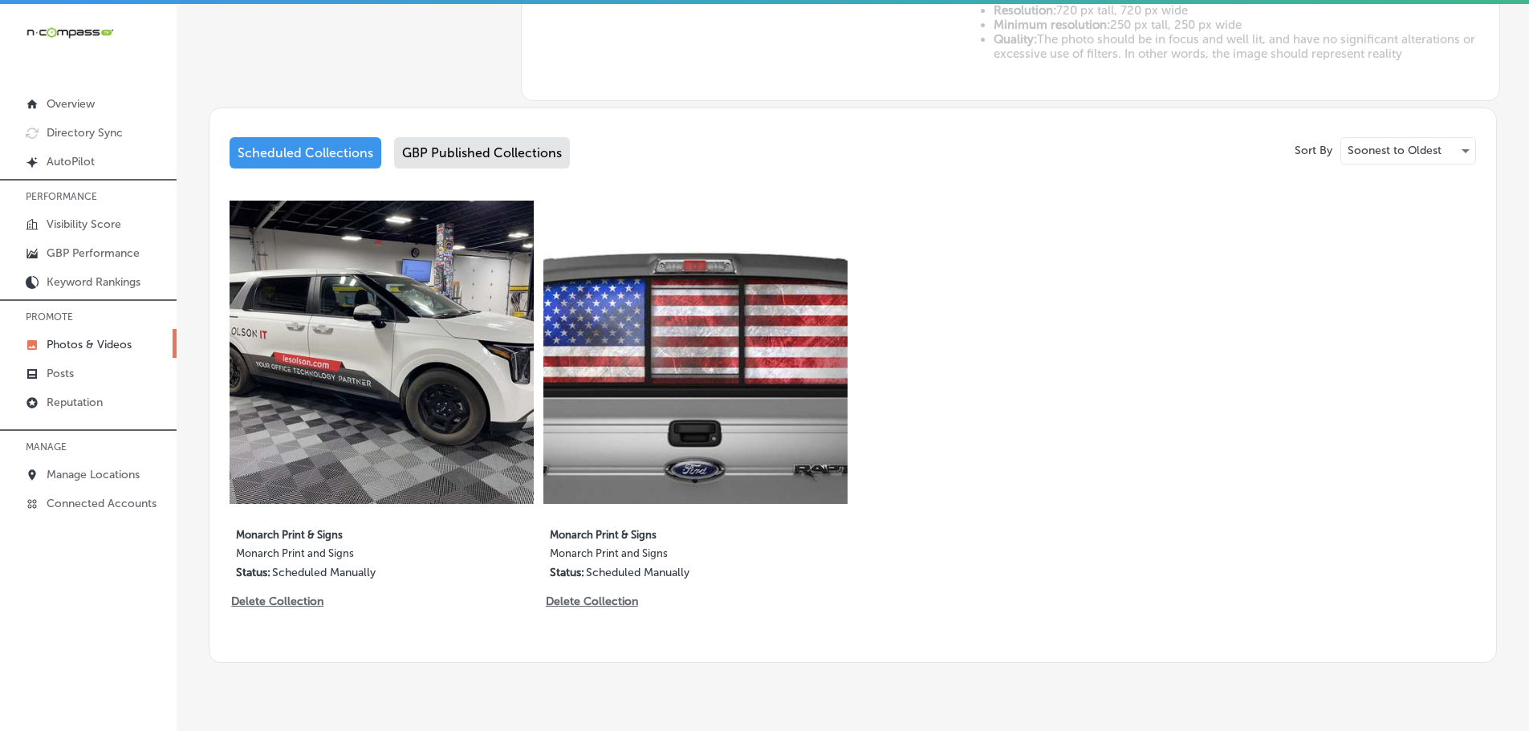
scroll to position [723, 0]
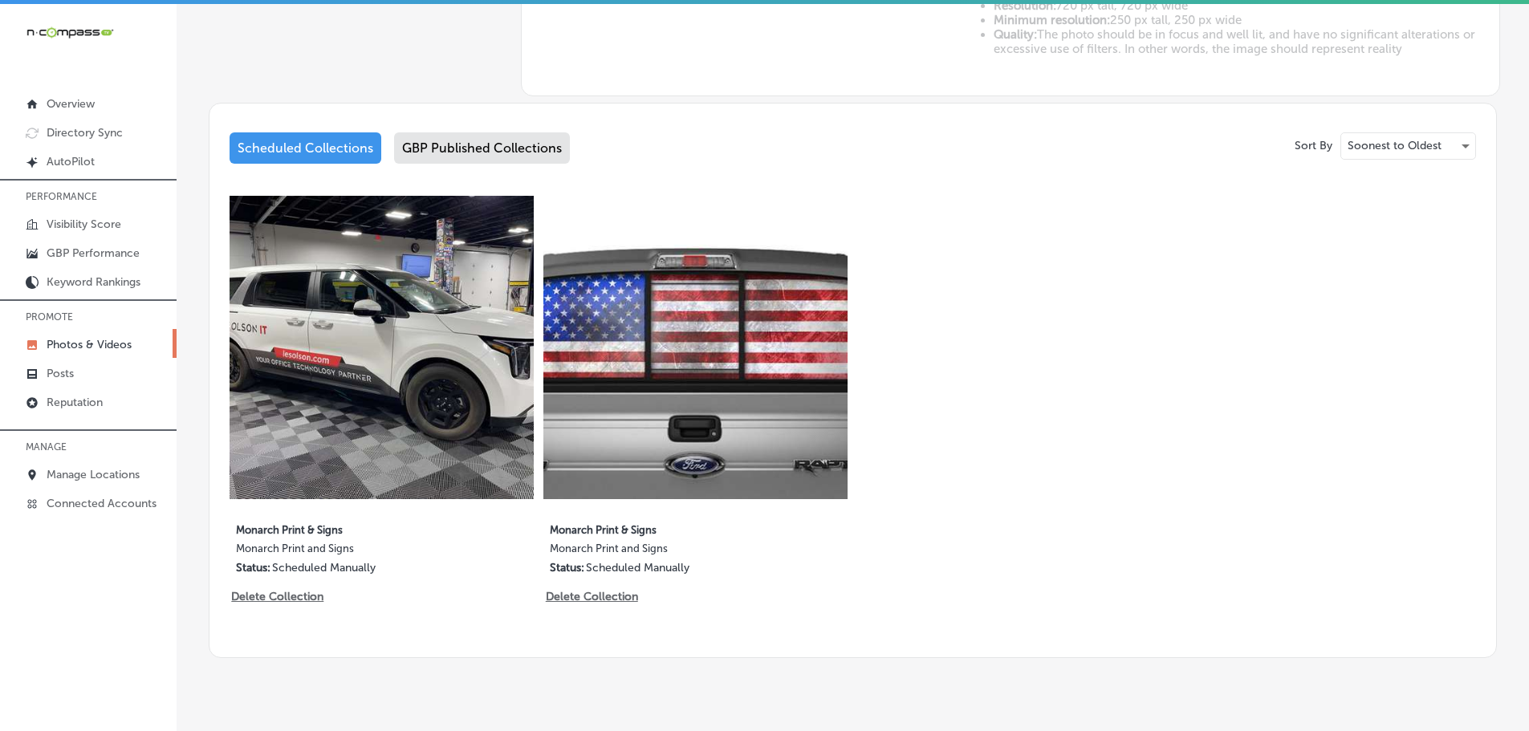
click at [473, 151] on div "GBP Published Collections" at bounding box center [482, 147] width 176 height 31
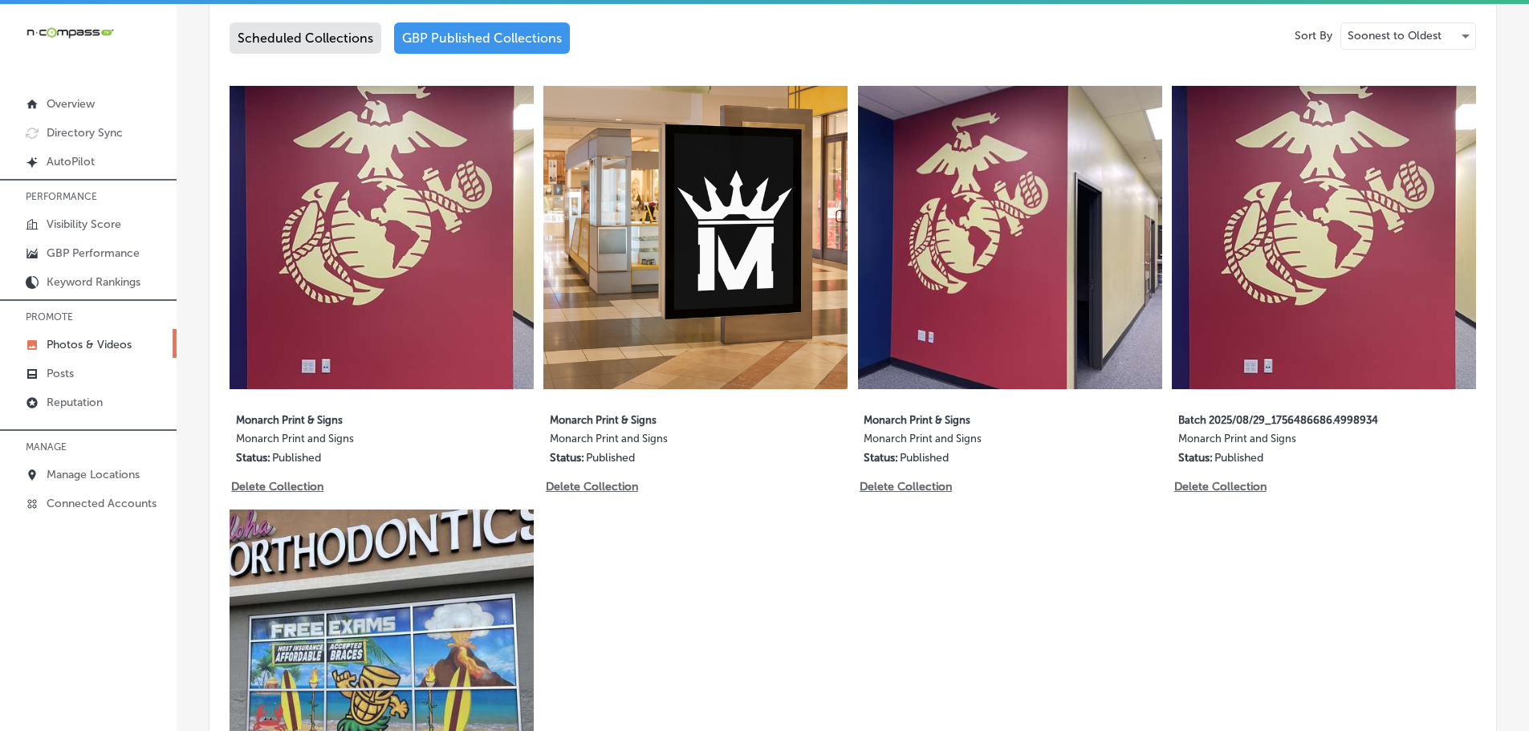
scroll to position [803, 0]
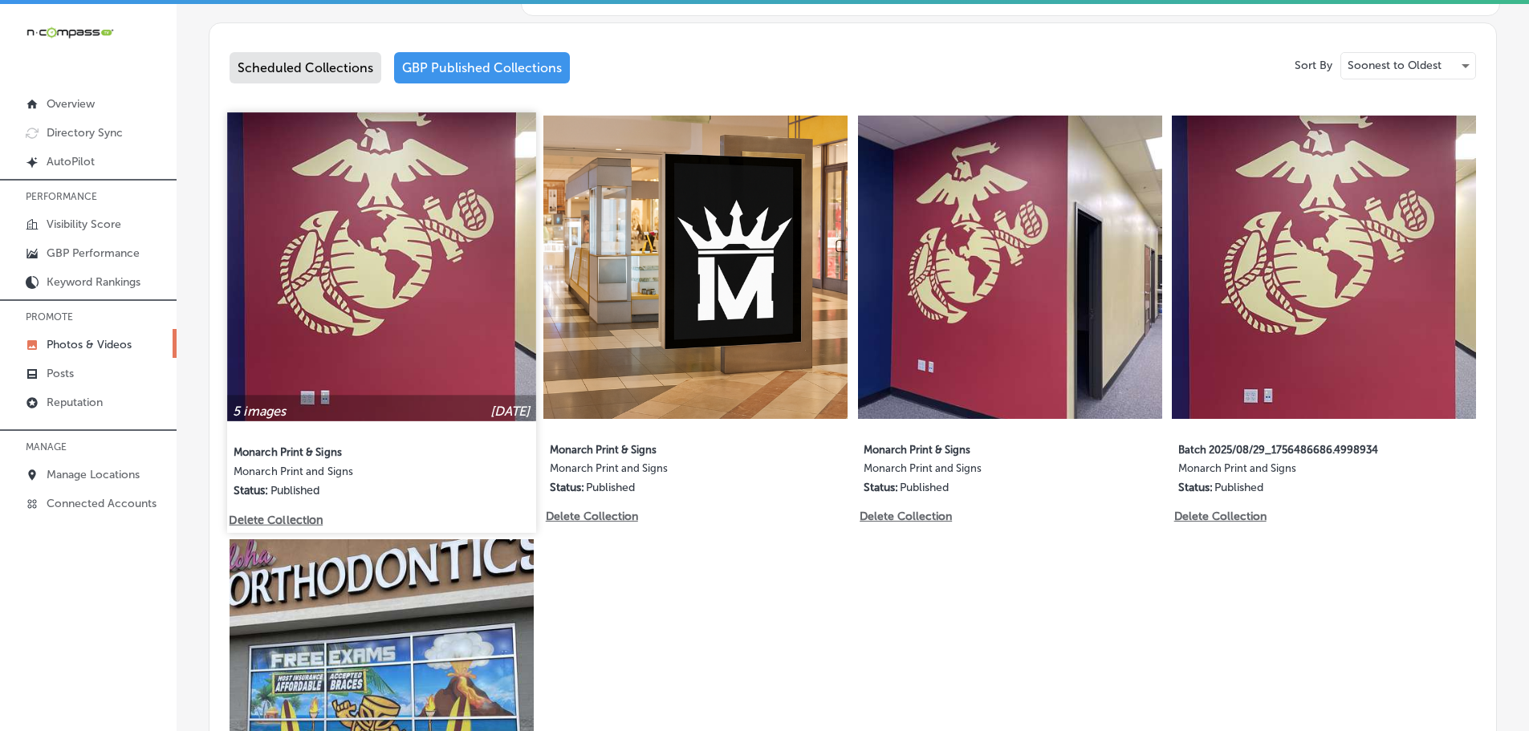
click at [453, 285] on img at bounding box center [381, 266] width 308 height 308
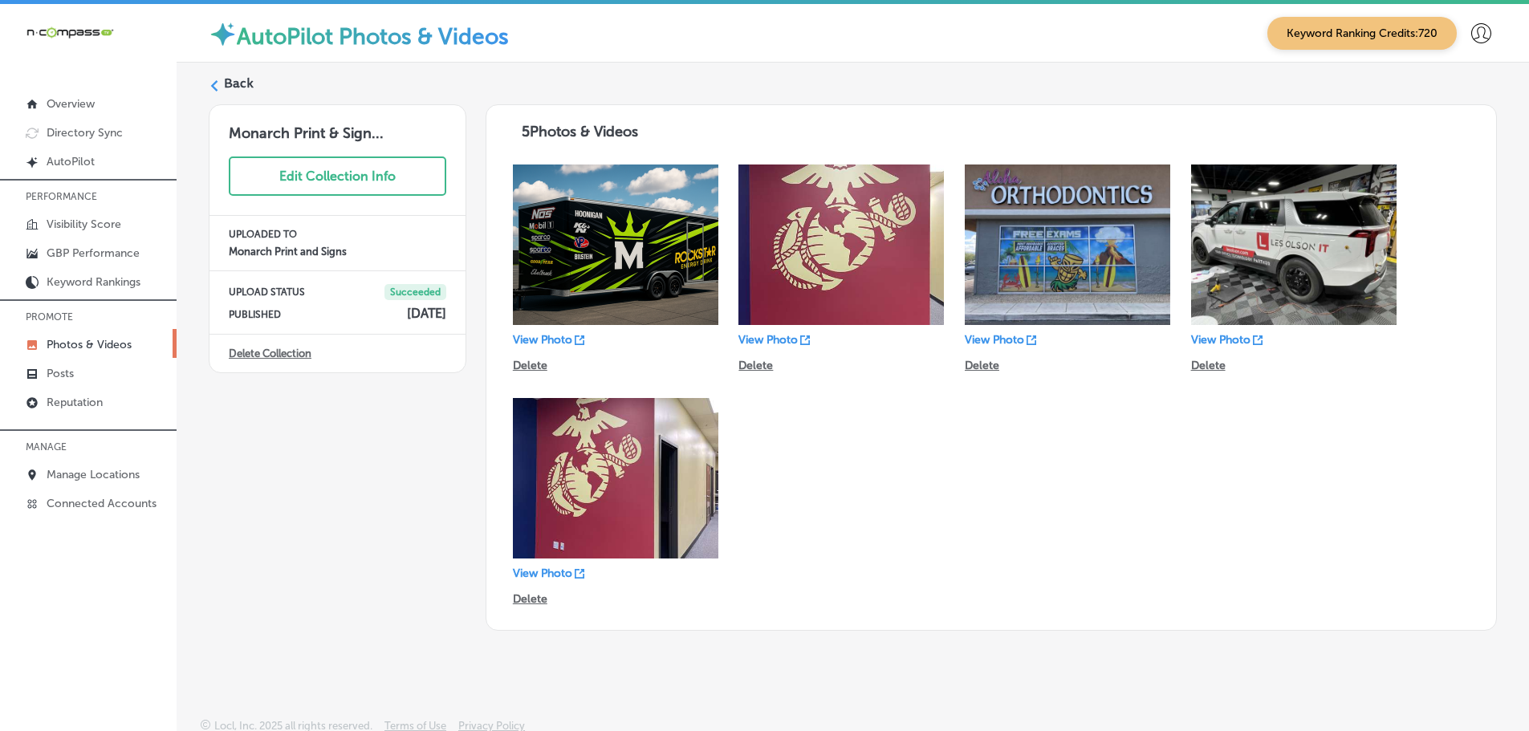
click at [214, 83] on icon at bounding box center [214, 85] width 11 height 11
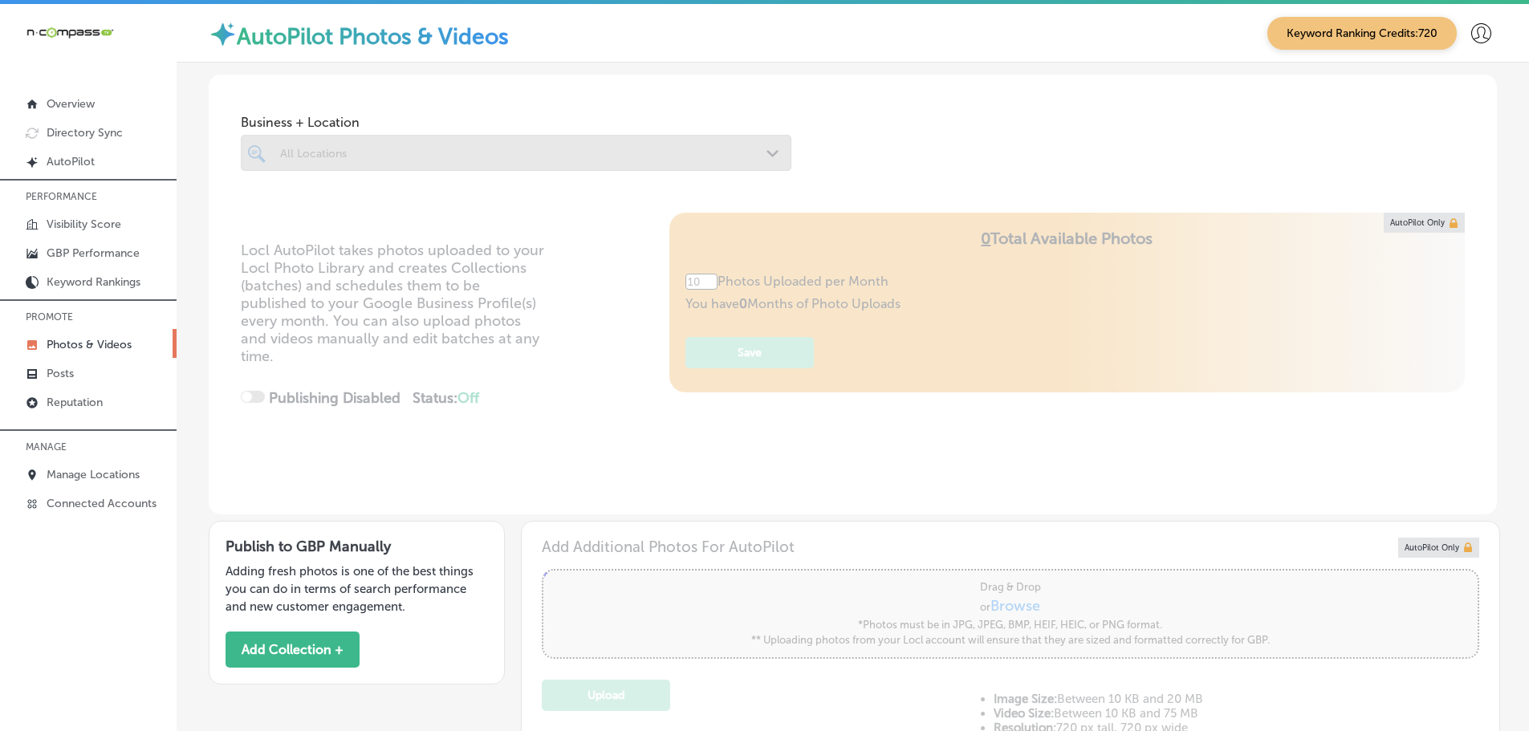
type input "5"
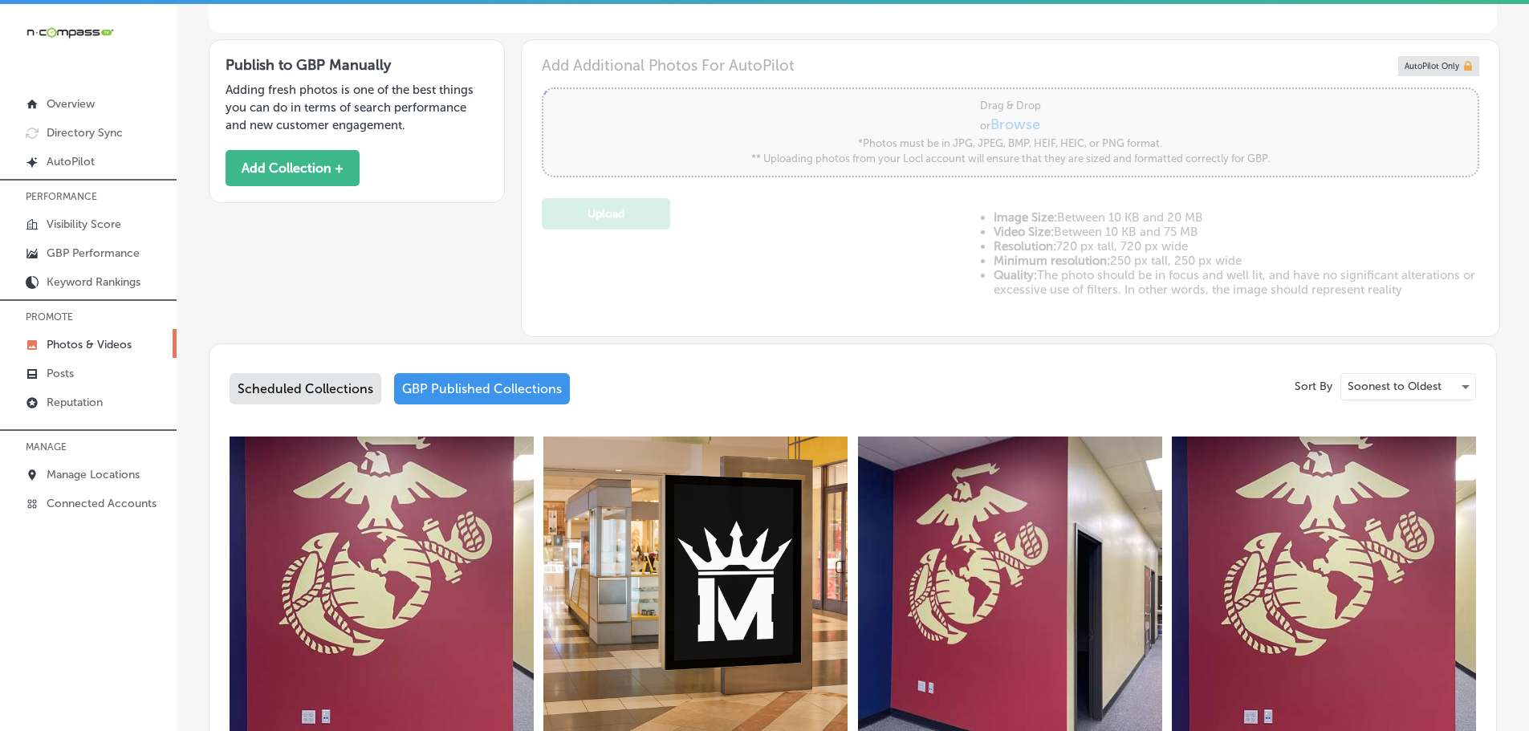
scroll to position [723, 0]
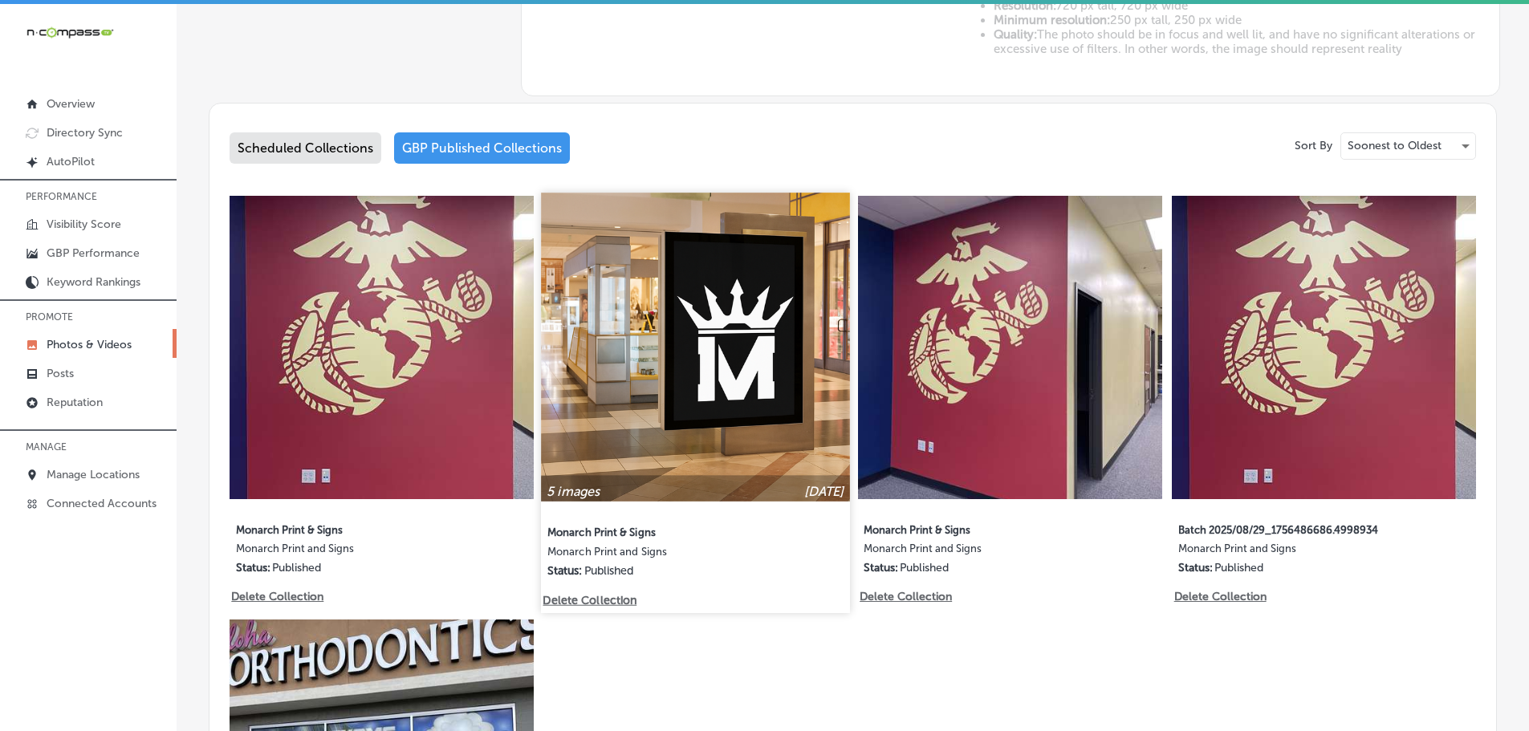
click at [823, 362] on img at bounding box center [696, 347] width 308 height 308
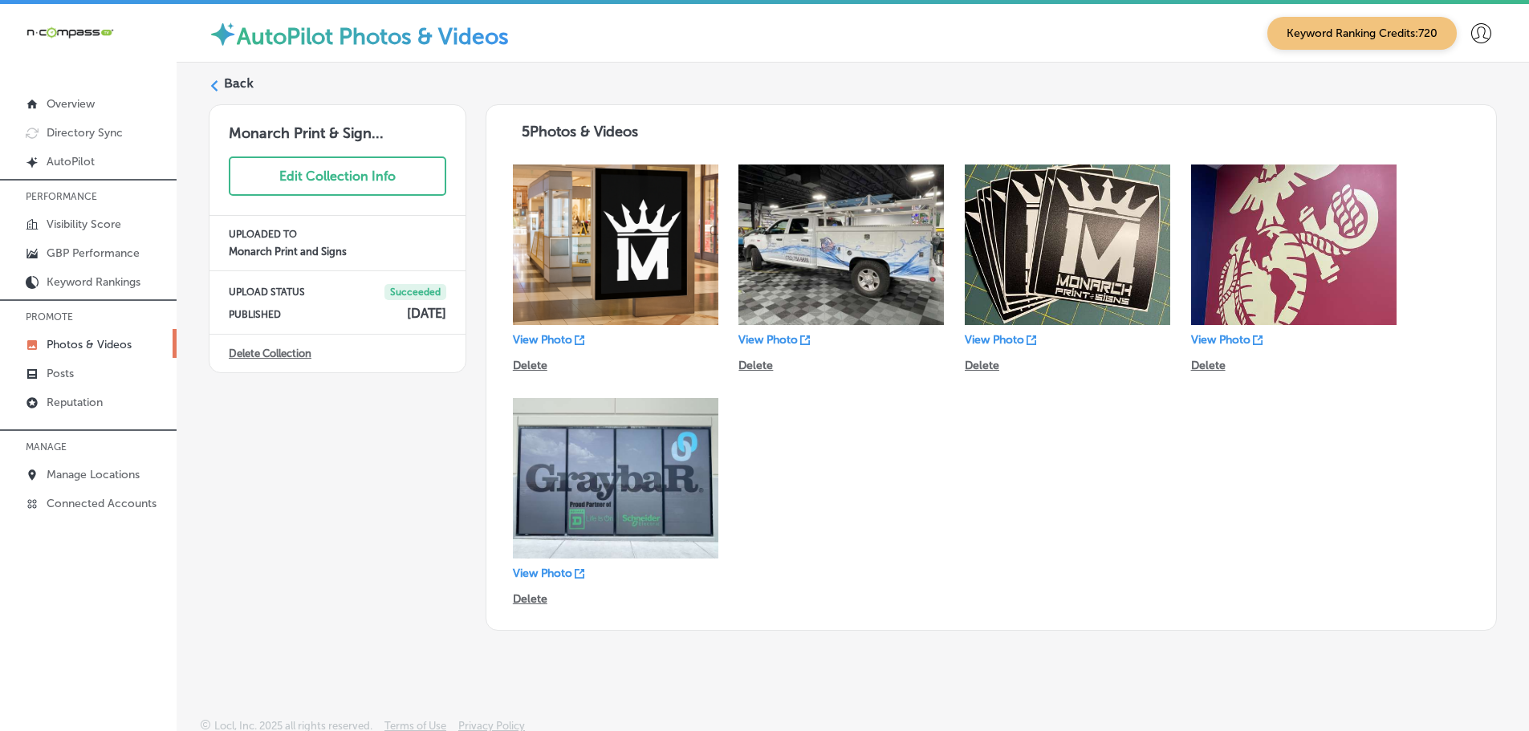
click at [216, 83] on icon at bounding box center [214, 85] width 11 height 11
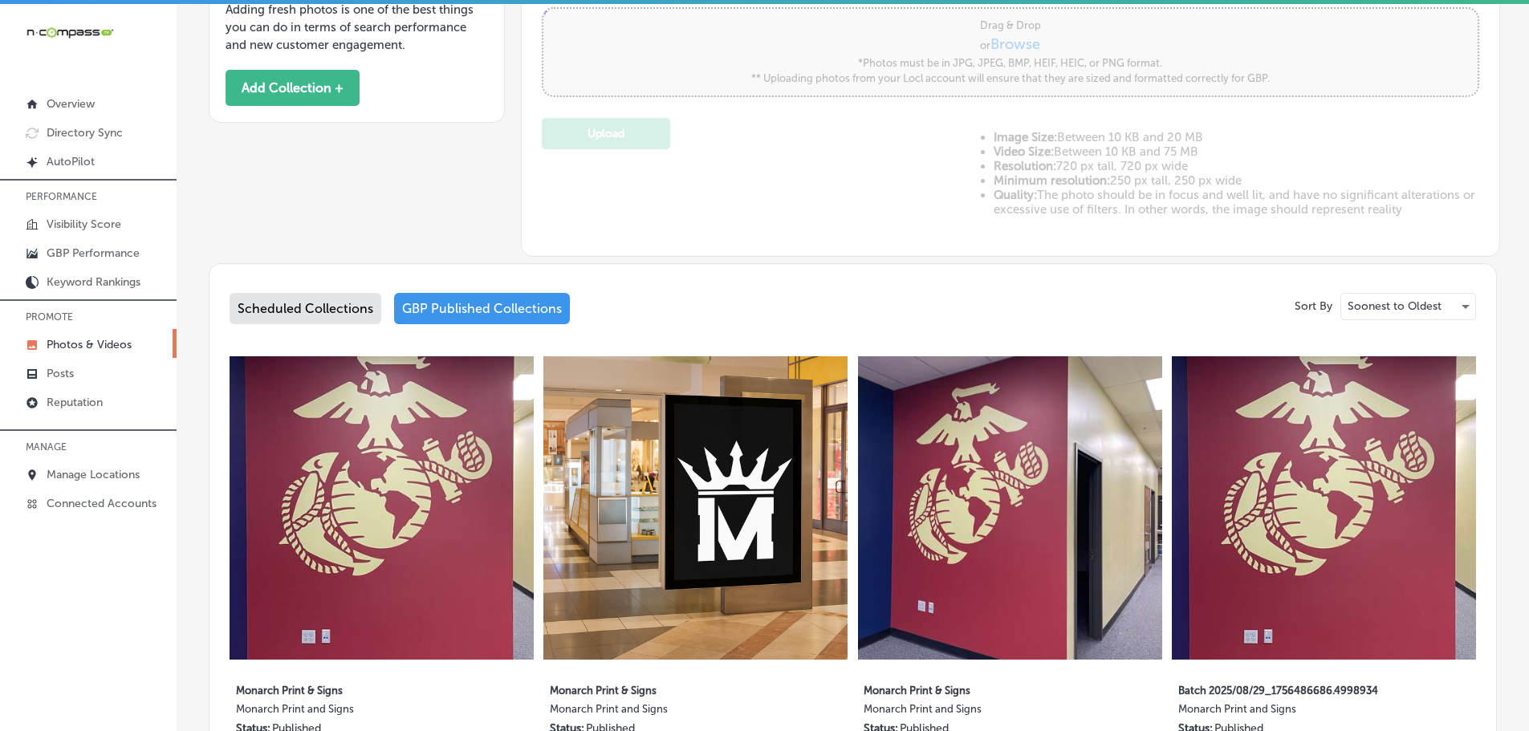
type input "5"
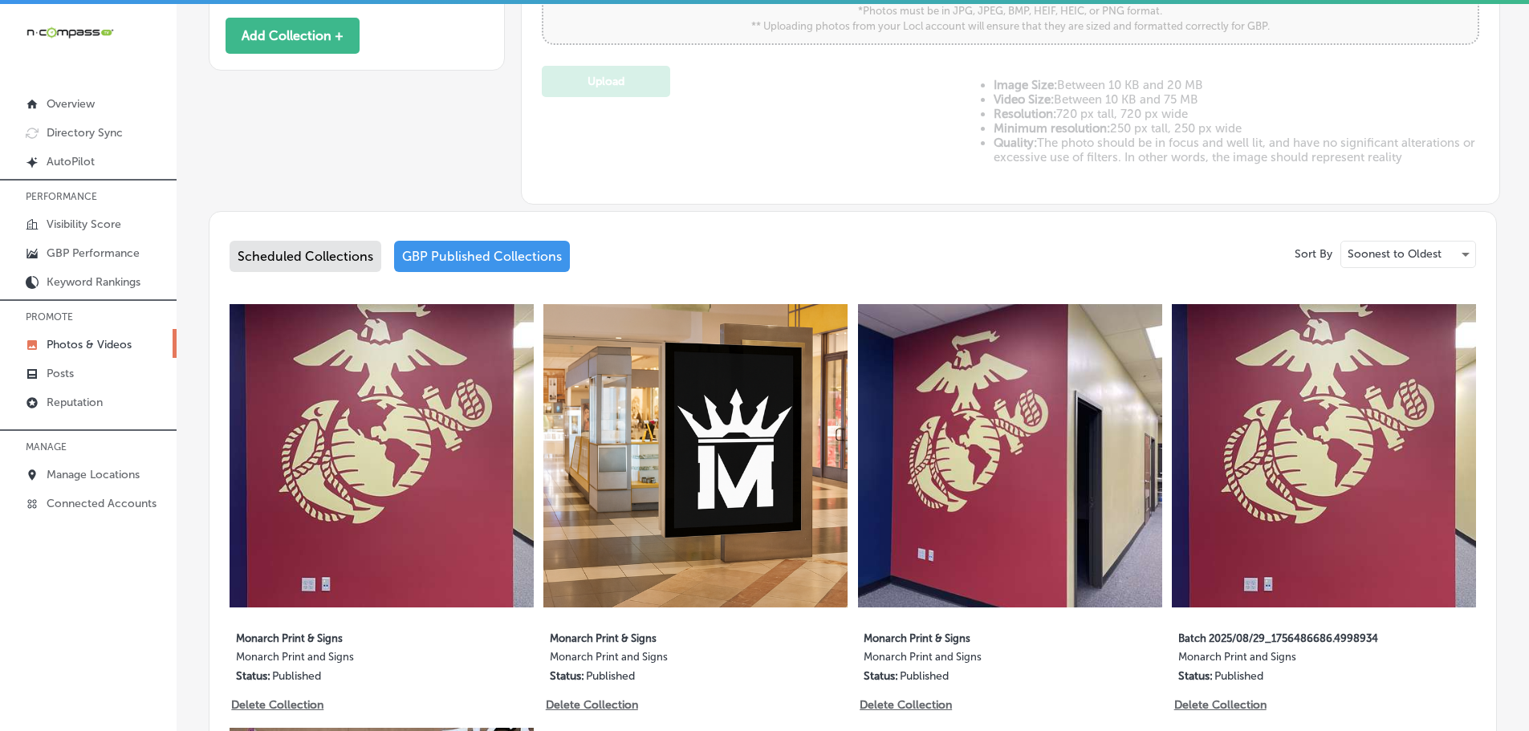
scroll to position [642, 0]
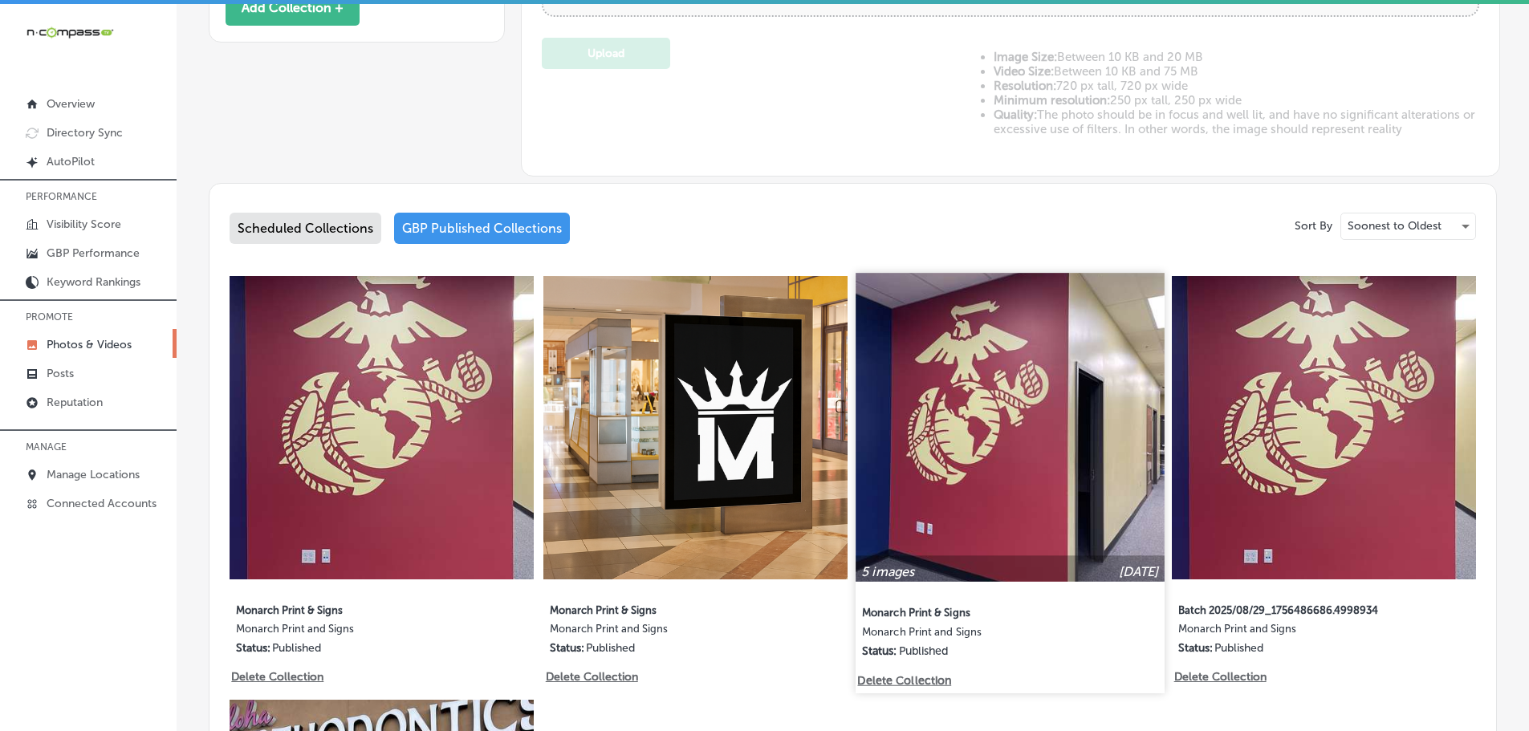
click at [1031, 389] on img at bounding box center [1010, 427] width 308 height 308
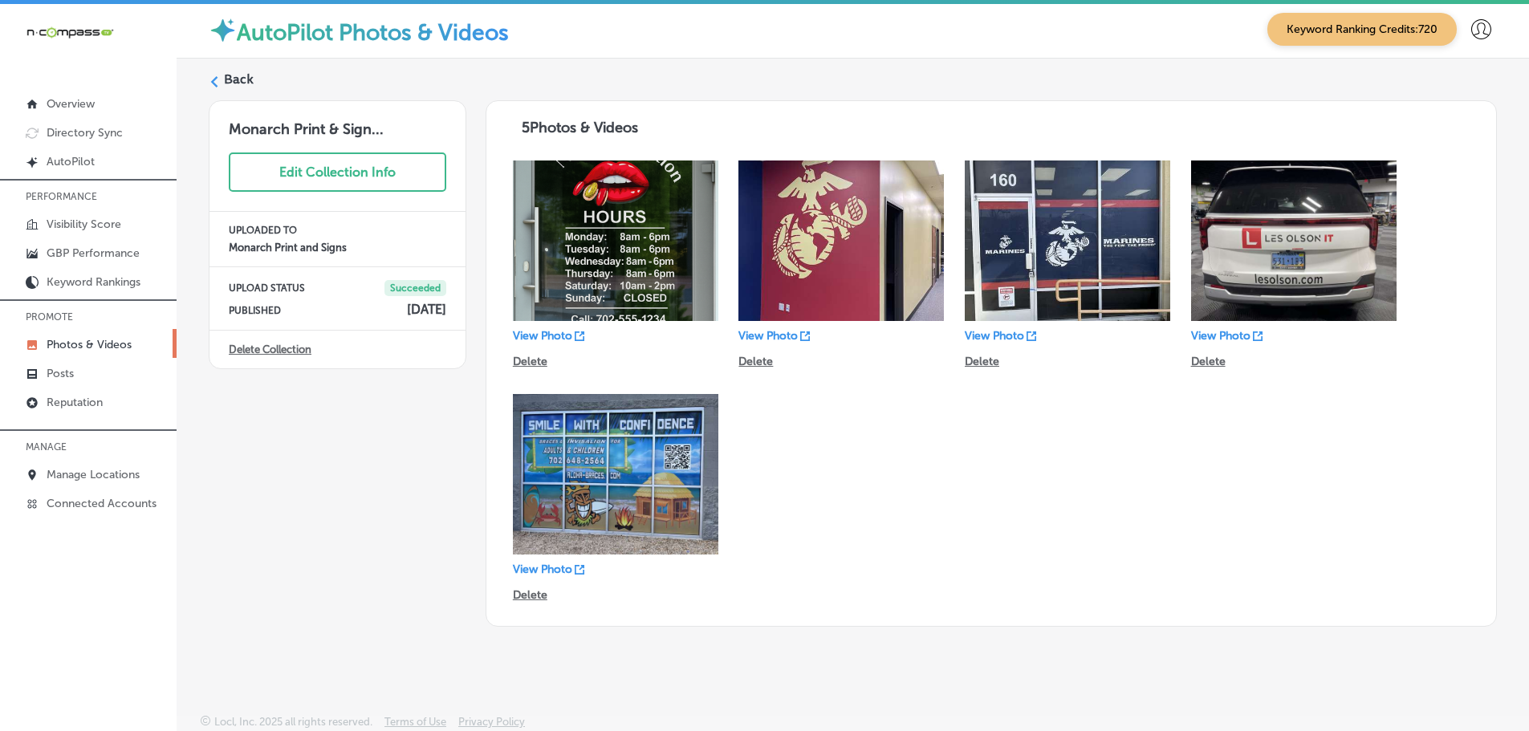
scroll to position [5, 0]
click at [124, 476] on p "Manage Locations" at bounding box center [93, 475] width 93 height 14
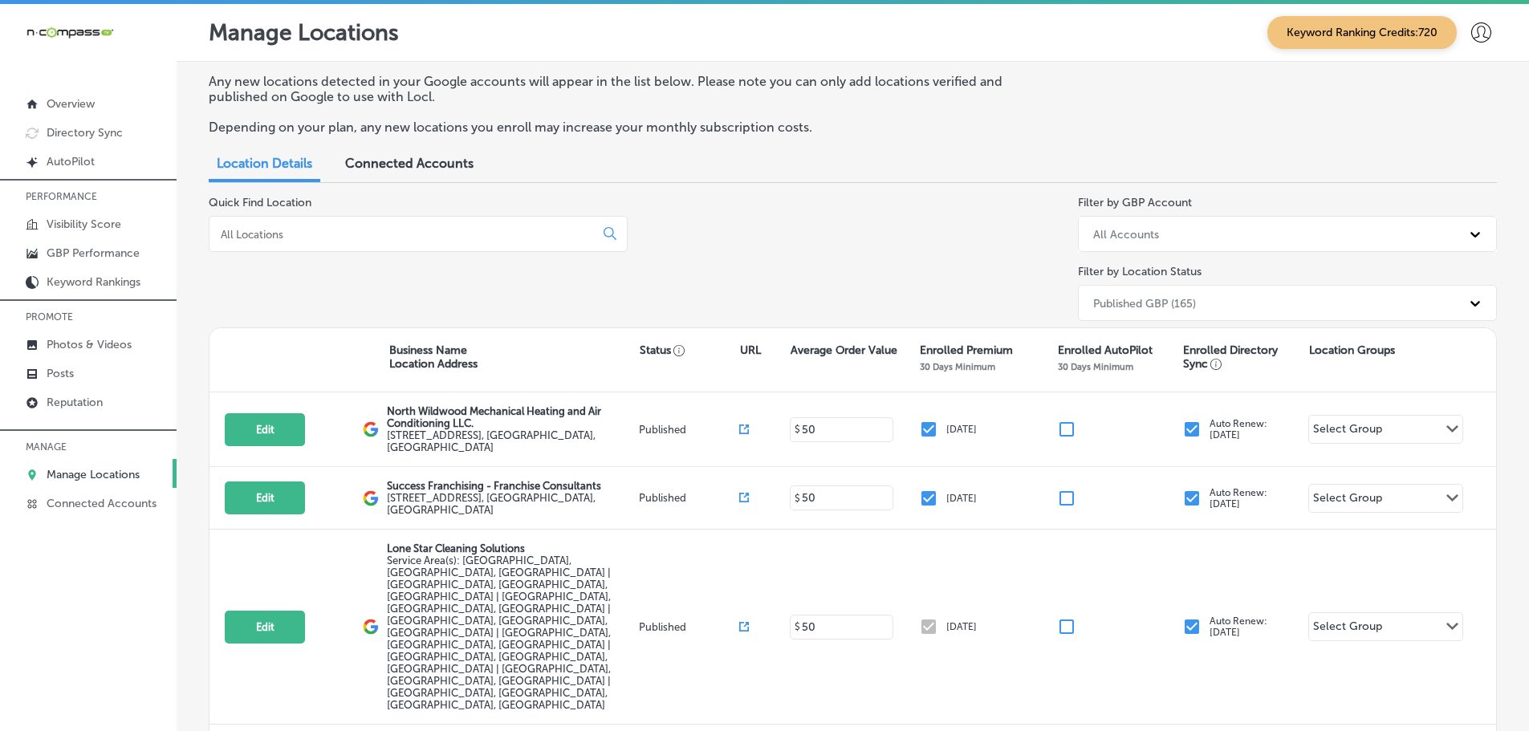
click at [301, 214] on div "Quick Find Location" at bounding box center [418, 262] width 419 height 132
click at [305, 228] on input at bounding box center [405, 234] width 372 height 14
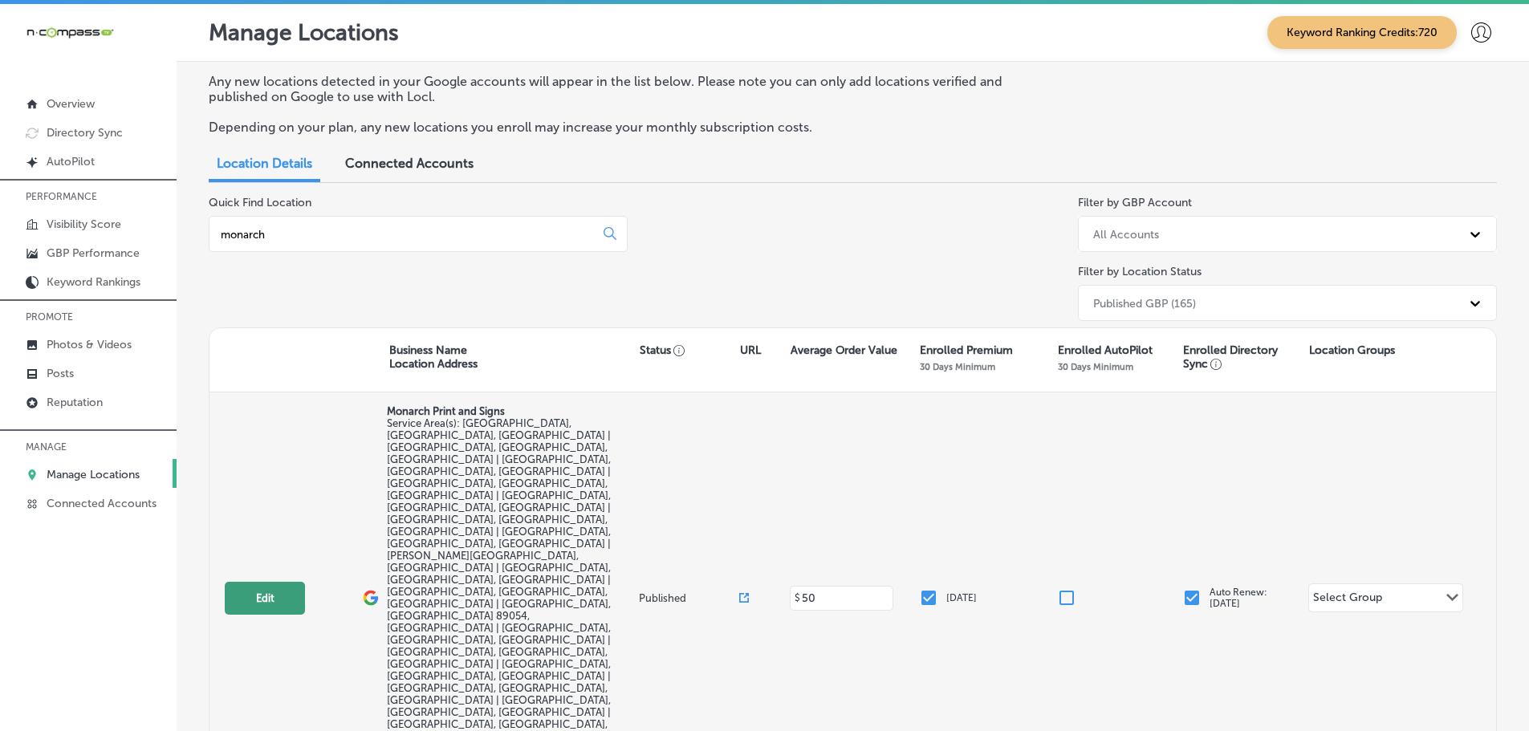
type input "monarch"
click at [271, 582] on button "Edit" at bounding box center [265, 598] width 80 height 33
select select "US"
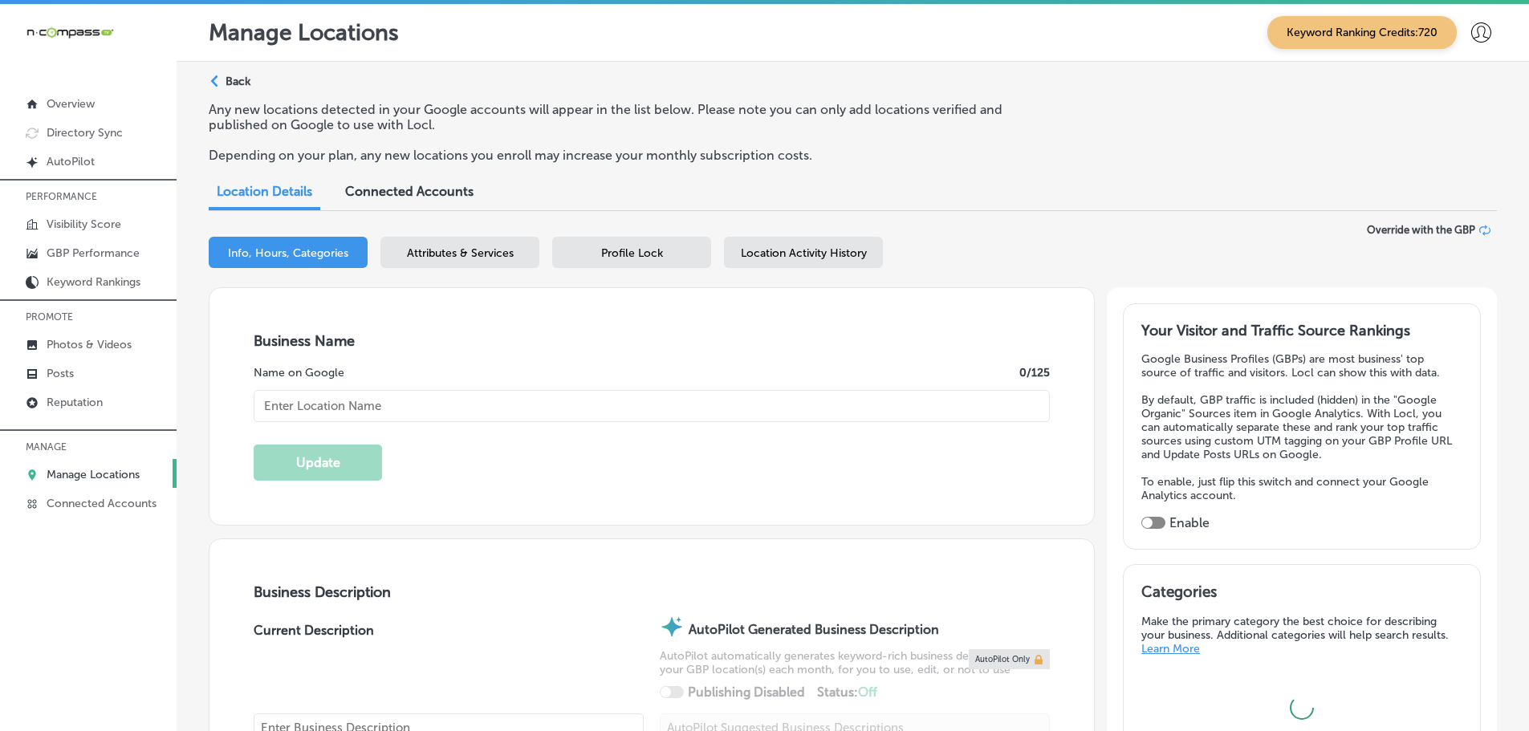
type input "Monarch Print and Signs"
checkbox input "false"
type input "[STREET_ADDRESS]"
type input "[GEOGRAPHIC_DATA]"
type input "89101"
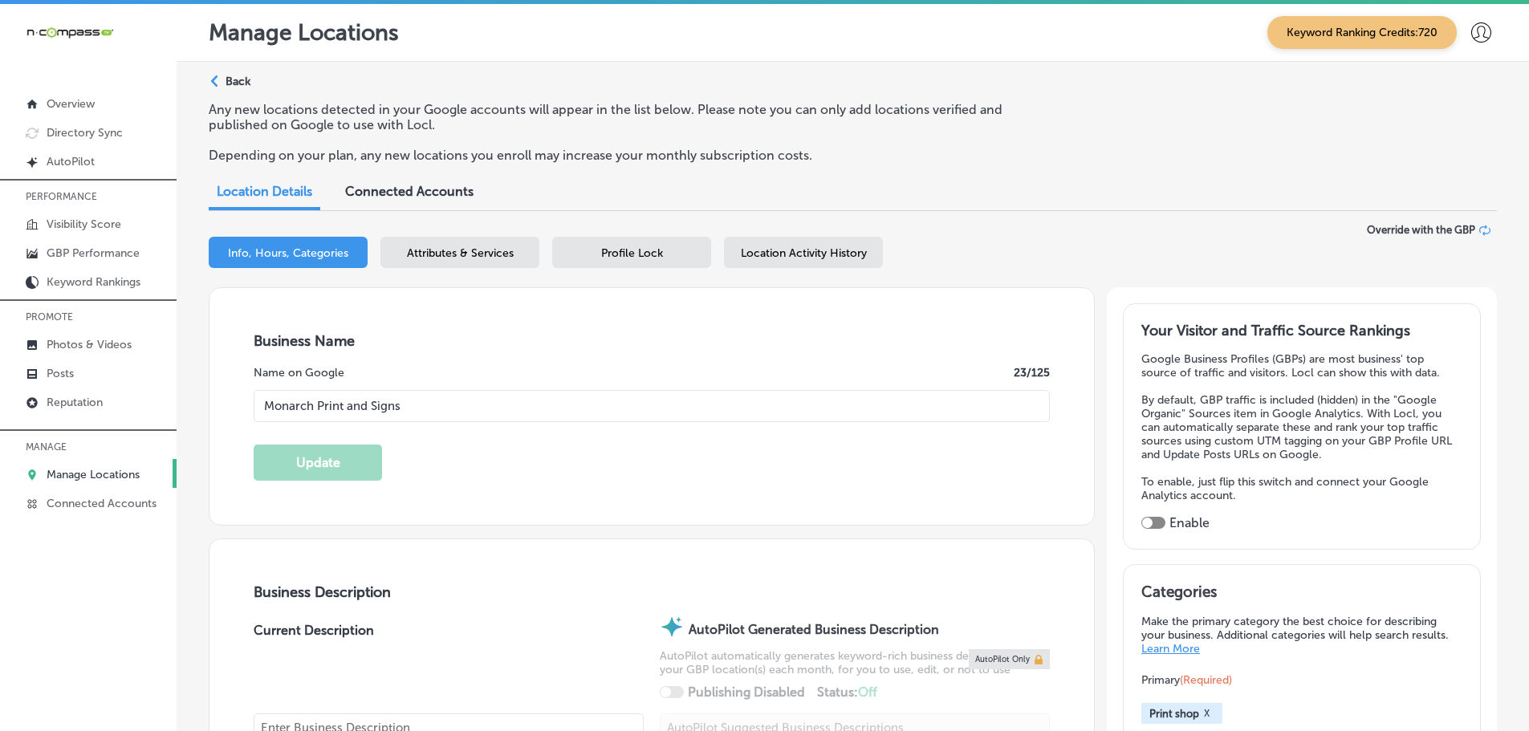
type input "US"
type textarea "Monarch Print and Signs specializes in high-quality large format printing servi…"
type input "[PHONE_NUMBER]"
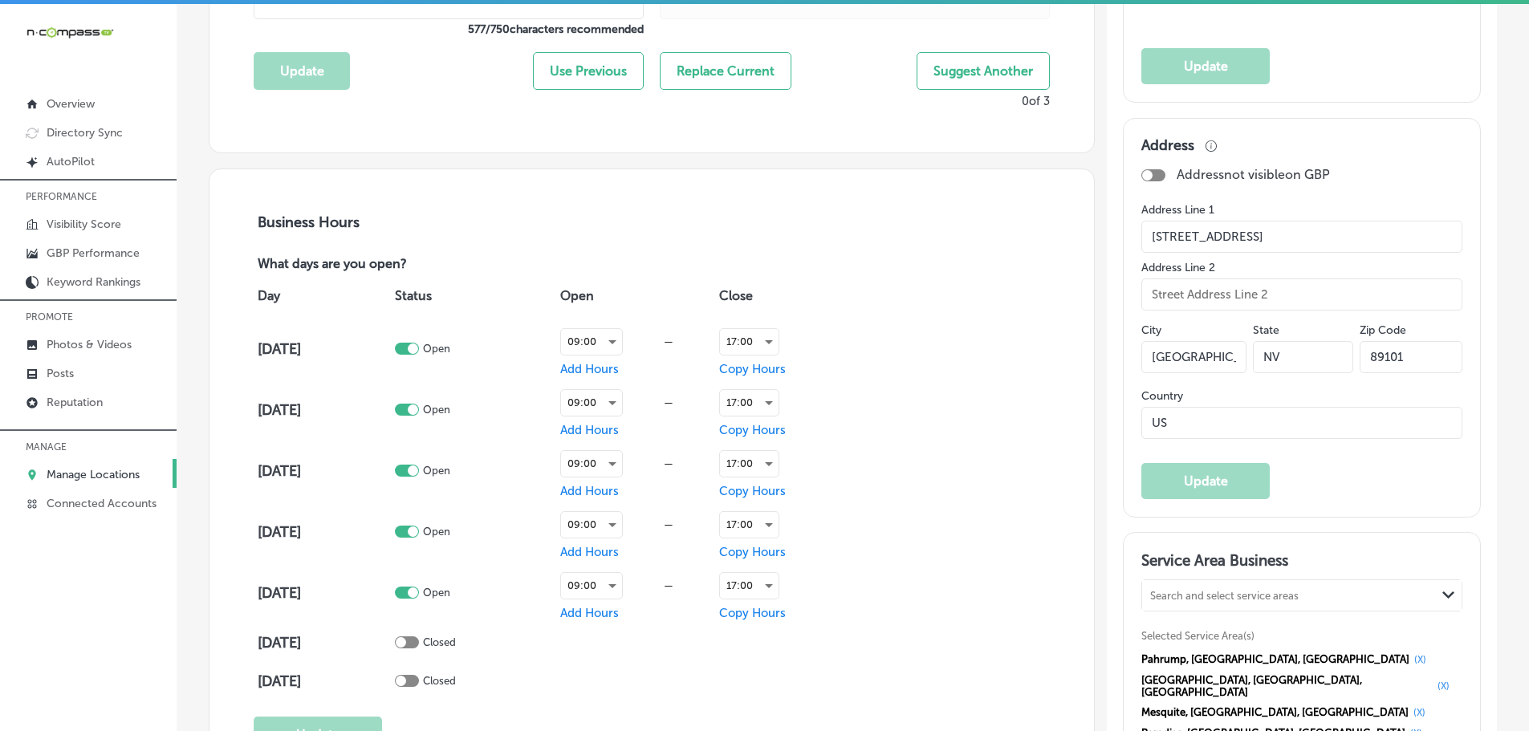
scroll to position [963, 0]
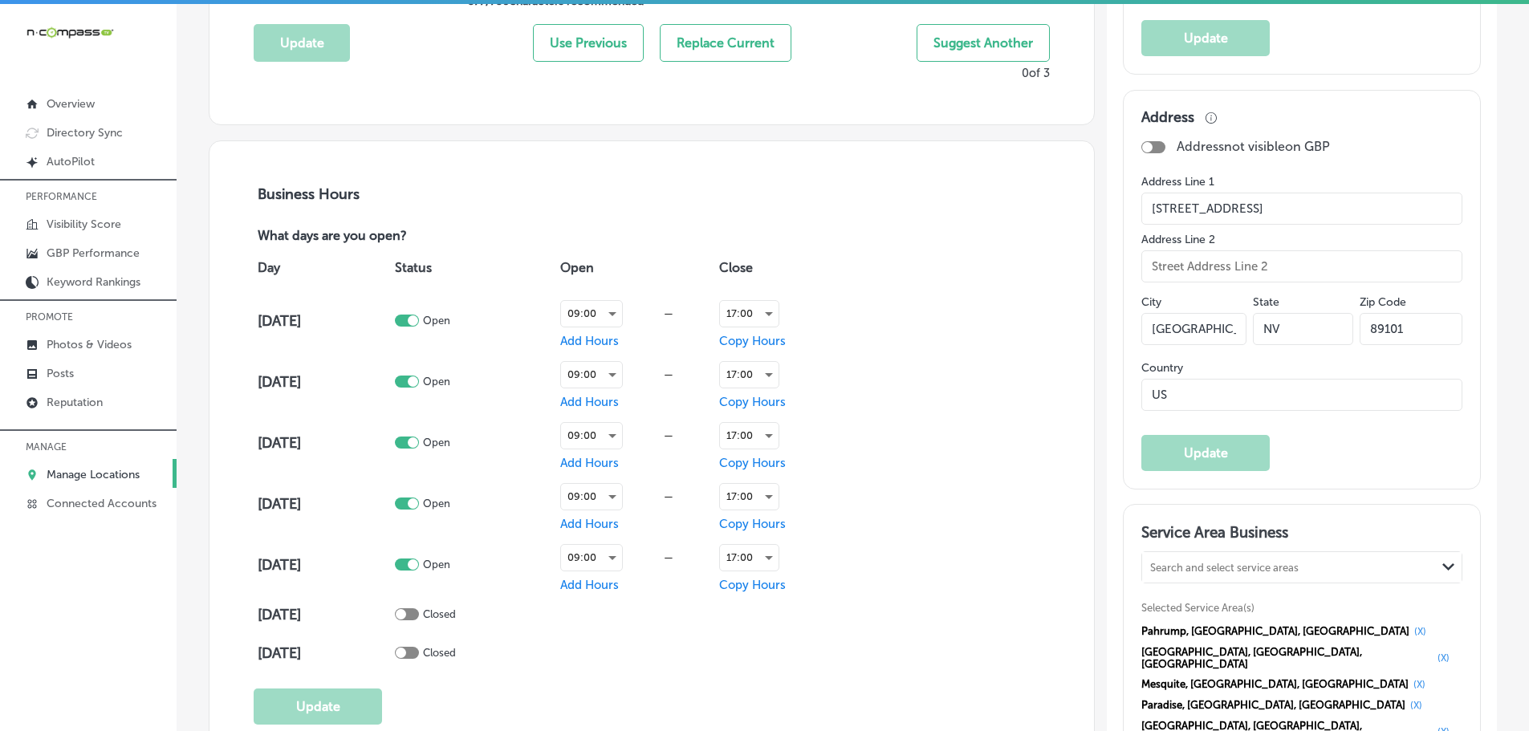
drag, startPoint x: 1273, startPoint y: 207, endPoint x: 1077, endPoint y: 204, distance: 195.9
drag, startPoint x: 1411, startPoint y: 324, endPoint x: 1353, endPoint y: 328, distance: 58.8
click at [1360, 328] on input "89101" at bounding box center [1411, 329] width 103 height 32
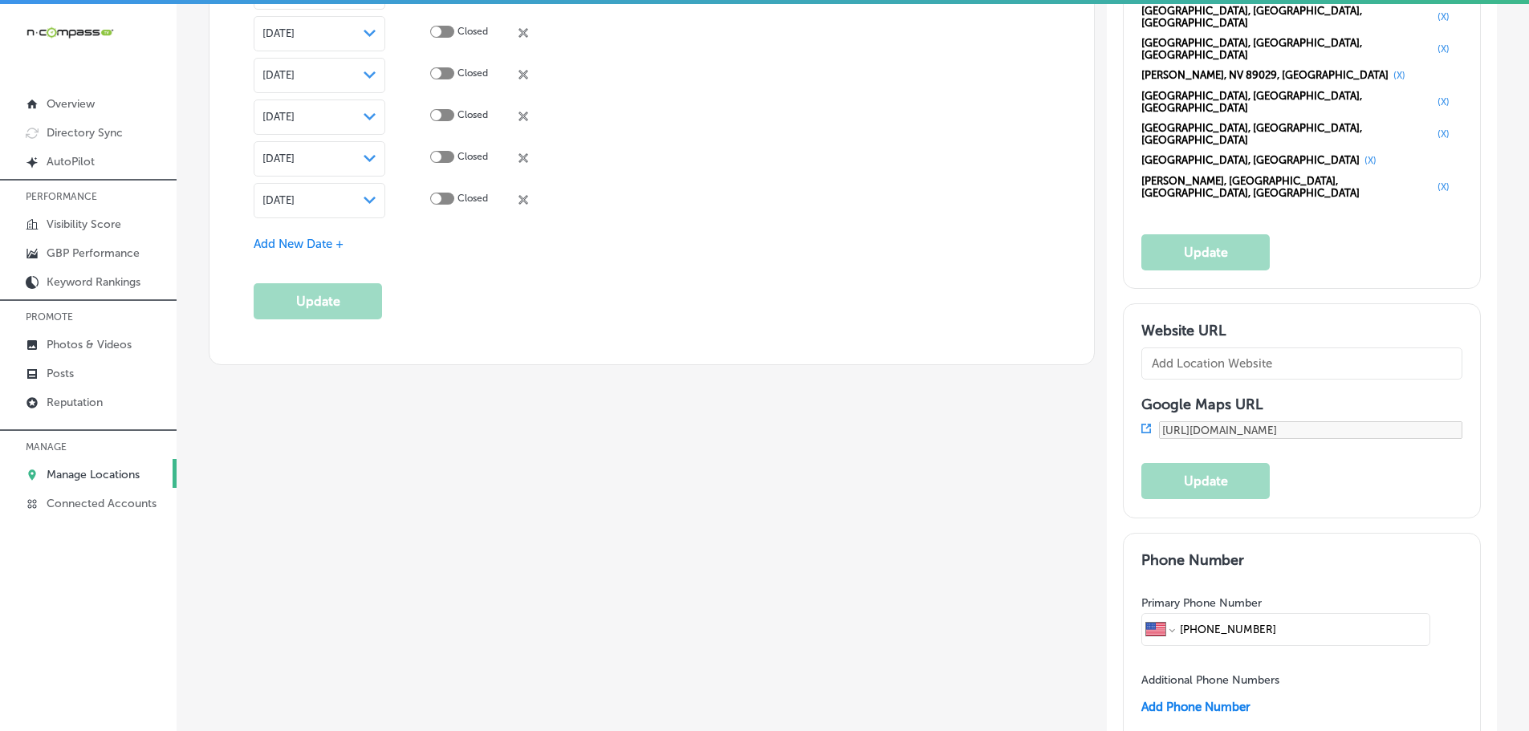
scroll to position [1927, 0]
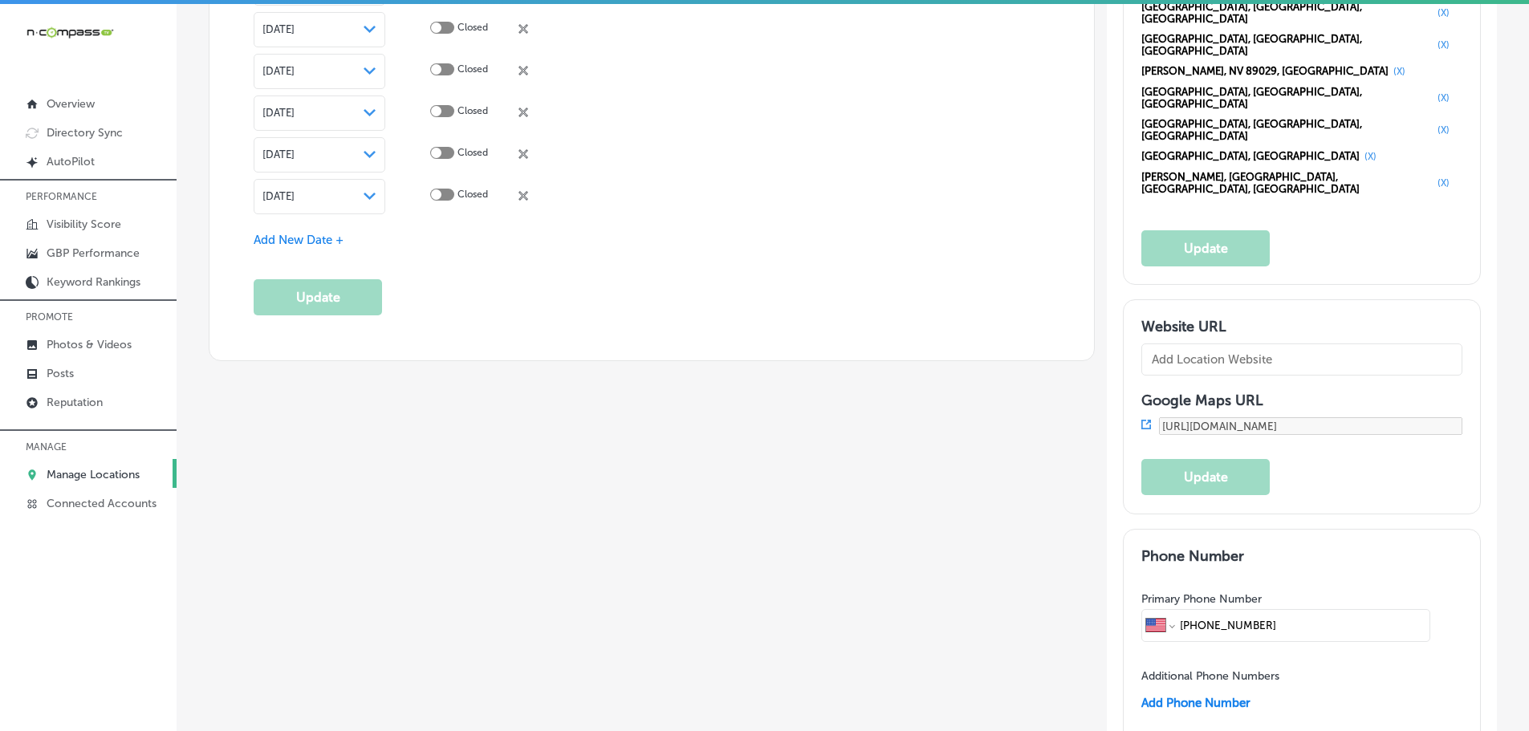
drag, startPoint x: 1269, startPoint y: 314, endPoint x: 1165, endPoint y: 312, distance: 104.4
click at [1165, 609] on div "International [GEOGRAPHIC_DATA] [GEOGRAPHIC_DATA] [GEOGRAPHIC_DATA] [GEOGRAPHIC…" at bounding box center [1286, 625] width 289 height 32
